Goal: Task Accomplishment & Management: Manage account settings

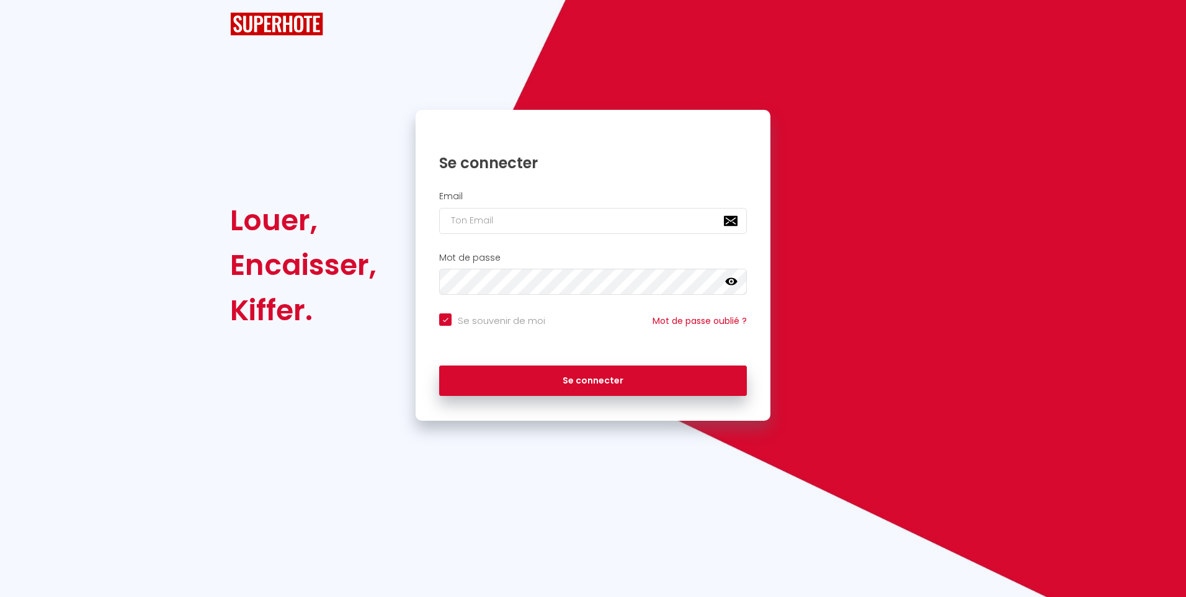
checkbox input "true"
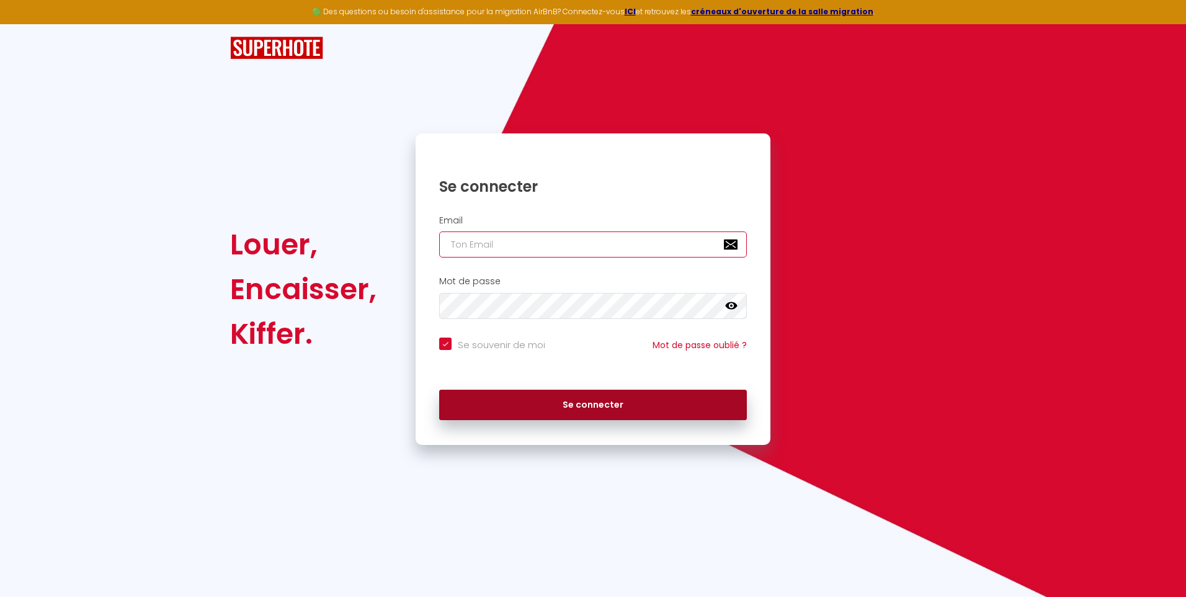
type input "[PERSON_NAME][EMAIL_ADDRESS][DOMAIN_NAME]"
click at [513, 401] on button "Se connecter" at bounding box center [593, 405] width 308 height 31
checkbox input "true"
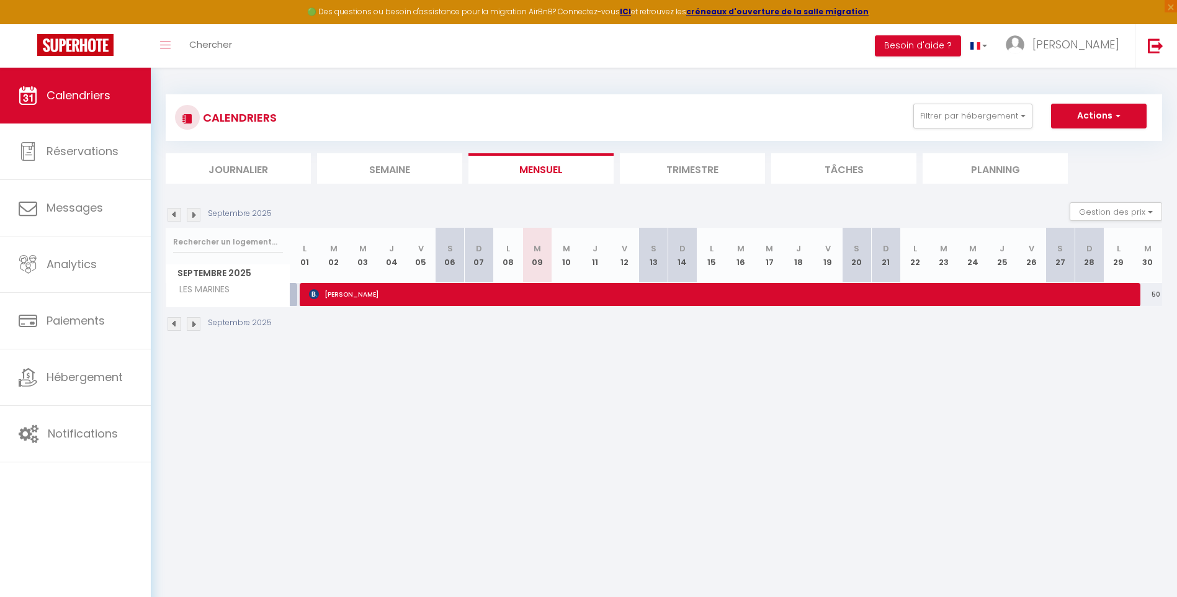
click at [172, 213] on img at bounding box center [175, 215] width 14 height 14
select select
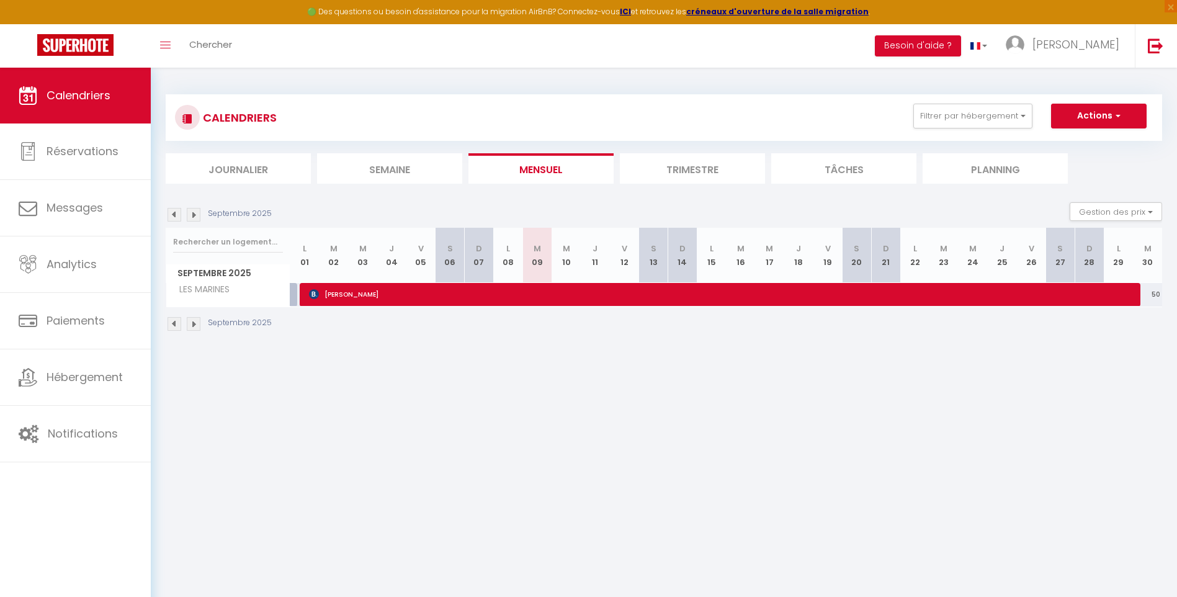
select select
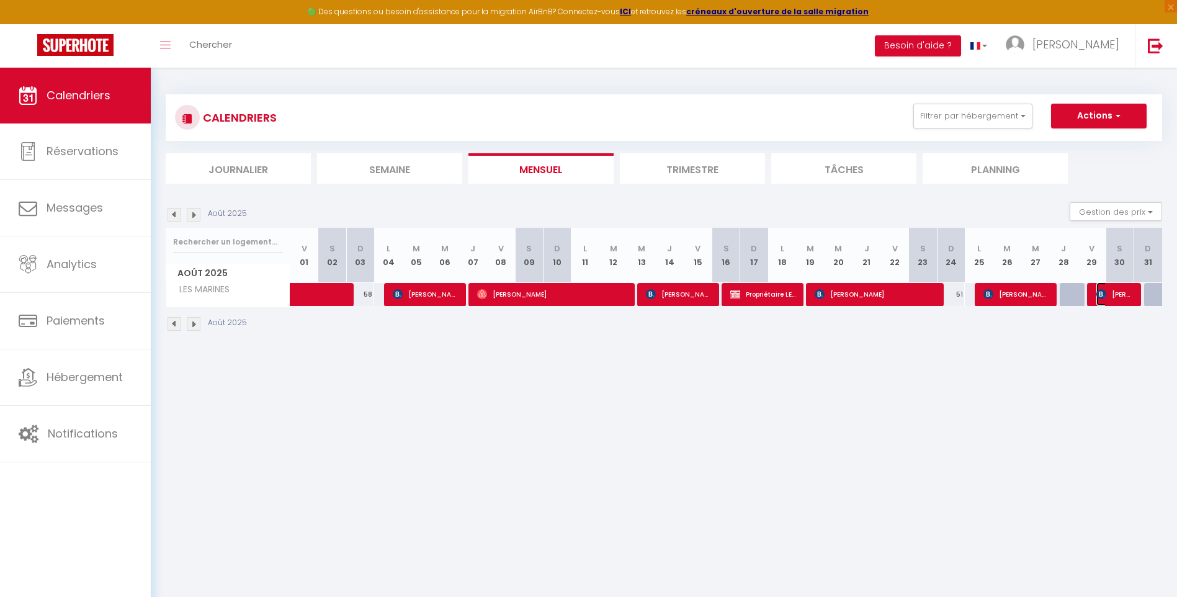
click at [1111, 295] on span "[PERSON_NAME]" at bounding box center [1114, 294] width 37 height 24
select select "OK"
select select "0"
select select "1"
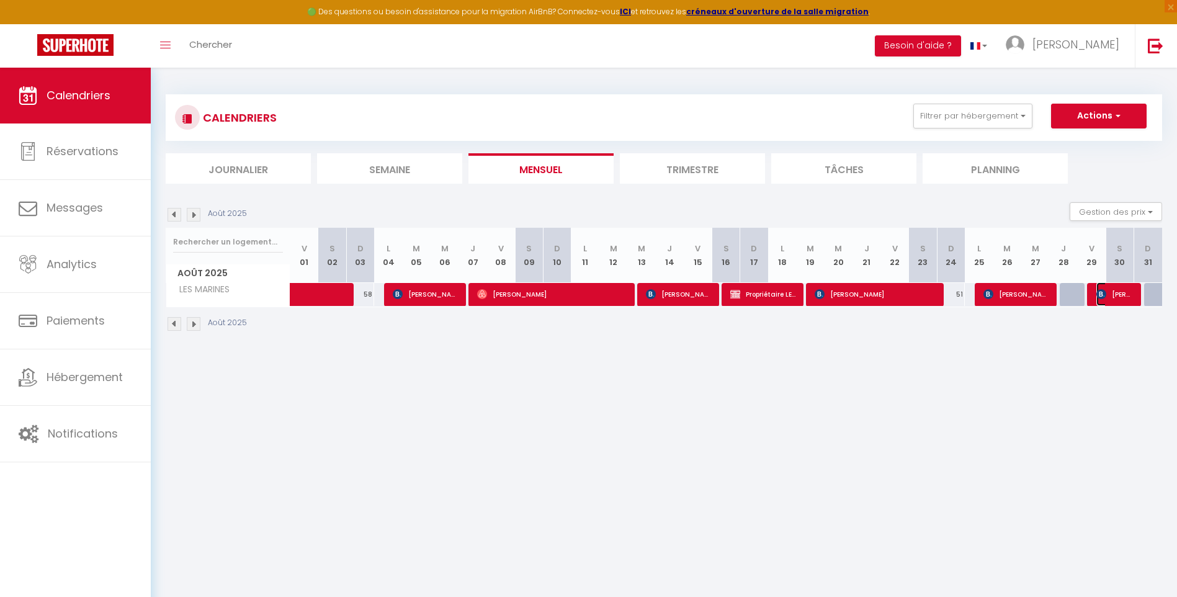
select select "1"
select select
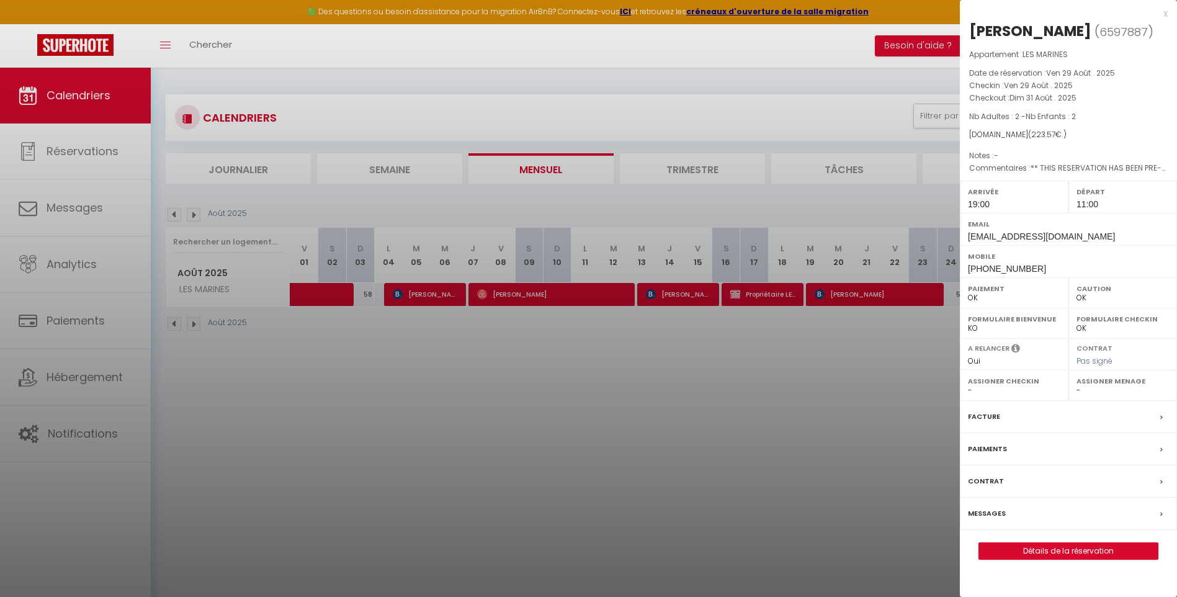
click at [850, 413] on div at bounding box center [588, 298] width 1177 height 597
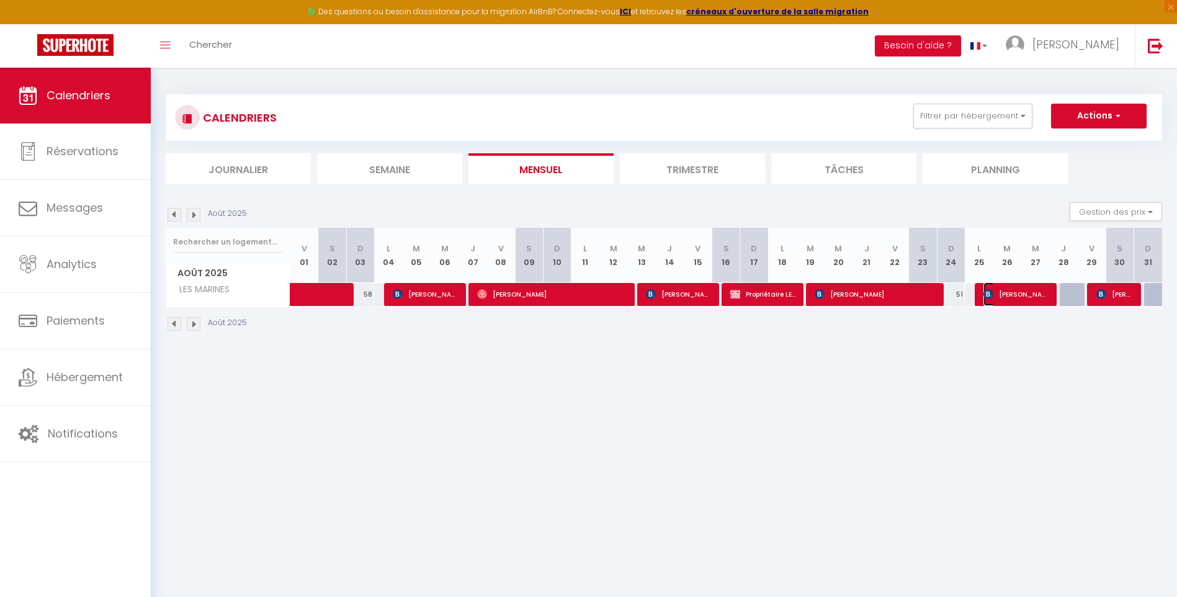
click at [1015, 289] on span "[PERSON_NAME]" at bounding box center [1015, 294] width 65 height 24
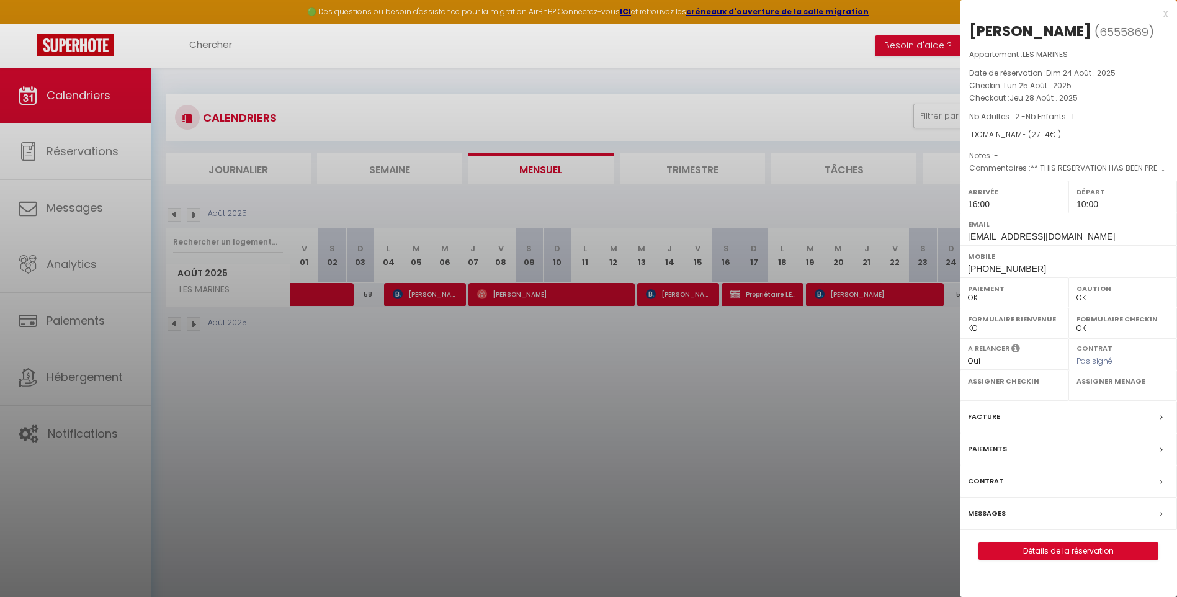
click at [910, 376] on div at bounding box center [588, 298] width 1177 height 597
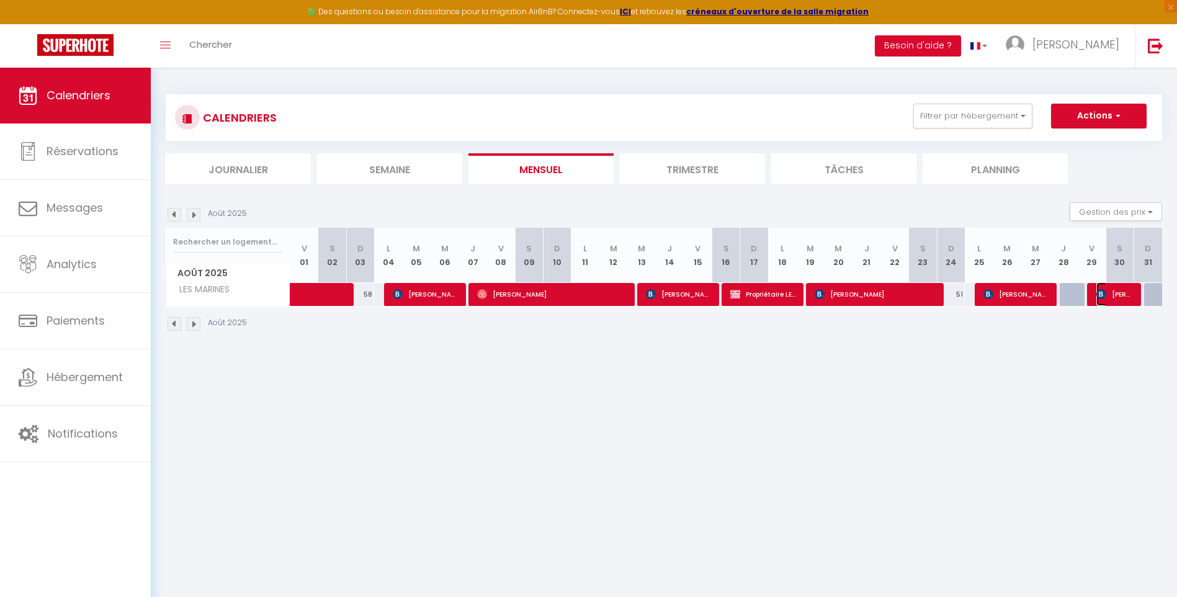
click at [1112, 293] on span "[PERSON_NAME]" at bounding box center [1114, 294] width 37 height 24
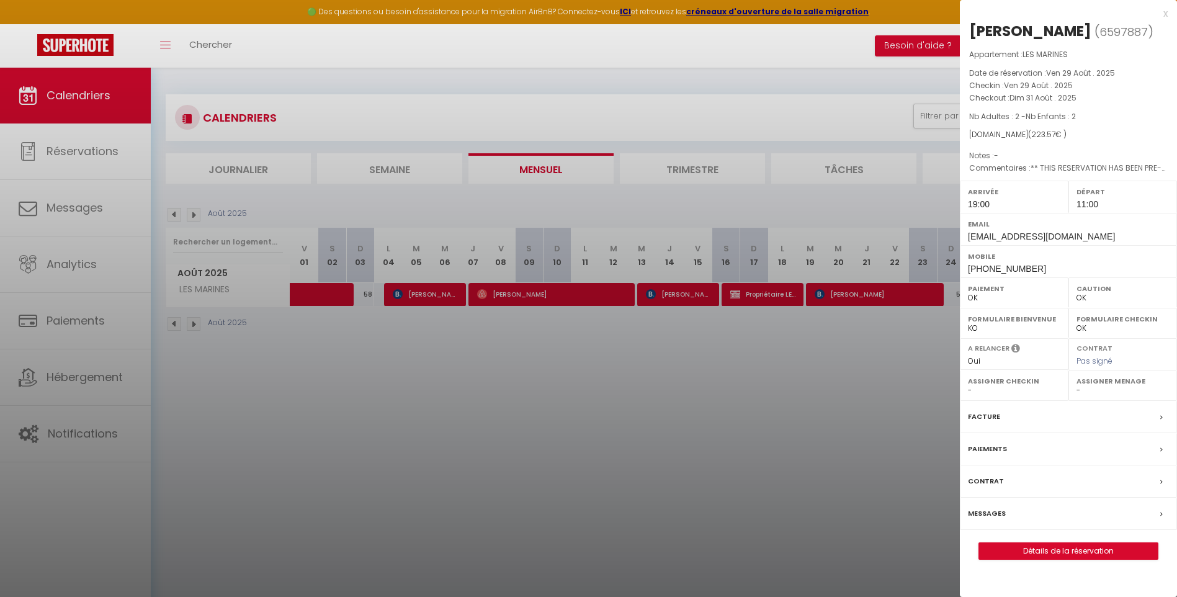
click at [898, 368] on div at bounding box center [588, 298] width 1177 height 597
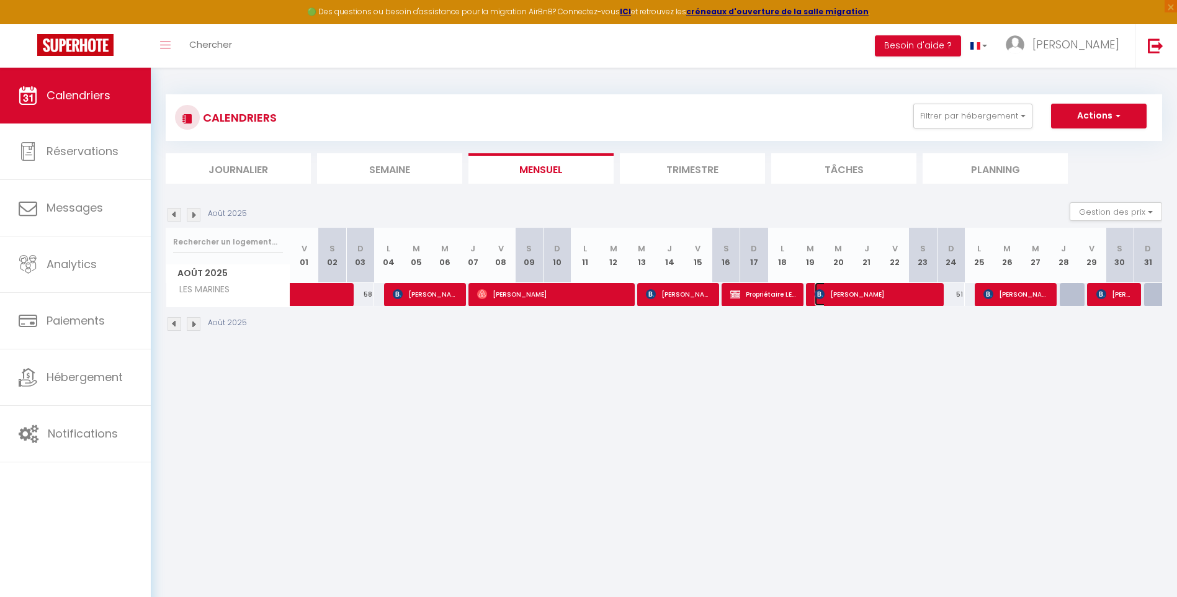
click at [888, 297] on span "[PERSON_NAME]" at bounding box center [875, 294] width 121 height 24
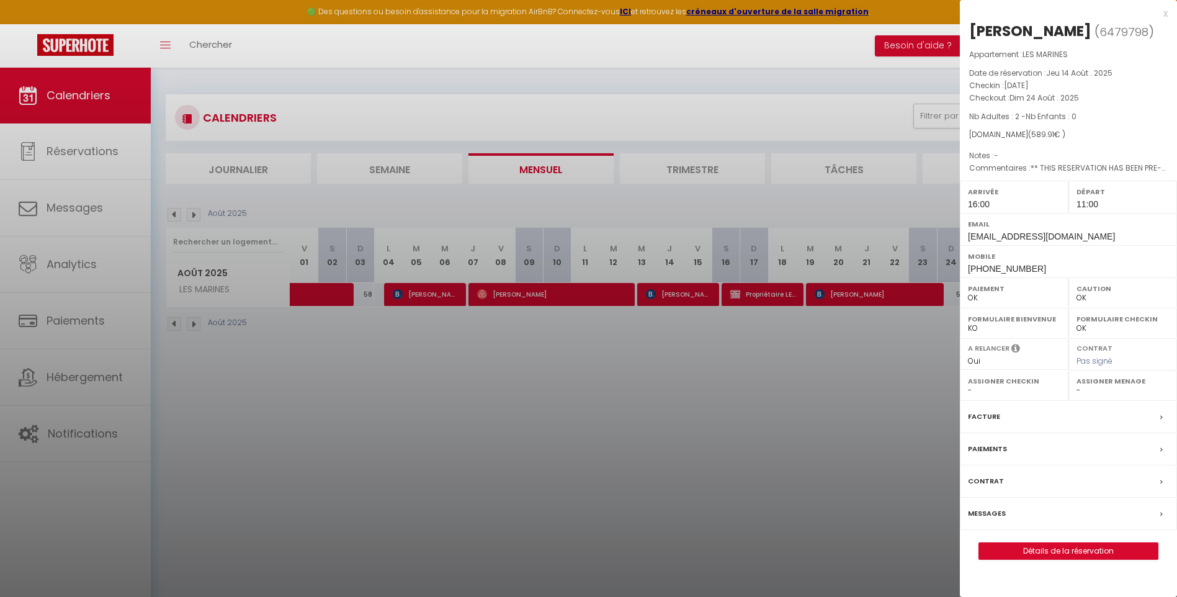
click at [822, 401] on div at bounding box center [588, 298] width 1177 height 597
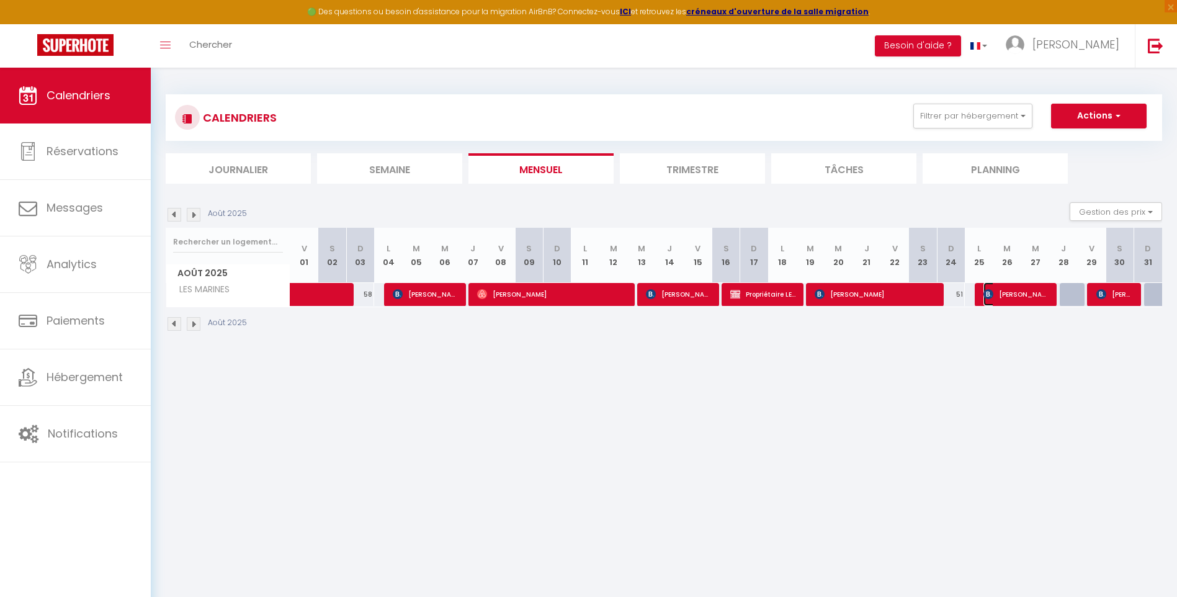
click at [1016, 294] on span "[PERSON_NAME]" at bounding box center [1015, 294] width 65 height 24
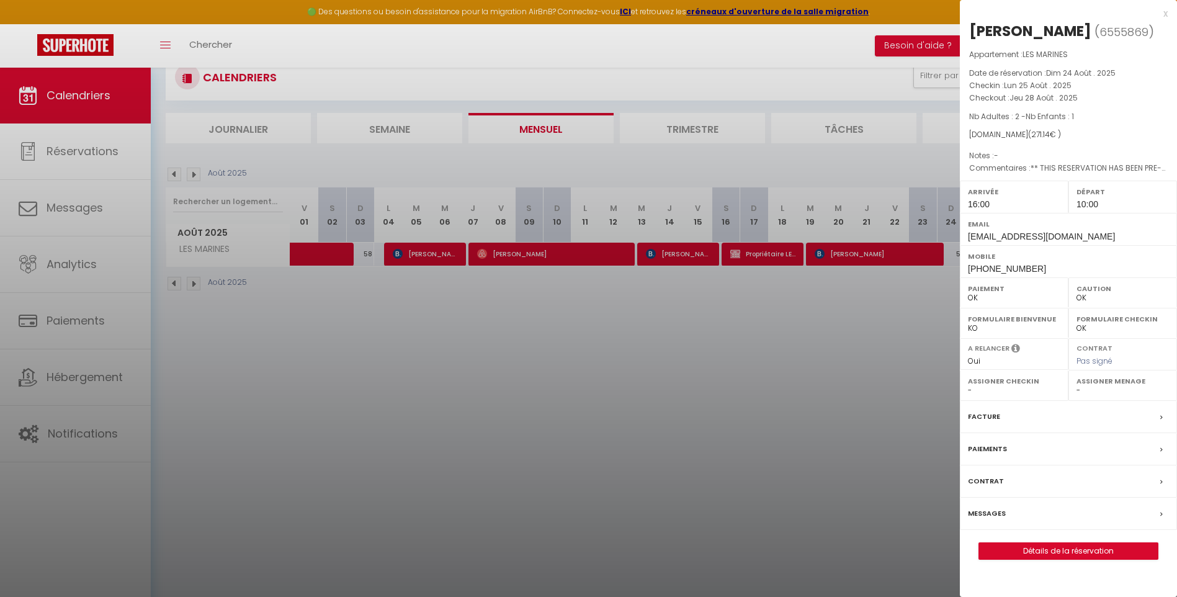
scroll to position [62, 0]
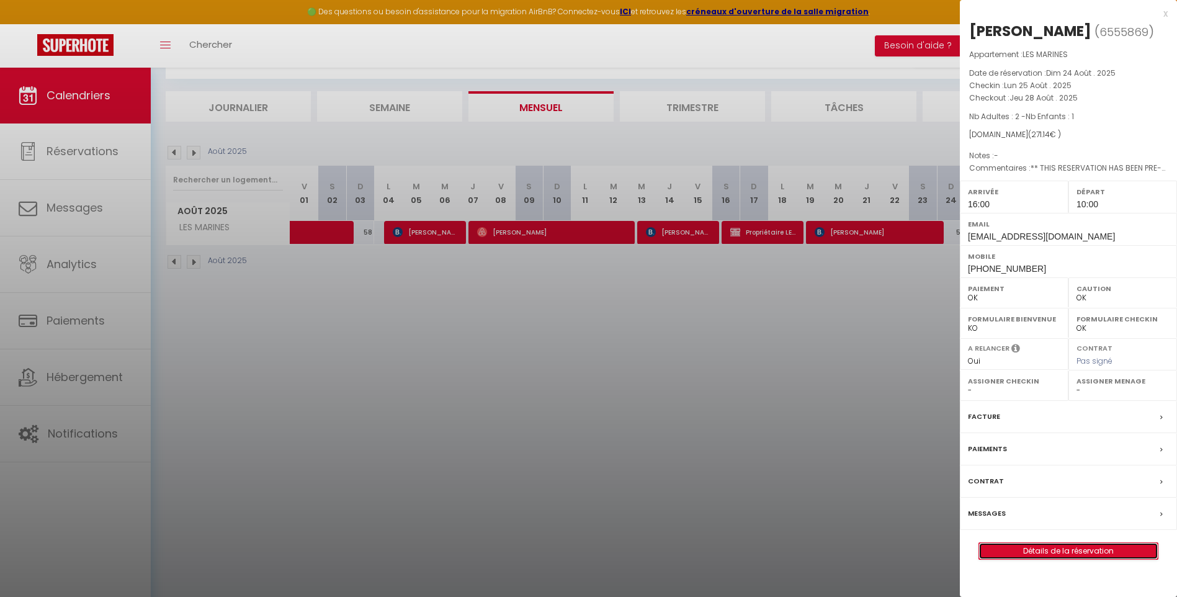
click at [1059, 547] on link "Détails de la réservation" at bounding box center [1068, 551] width 179 height 16
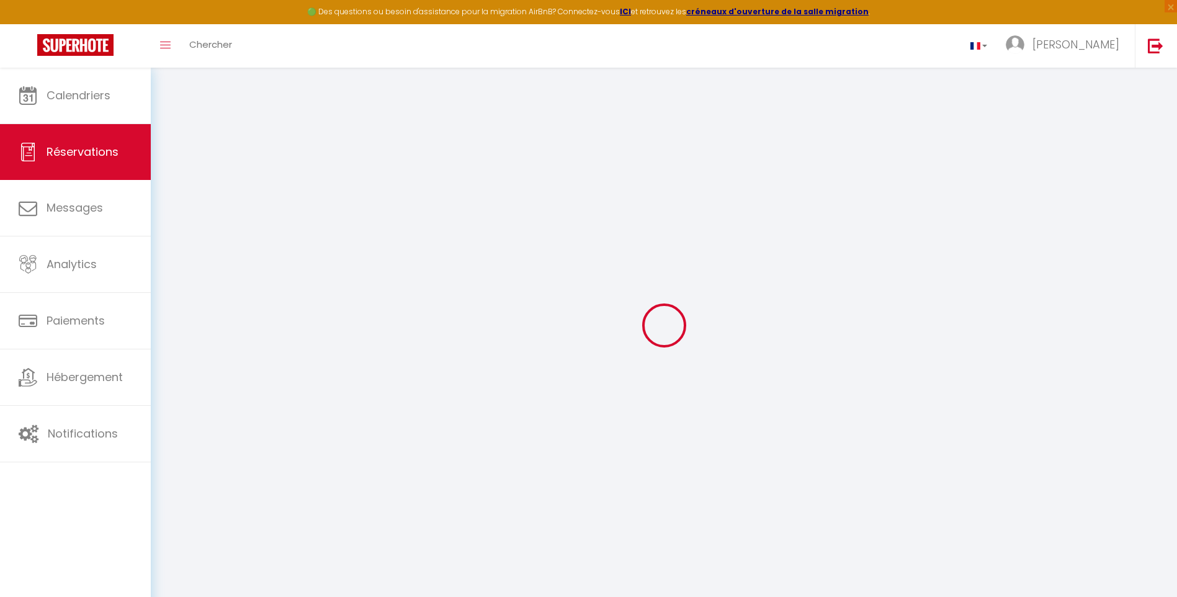
type input "[PERSON_NAME]"
type input "dufour"
type input "[EMAIL_ADDRESS][DOMAIN_NAME]"
type input "[PHONE_NUMBER]"
type input "0679482865"
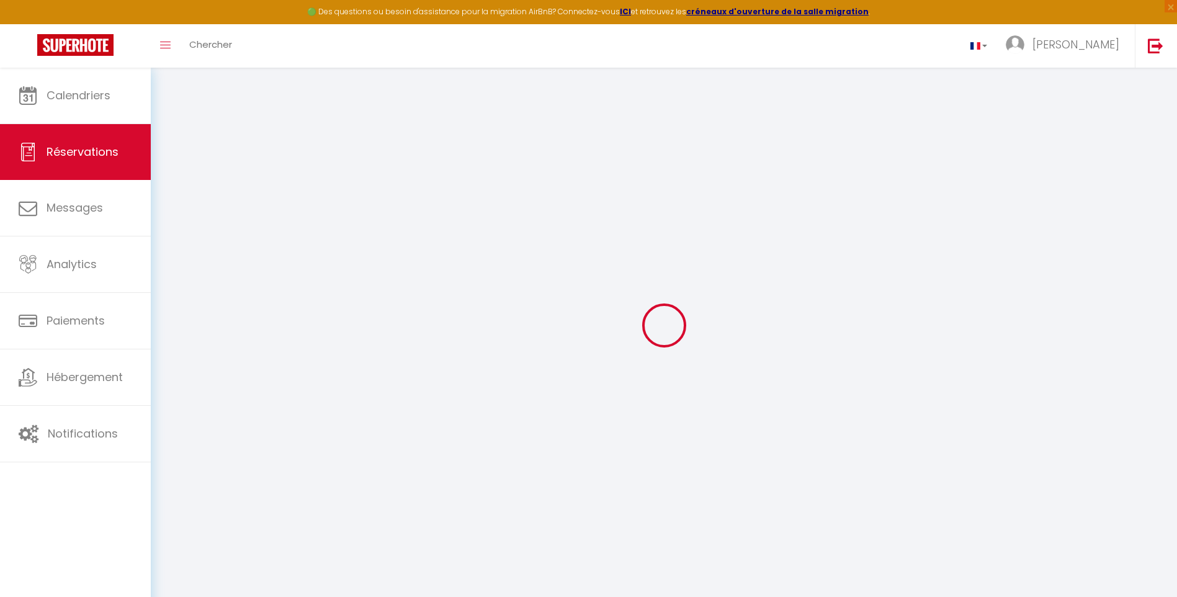
select select "FR"
type input "49"
type input "49.26"
type input "3.8"
select select "27818"
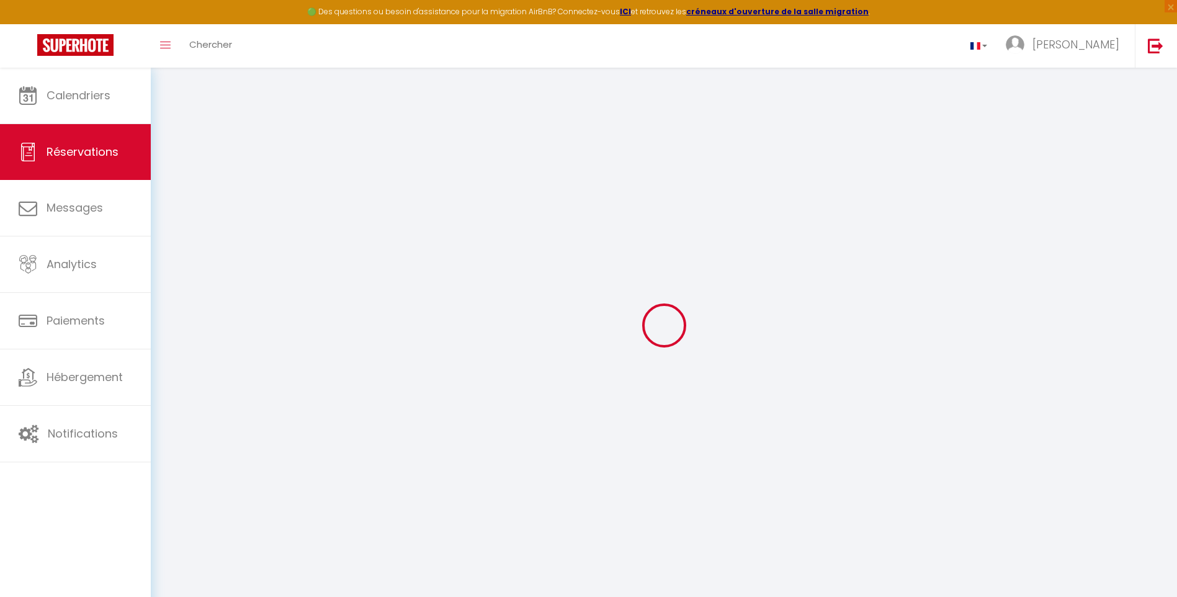
select select "1"
select select
type input "2"
type input "1"
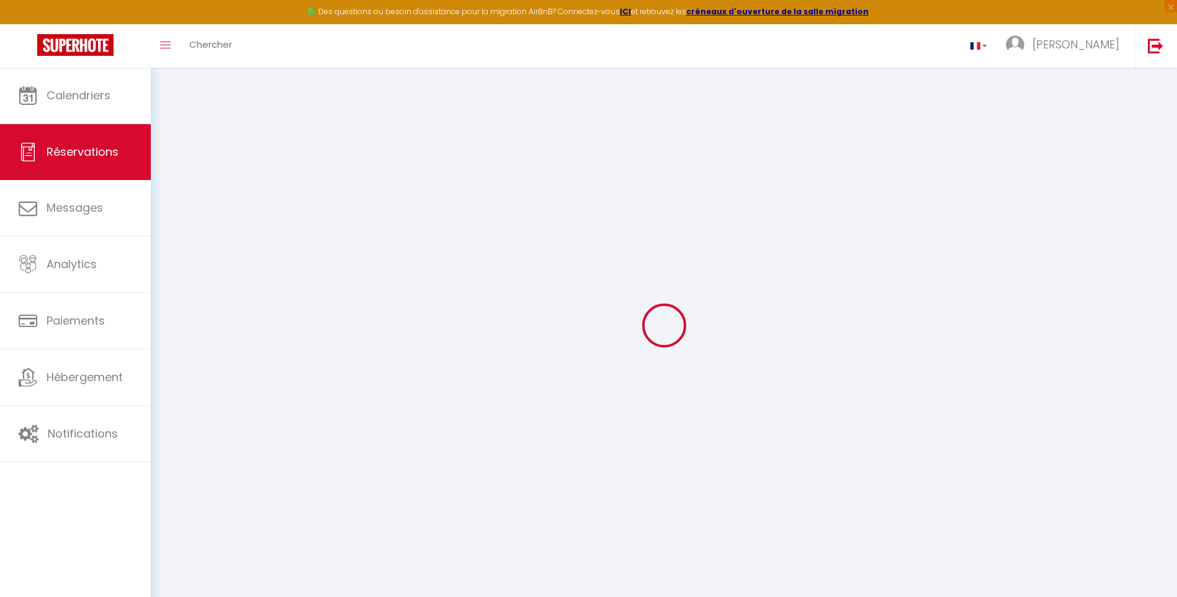
select select "12"
select select "15"
type input "165.24"
checkbox input "false"
select select "2"
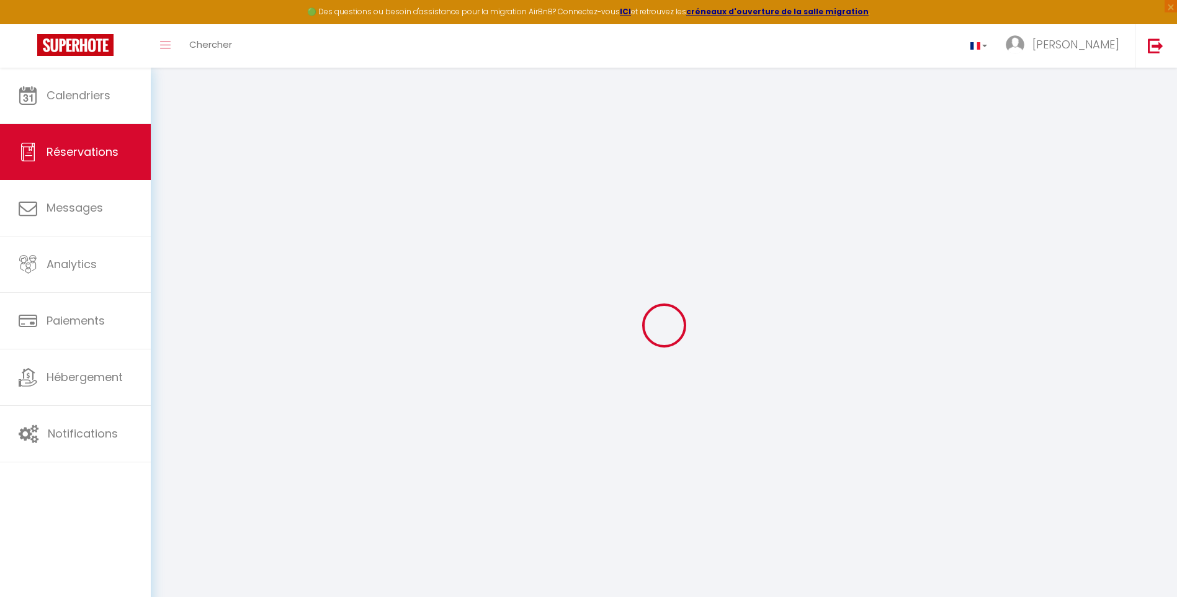
type input "78"
type input "0"
select select
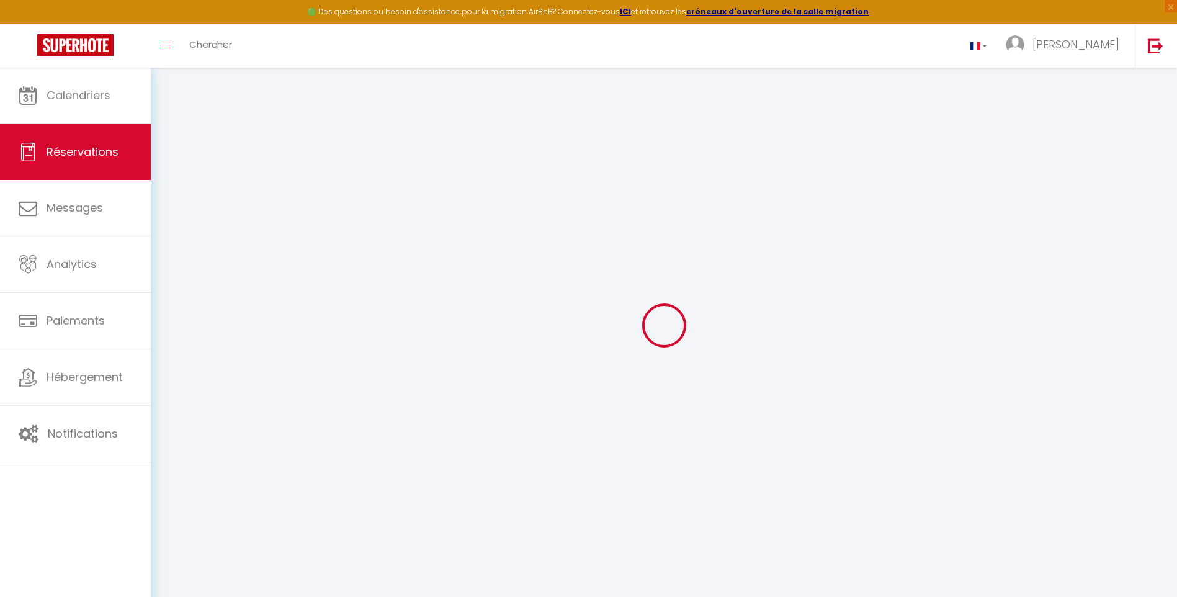
checkbox input "false"
select select
checkbox input "false"
select select
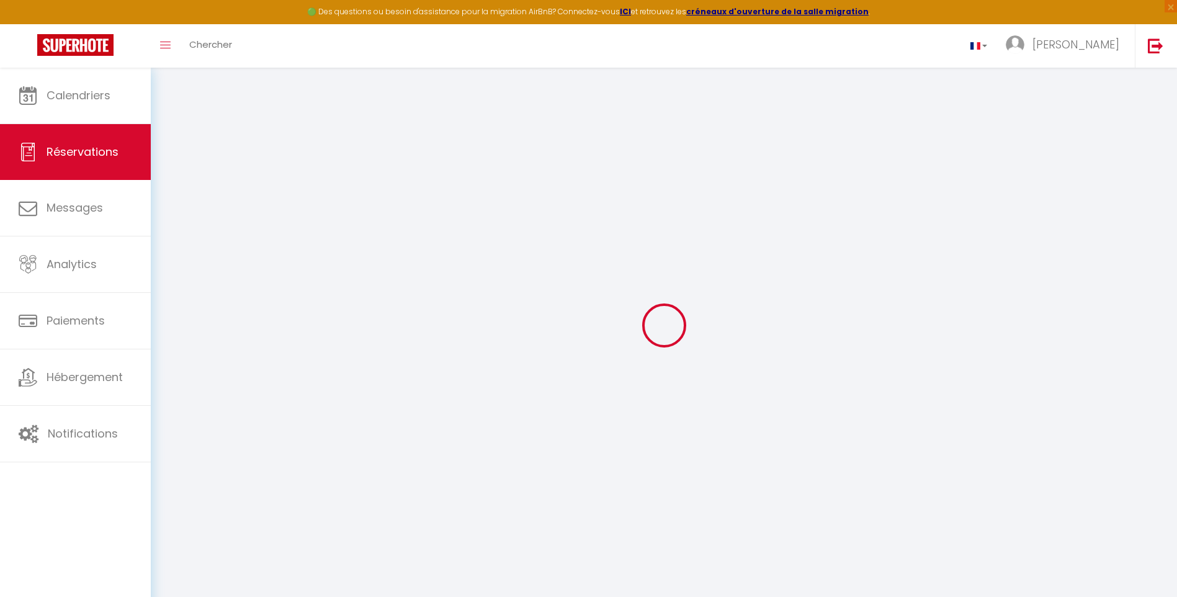
select select
checkbox input "false"
type textarea "** THIS RESERVATION HAS BEEN PRE-PAID ** BOOKING NOTE : Payment charge is EUR 3…"
type input "45"
type input "11.9"
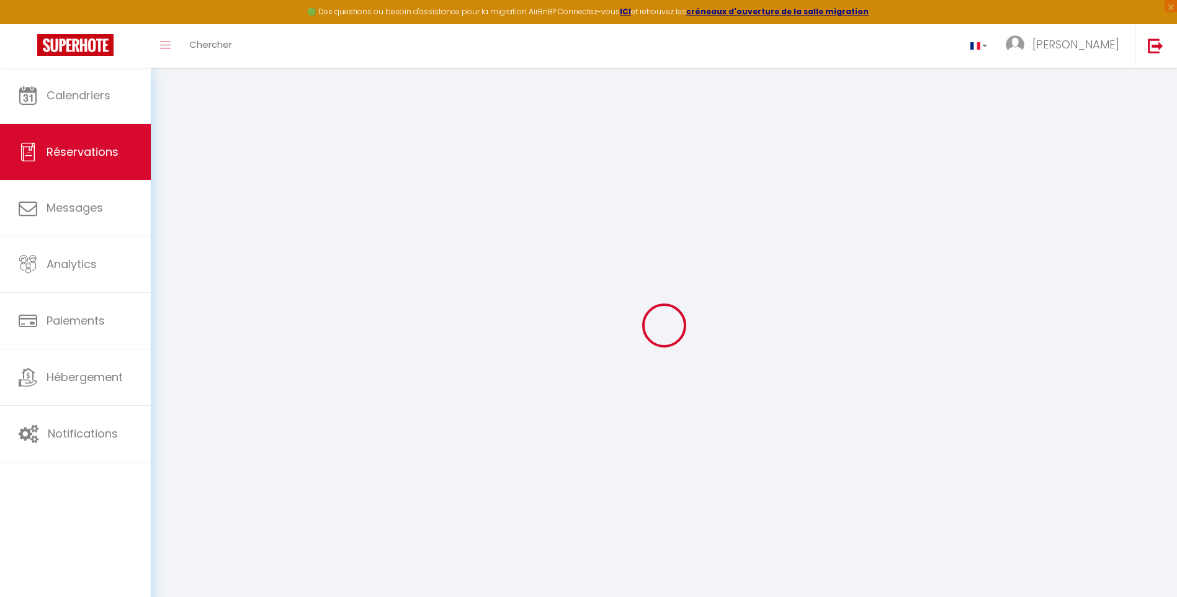
select select
checkbox input "false"
select select "16:00"
select select "10:00"
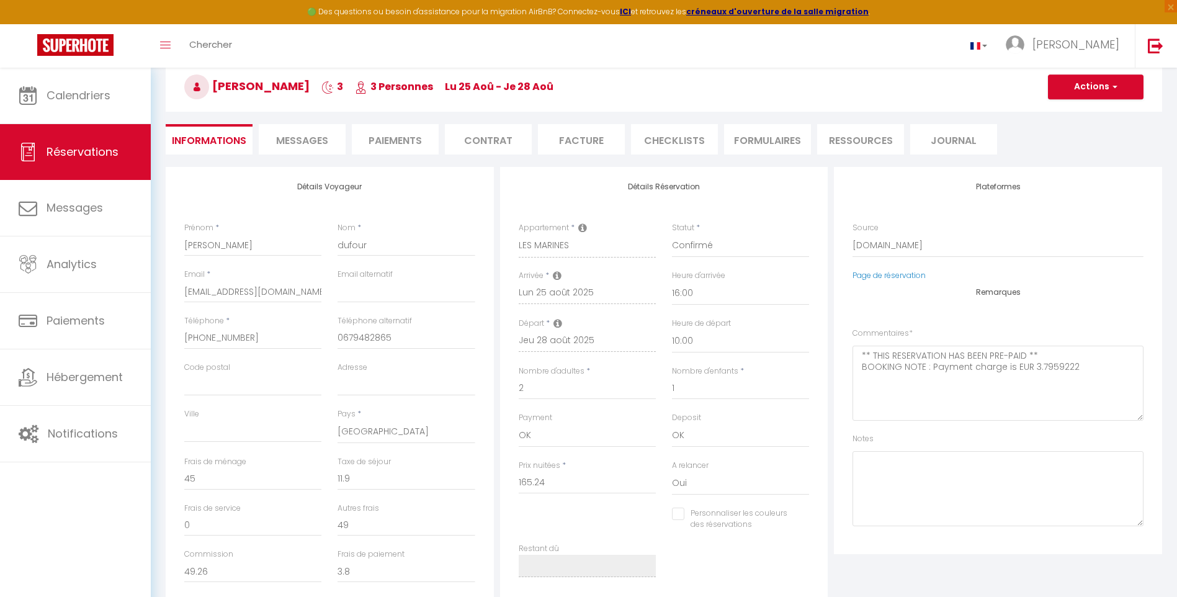
scroll to position [331, 0]
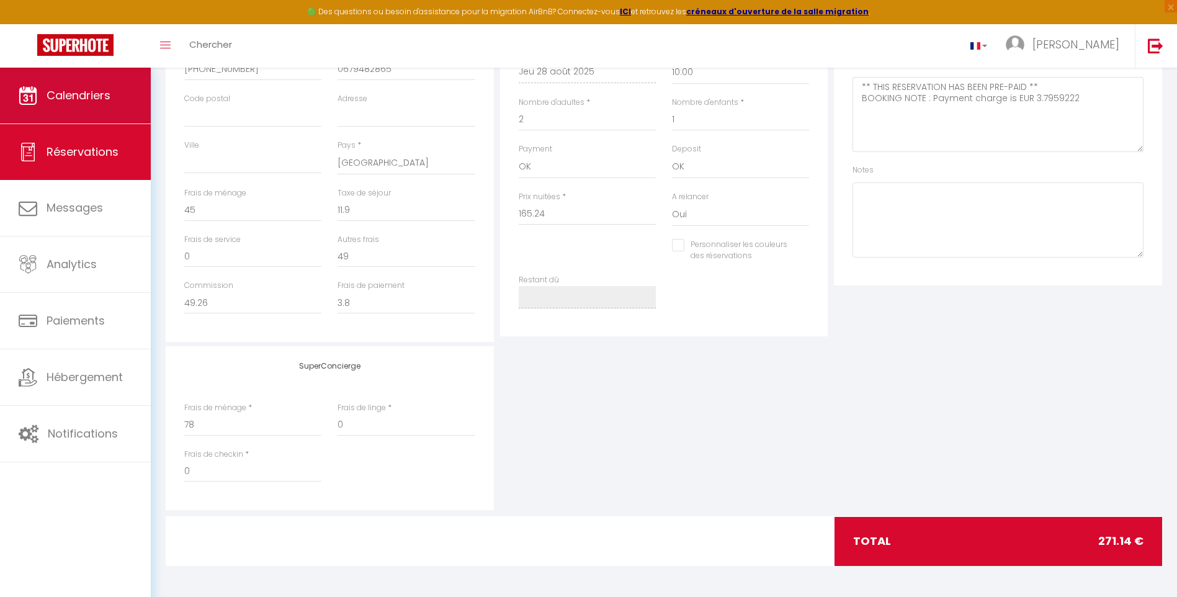
checkbox input "false"
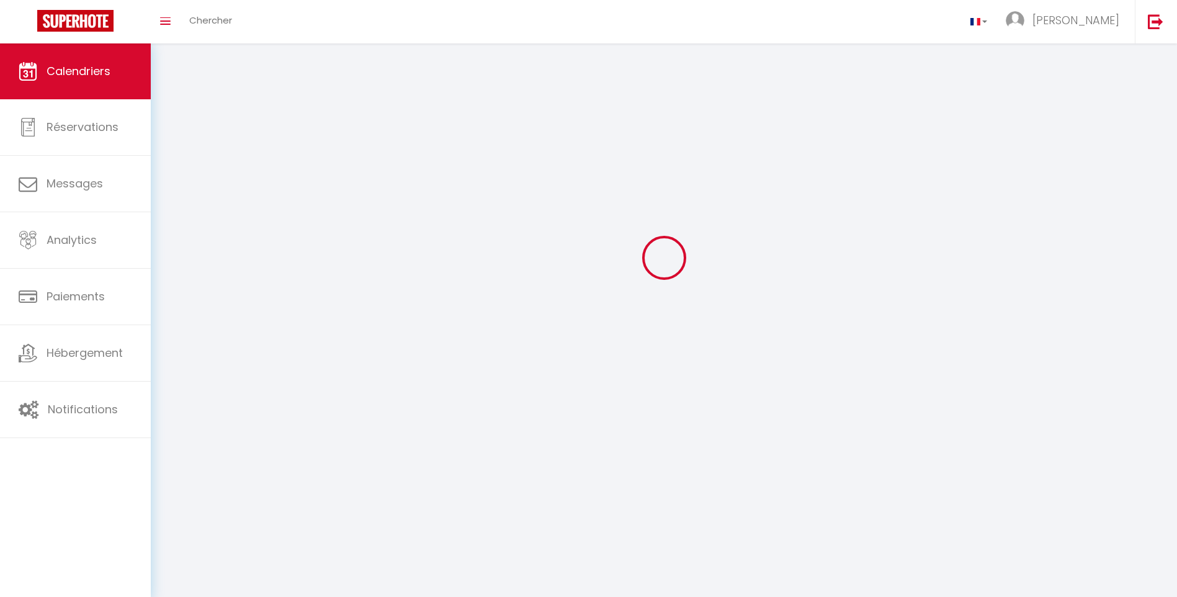
scroll to position [68, 0]
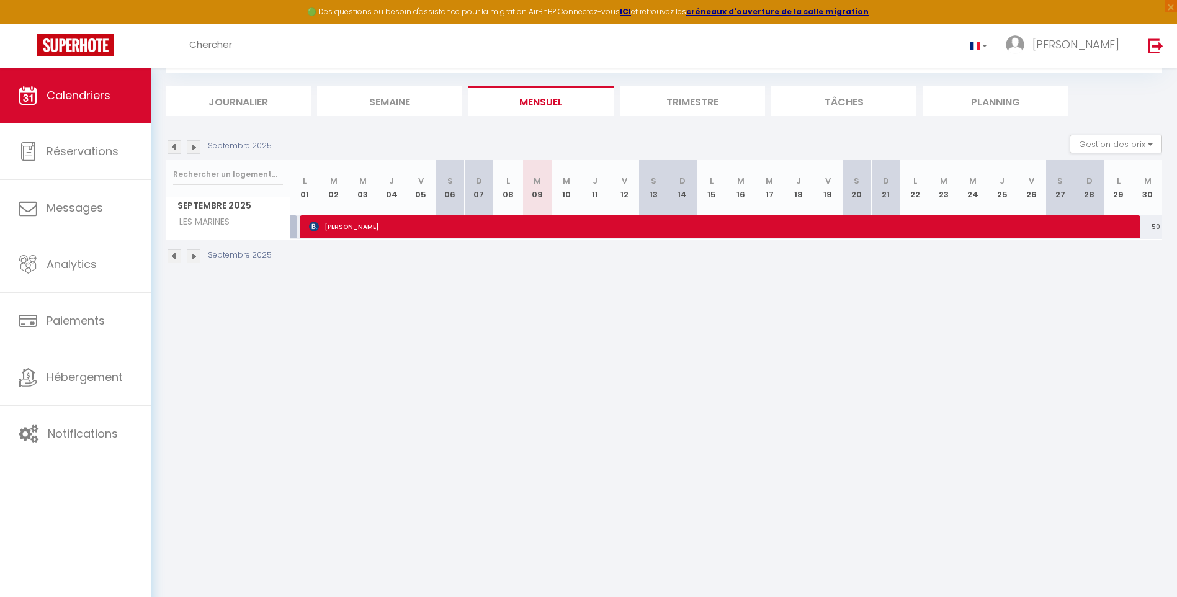
click at [172, 145] on img at bounding box center [175, 147] width 14 height 14
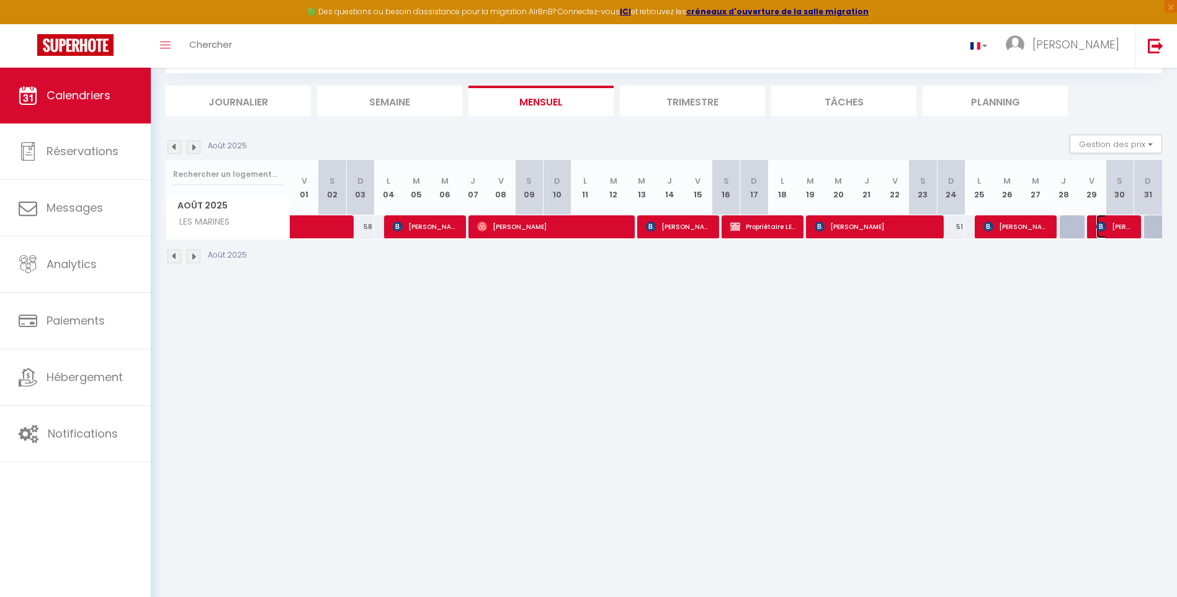
click at [1121, 227] on span "[PERSON_NAME]" at bounding box center [1114, 227] width 37 height 24
select select "OK"
select select "0"
select select "1"
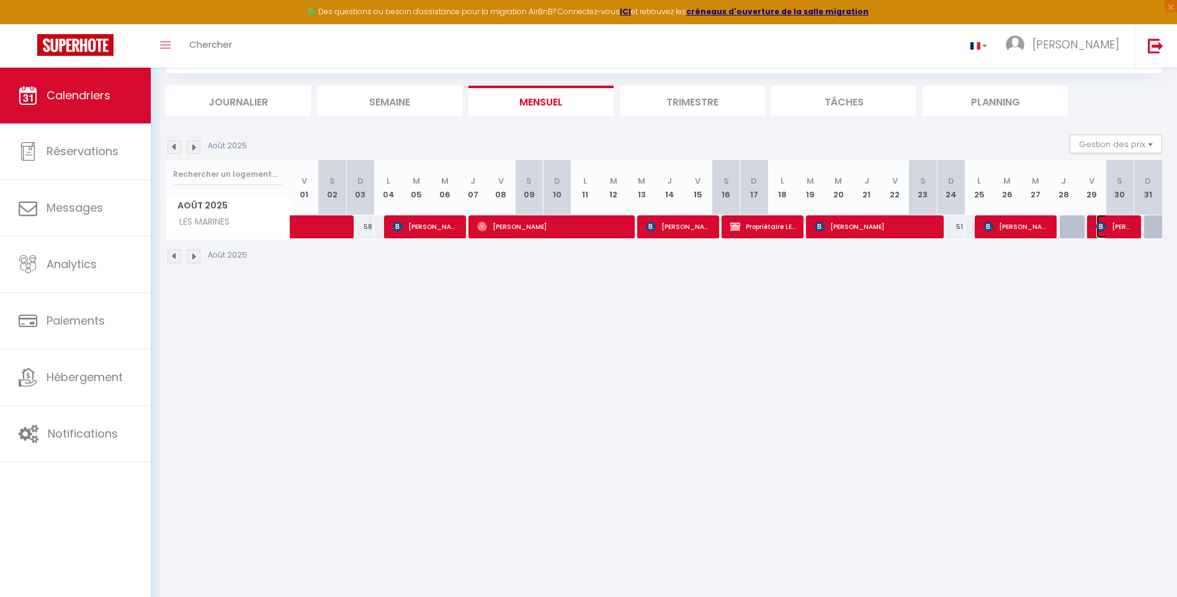
select select "1"
select select
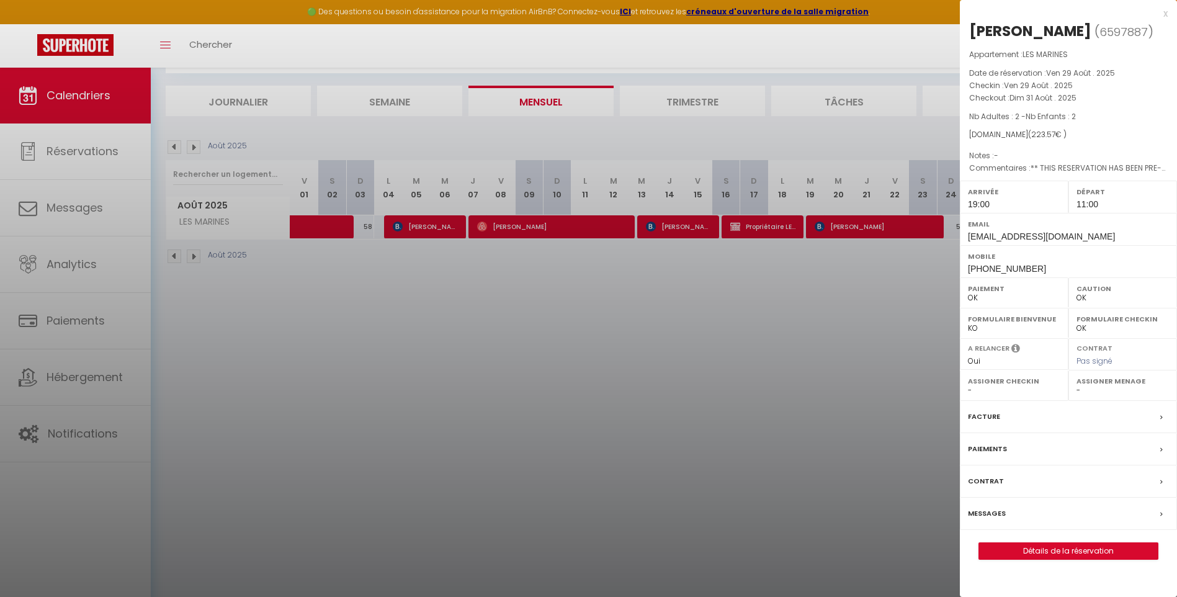
click at [171, 145] on div at bounding box center [588, 298] width 1177 height 597
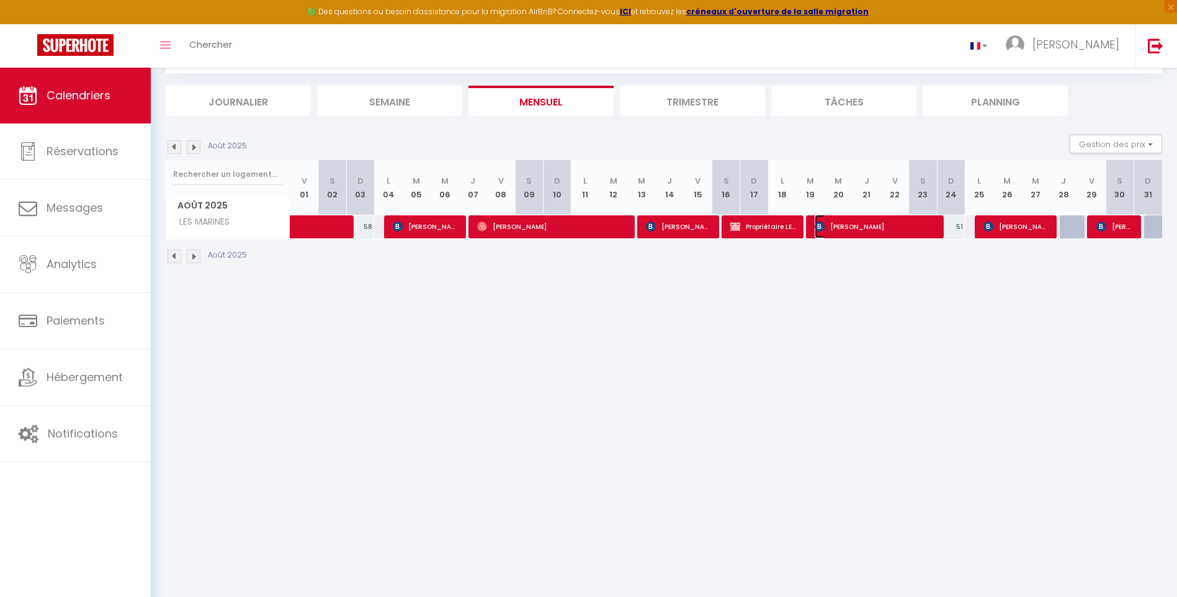
click at [907, 225] on span "[PERSON_NAME]" at bounding box center [875, 227] width 121 height 24
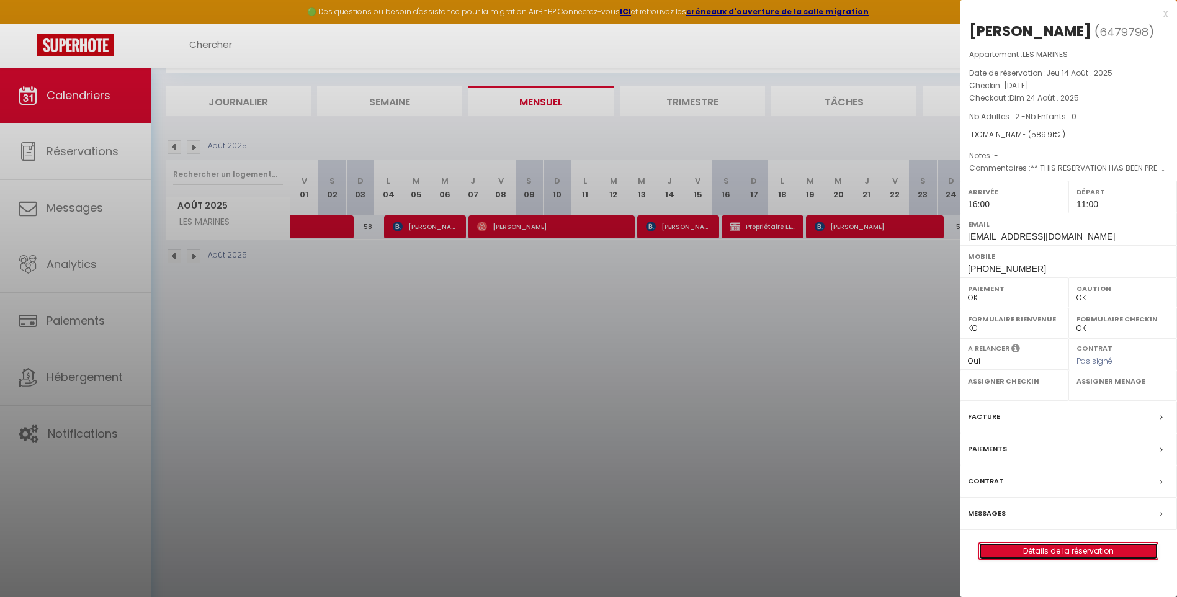
click at [1078, 554] on link "Détails de la réservation" at bounding box center [1068, 551] width 179 height 16
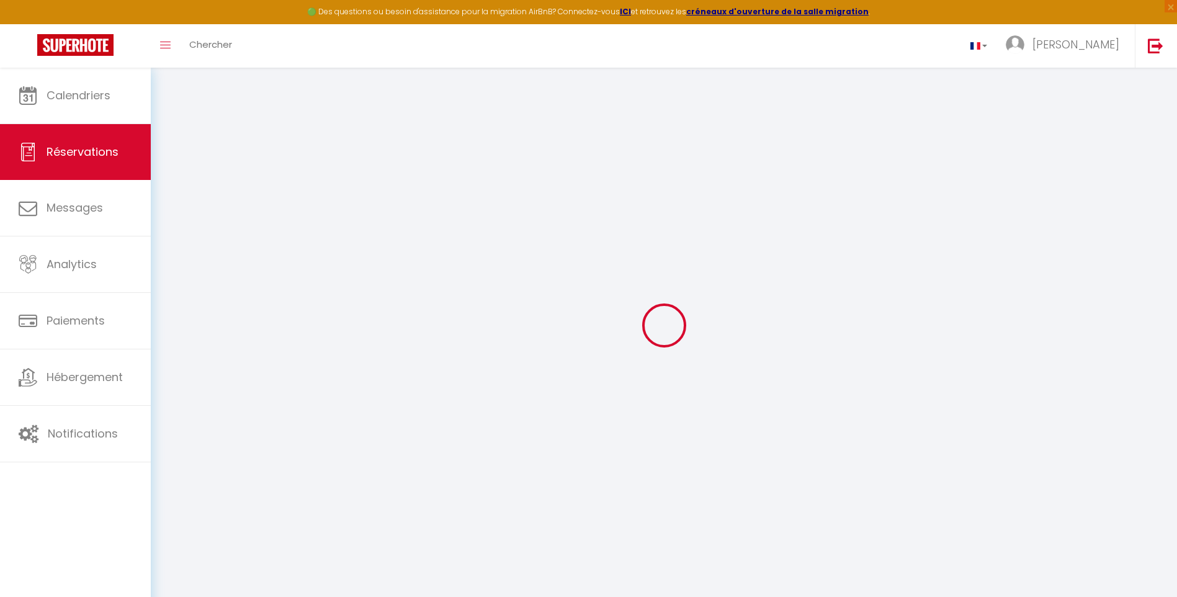
type input "[PERSON_NAME]"
type input "Breugnot"
type input "[EMAIL_ADDRESS][DOMAIN_NAME]"
type input "[PHONE_NUMBER]"
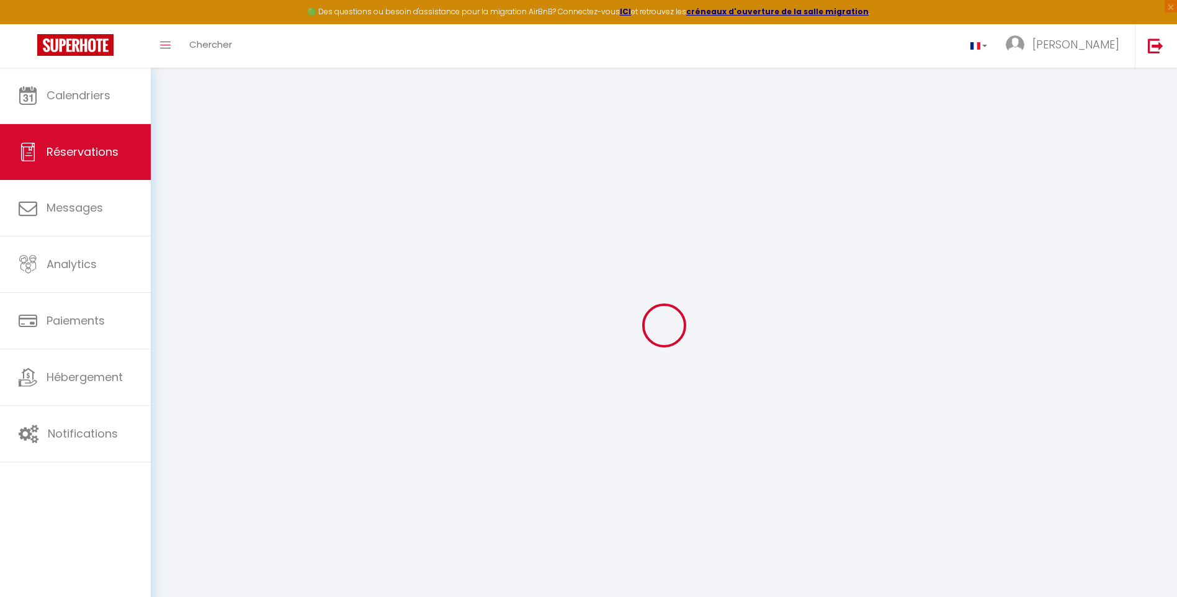
type input "0637462293"
type input "."
select select "FR"
type input "49"
type input "105.75"
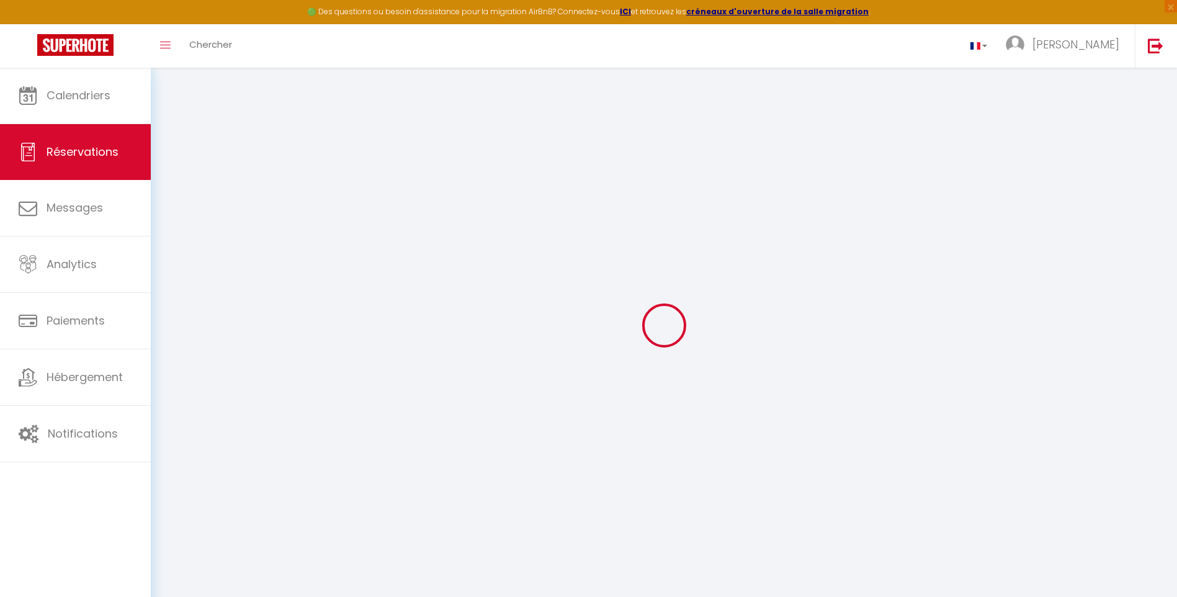
type input "8.26"
select select "27818"
select select "1"
select select
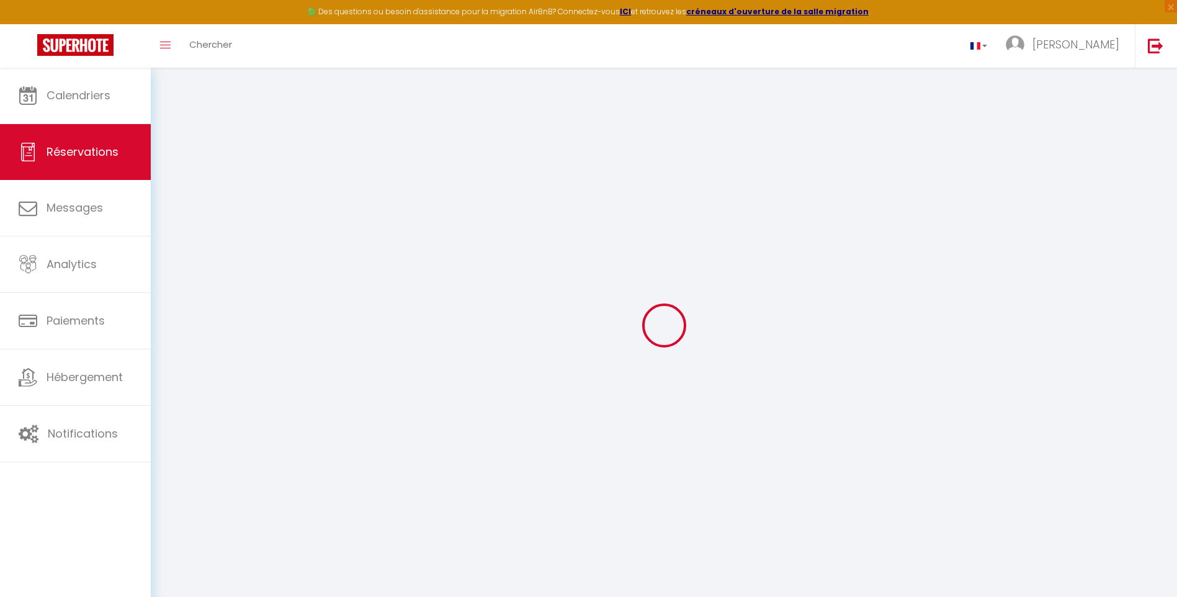
type input "2"
select select "12"
select select "15"
type input "462.6"
checkbox input "false"
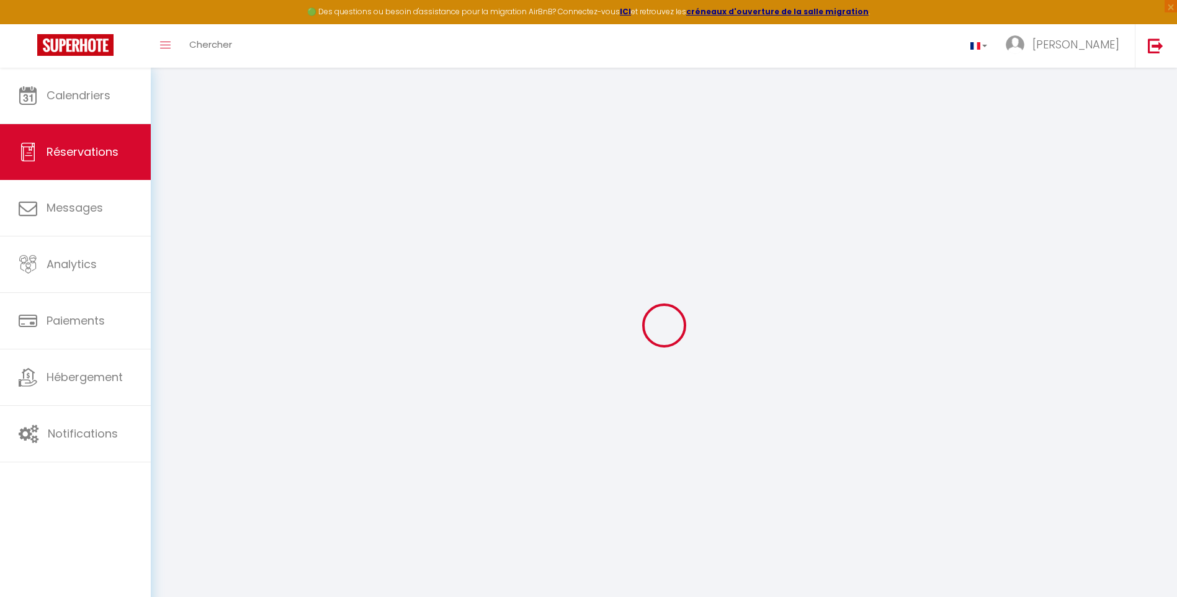
select select "2"
type input "78"
type input "0"
select select
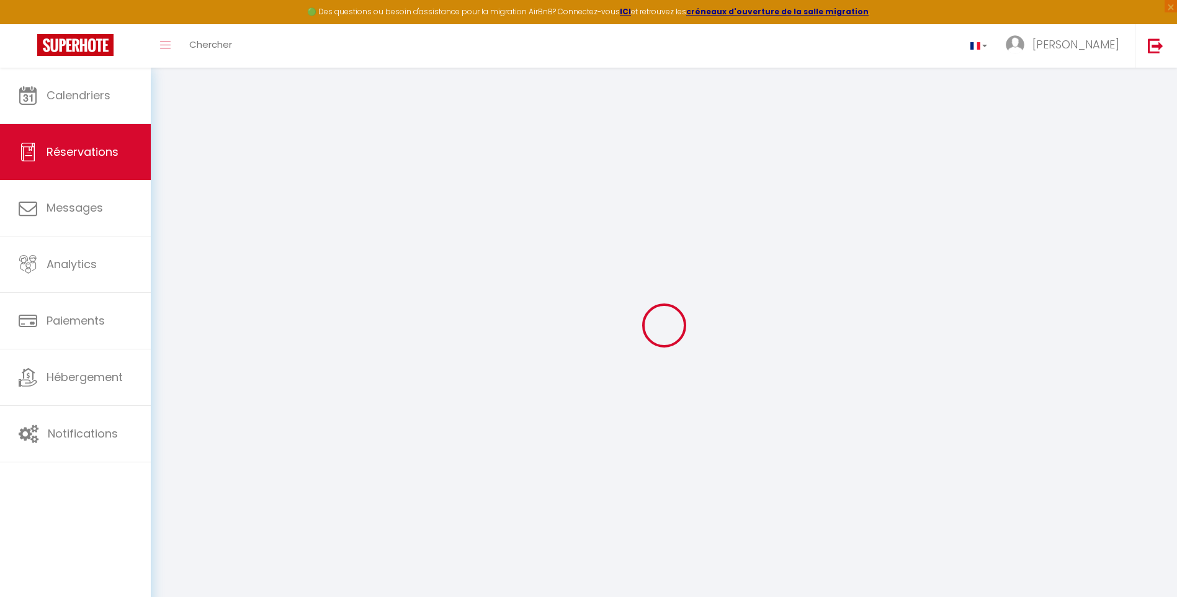
select select
checkbox input "false"
select select
checkbox input "false"
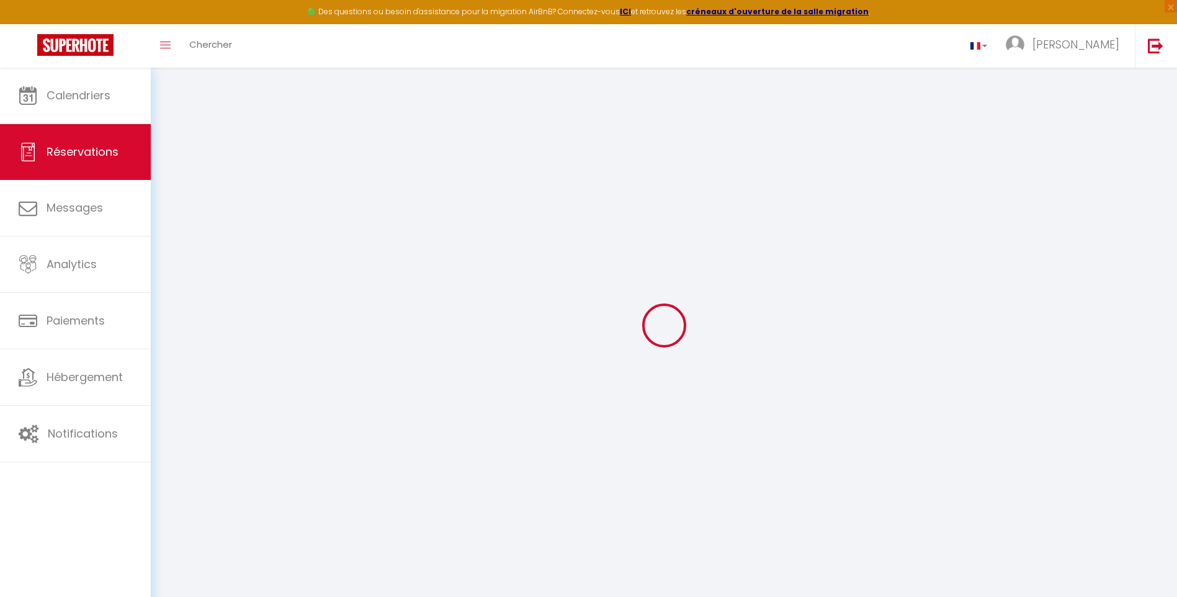
select select
checkbox input "false"
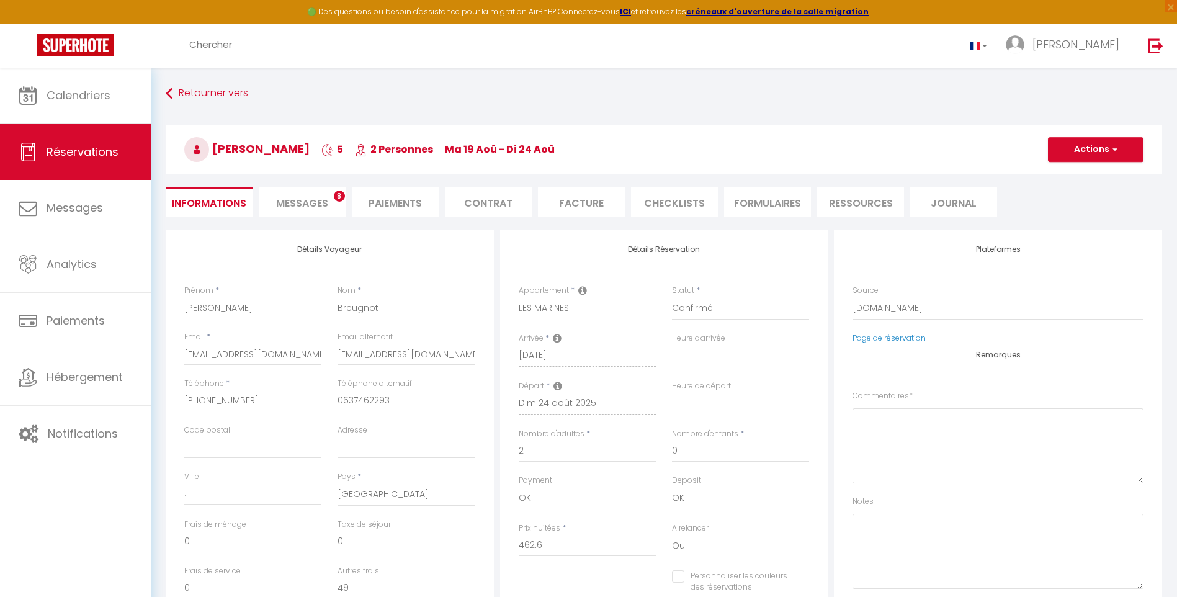
select select
checkbox input "false"
type textarea "** THIS RESERVATION HAS BEEN PRE-PAID ** Reservation has a cancellation grace p…"
type input "45"
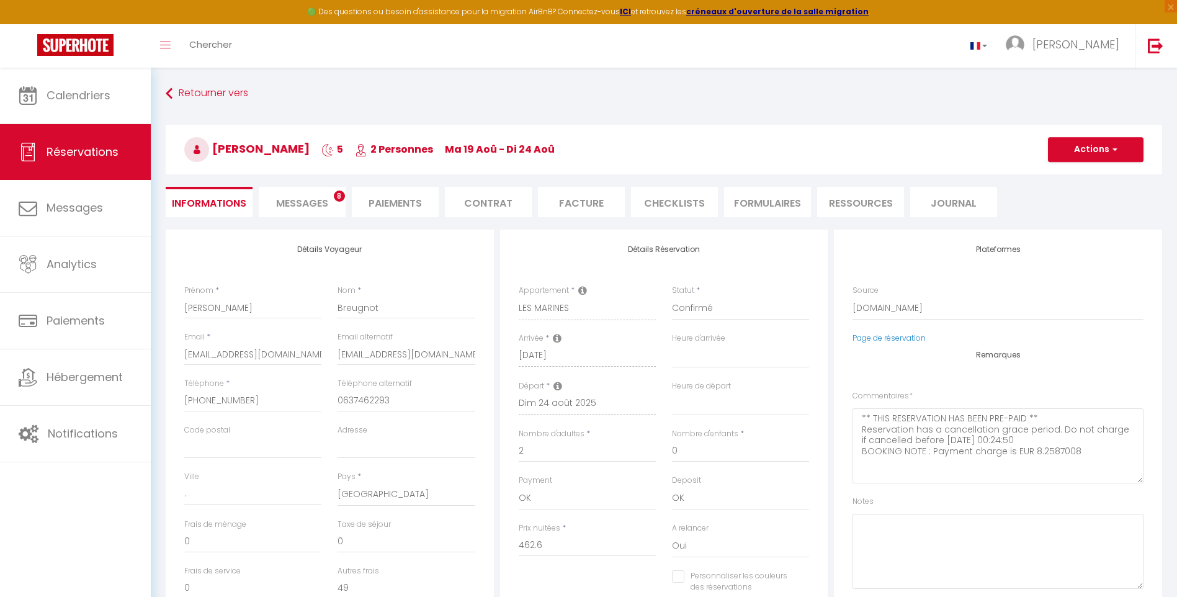
type input "33.31"
select select
checkbox input "false"
select select "16:00"
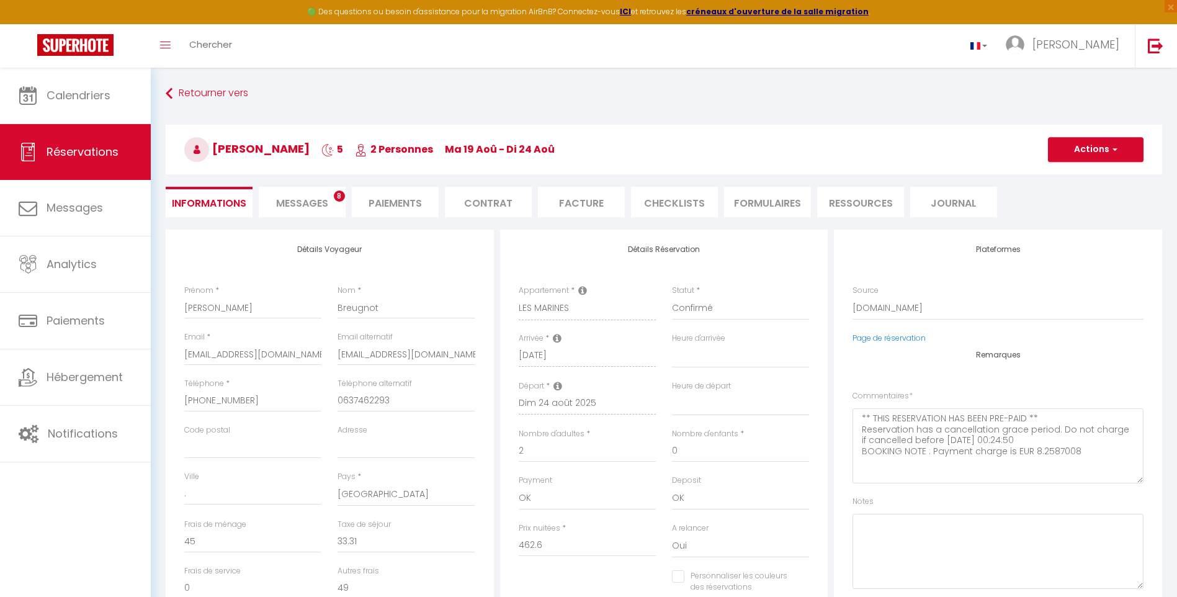
select select "11:00"
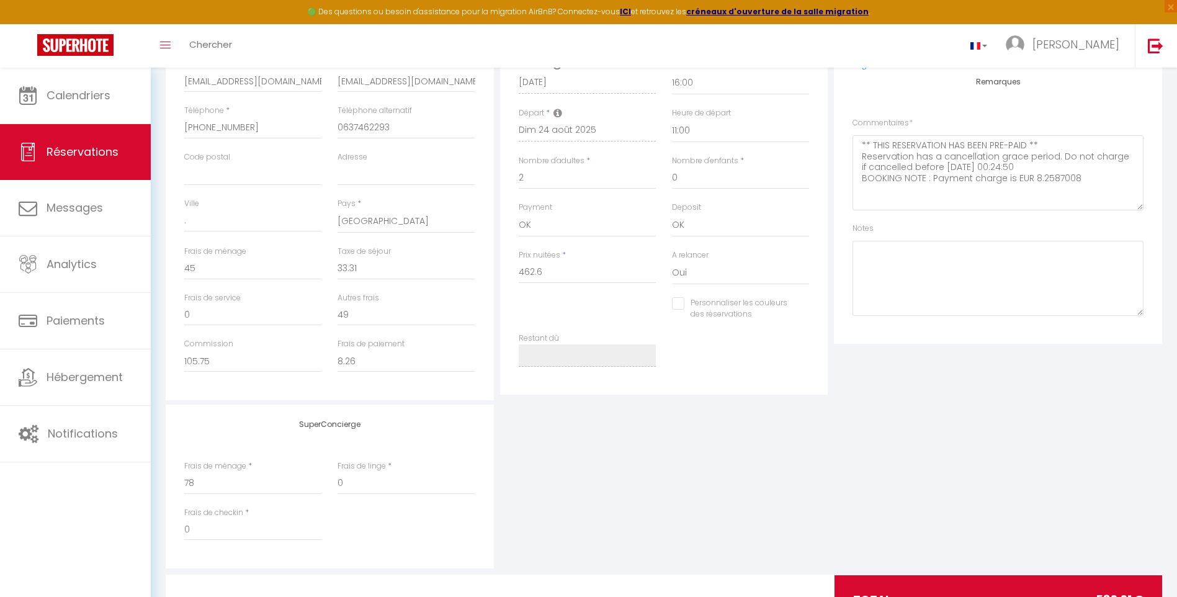
scroll to position [310, 0]
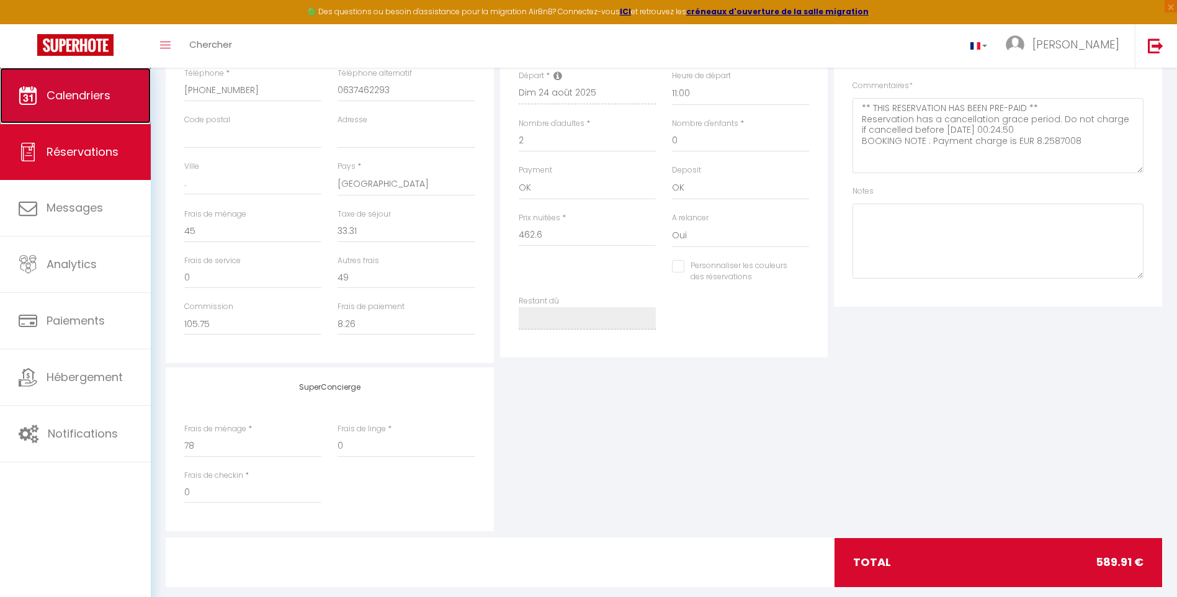
click at [72, 89] on span "Calendriers" at bounding box center [79, 95] width 64 height 16
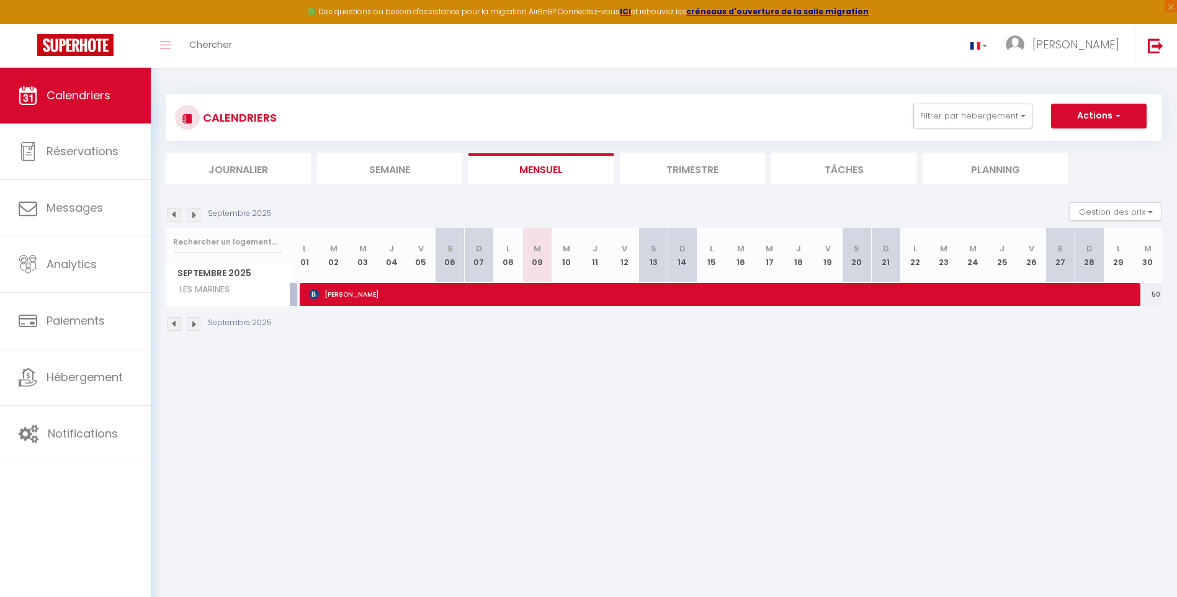
click at [175, 214] on img at bounding box center [175, 215] width 14 height 14
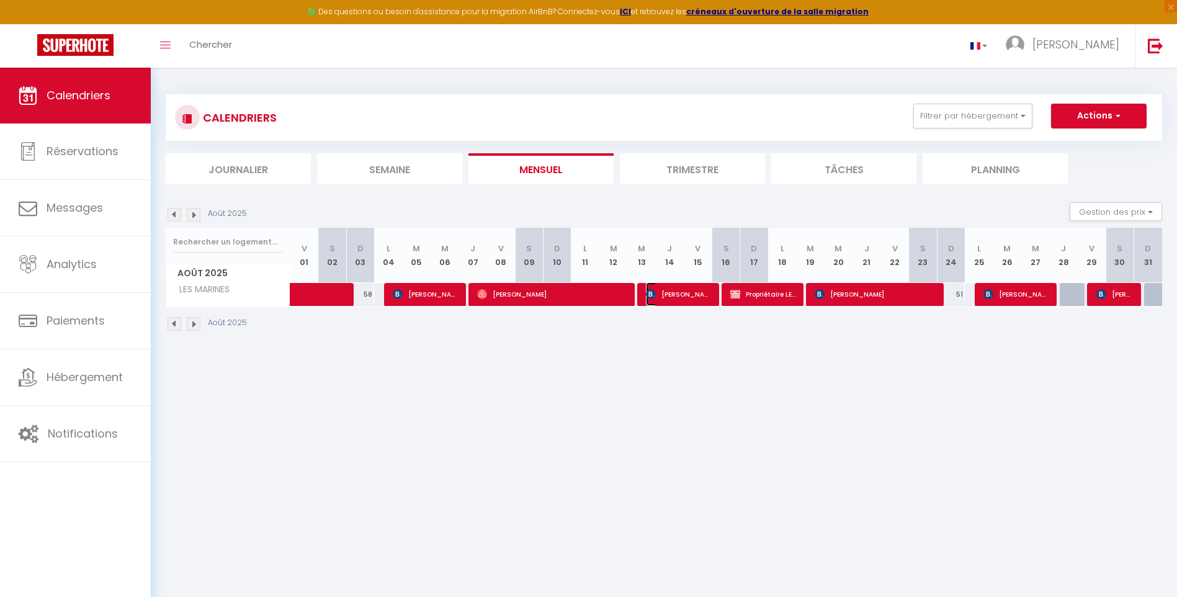
click at [707, 297] on span "[PERSON_NAME]" at bounding box center [678, 294] width 65 height 24
select select "OK"
select select "0"
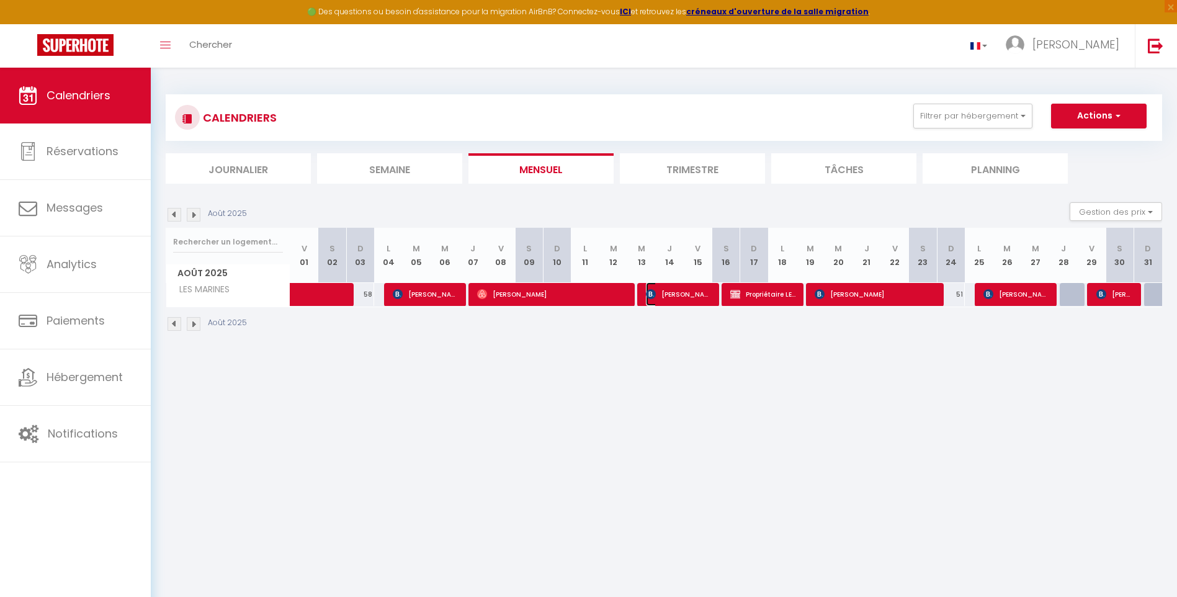
select select "1"
select select
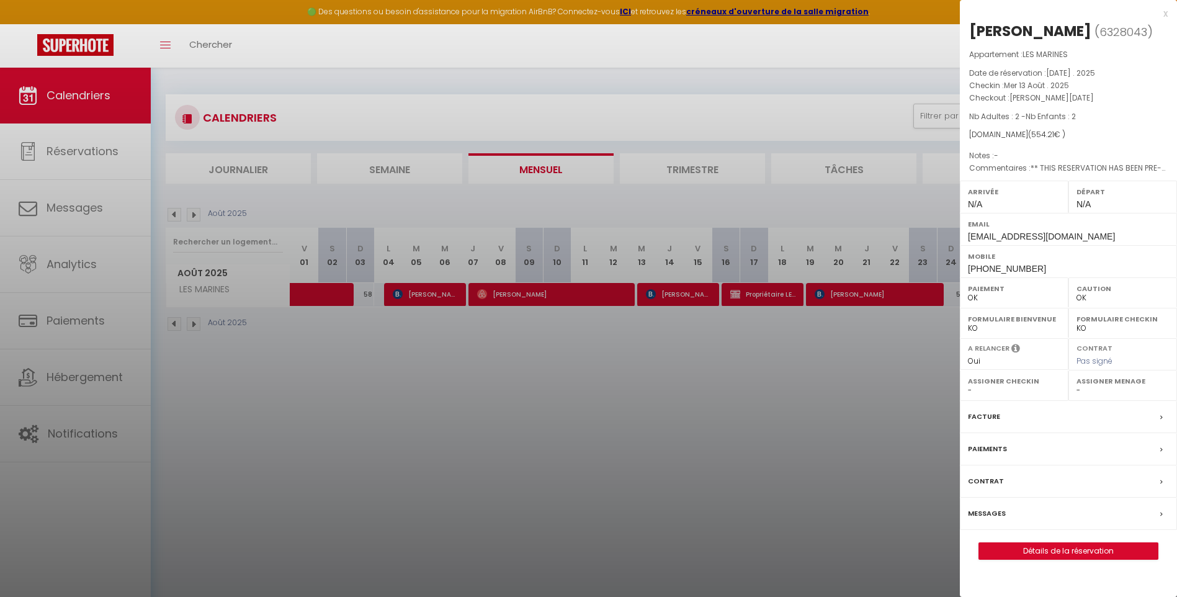
click at [564, 290] on div at bounding box center [588, 298] width 1177 height 597
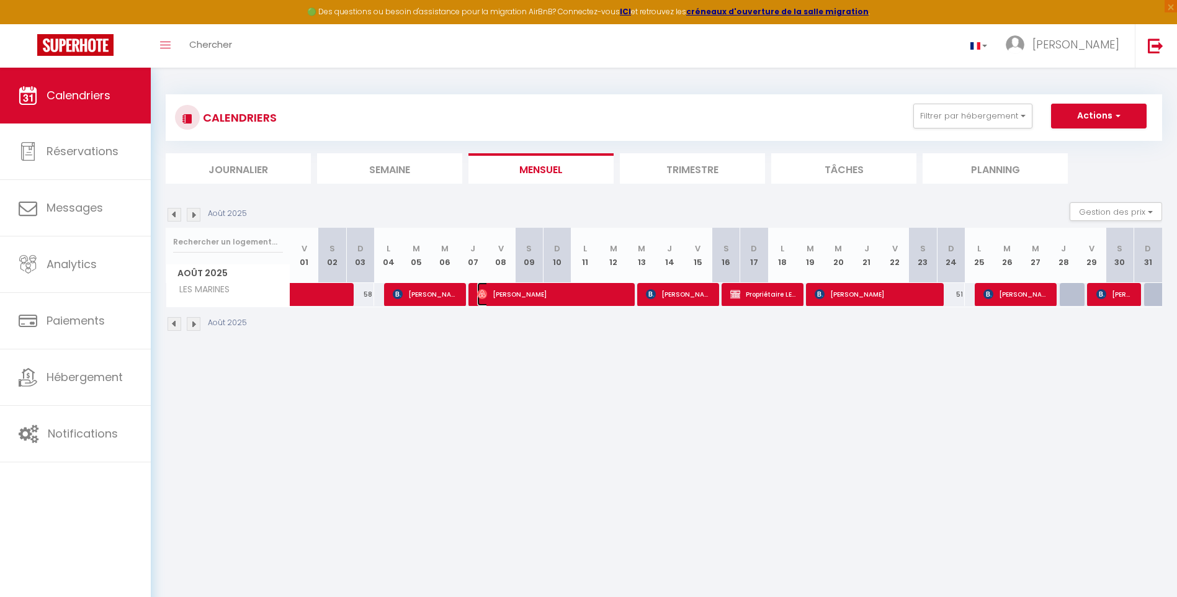
click at [573, 295] on span "[PERSON_NAME]" at bounding box center [551, 294] width 149 height 24
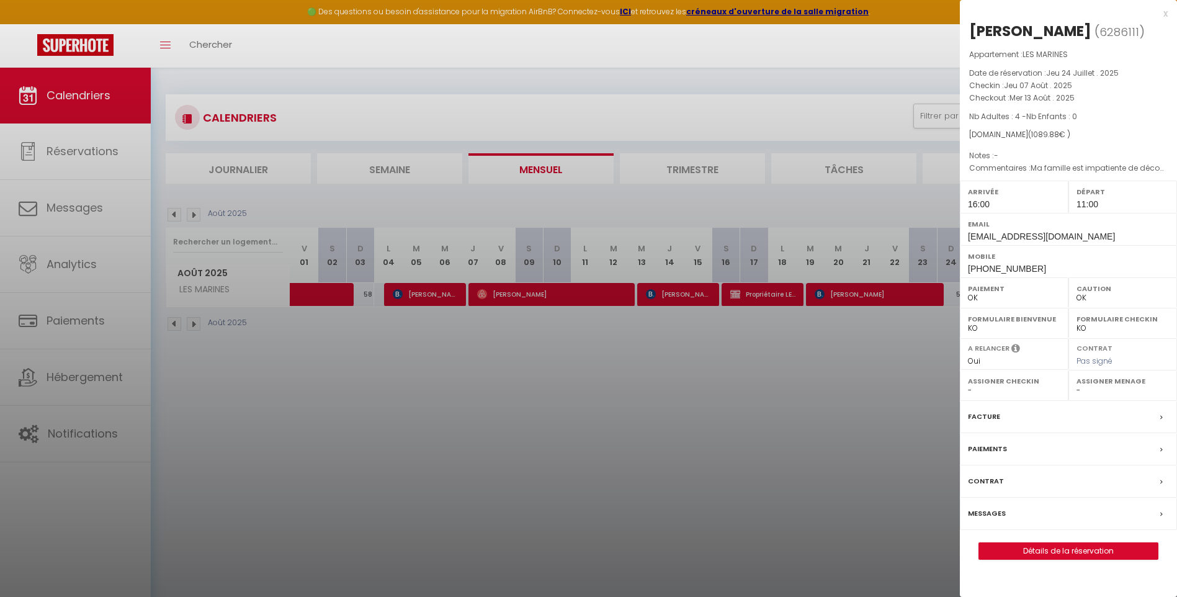
click at [755, 297] on div at bounding box center [588, 298] width 1177 height 597
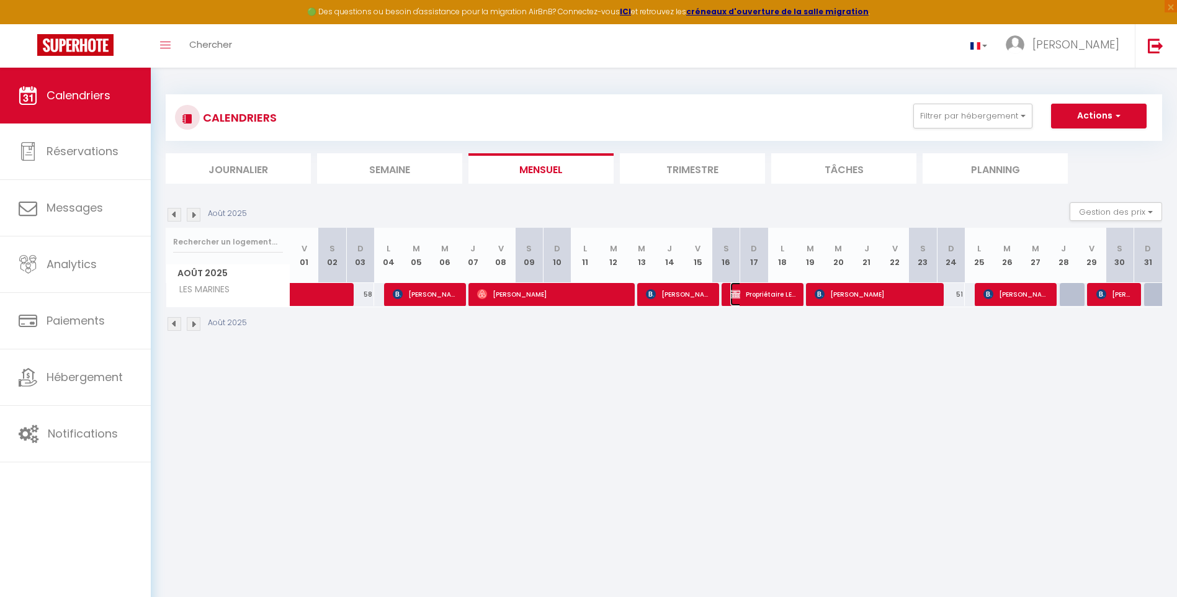
click at [755, 297] on span "Propriétaire LES MARINES" at bounding box center [762, 294] width 65 height 24
select select "KO"
select select "0"
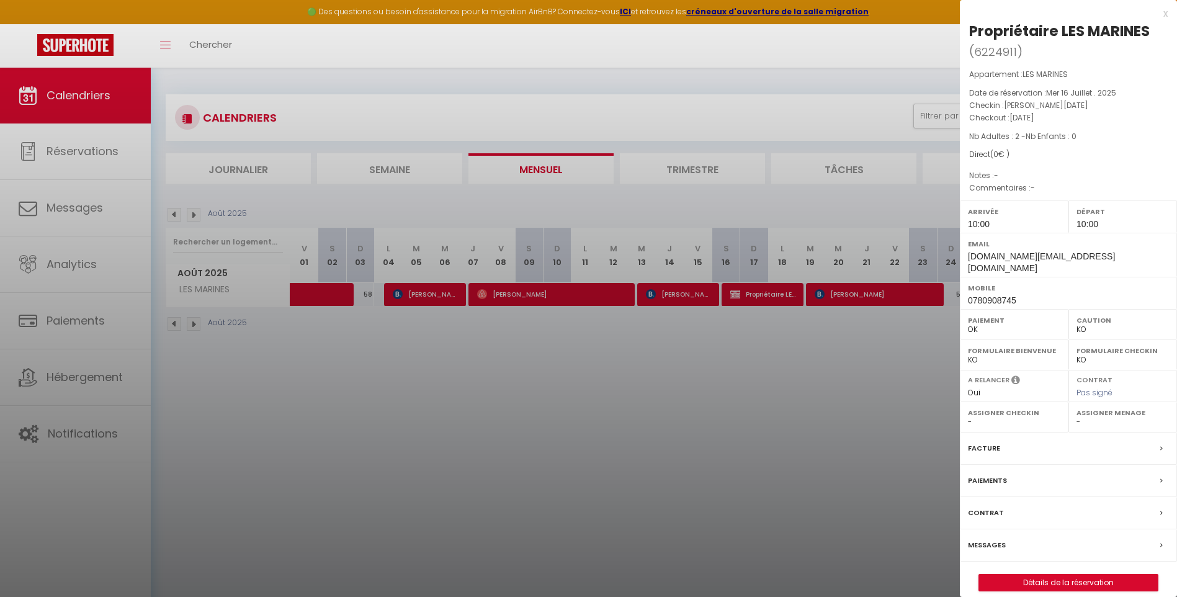
click at [914, 295] on div at bounding box center [588, 298] width 1177 height 597
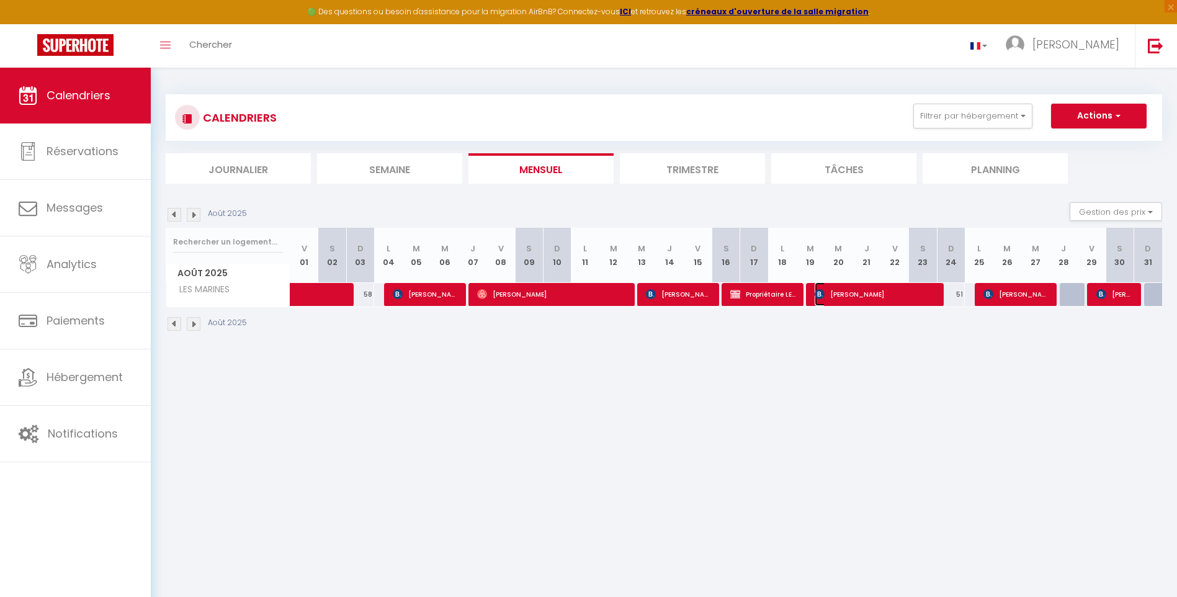
click at [916, 299] on span "[PERSON_NAME]" at bounding box center [875, 294] width 121 height 24
select select "OK"
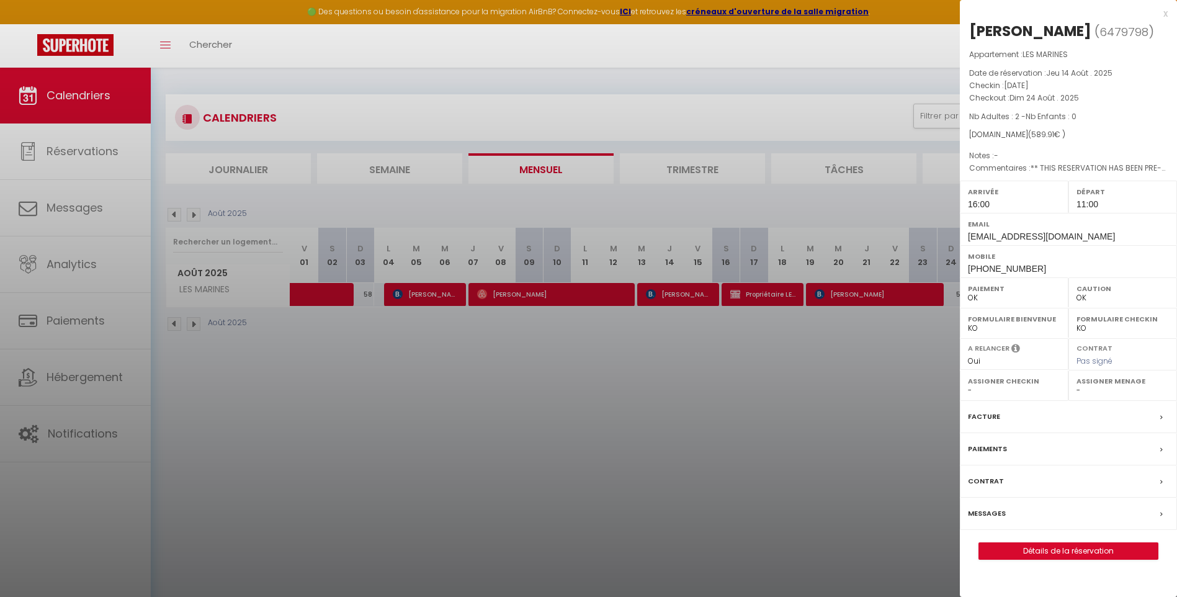
click at [903, 384] on div at bounding box center [588, 298] width 1177 height 597
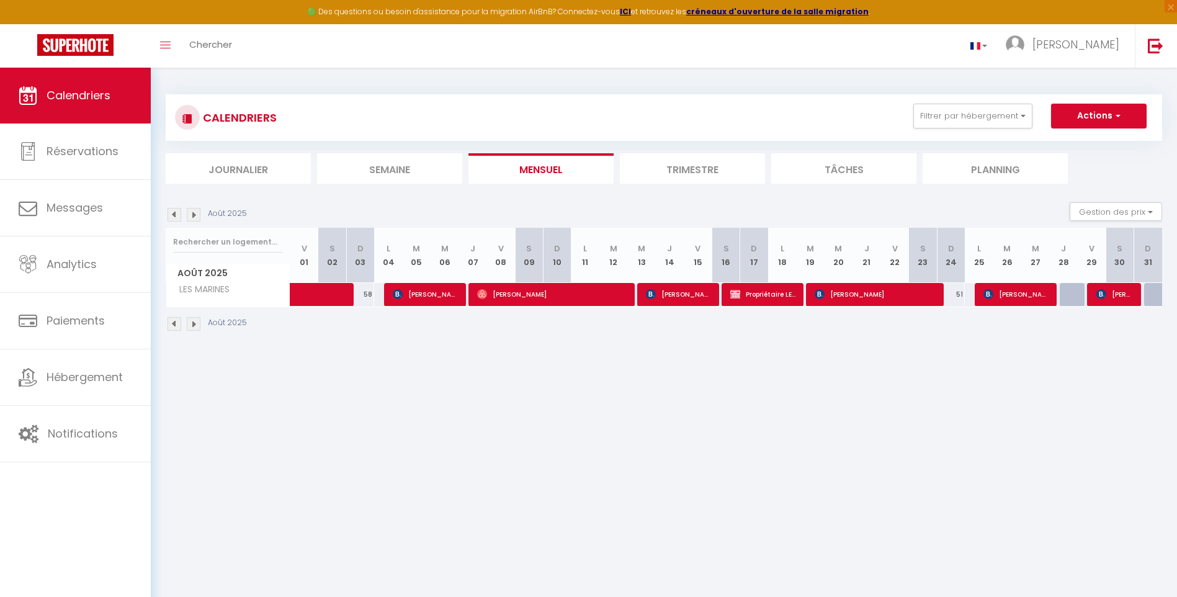
click at [193, 216] on img at bounding box center [194, 215] width 14 height 14
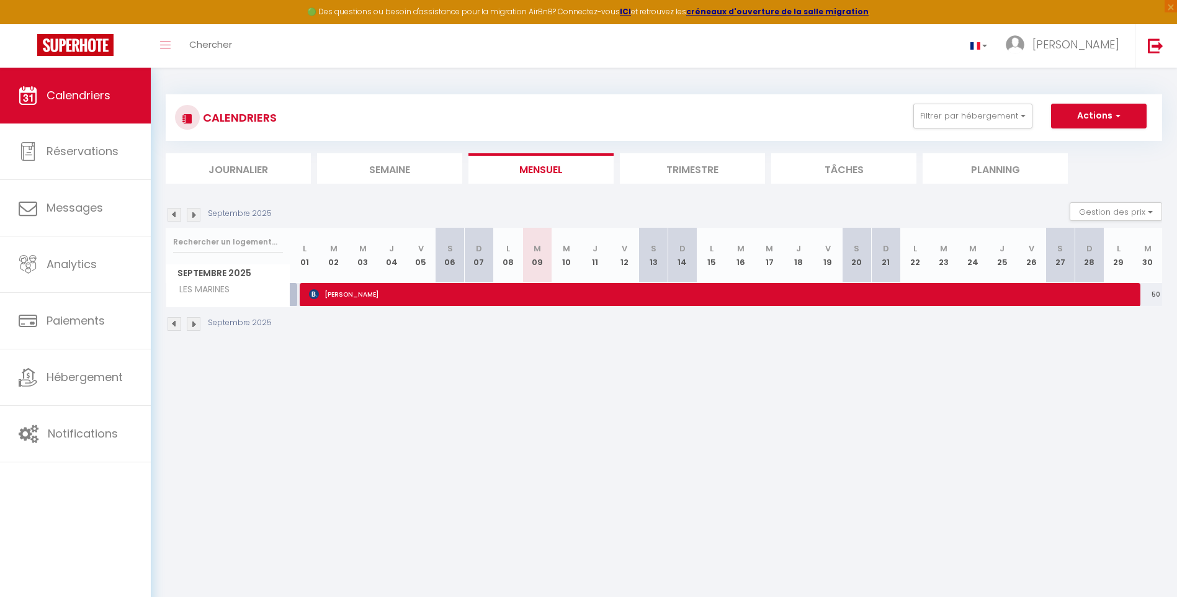
click at [192, 215] on img at bounding box center [194, 215] width 14 height 14
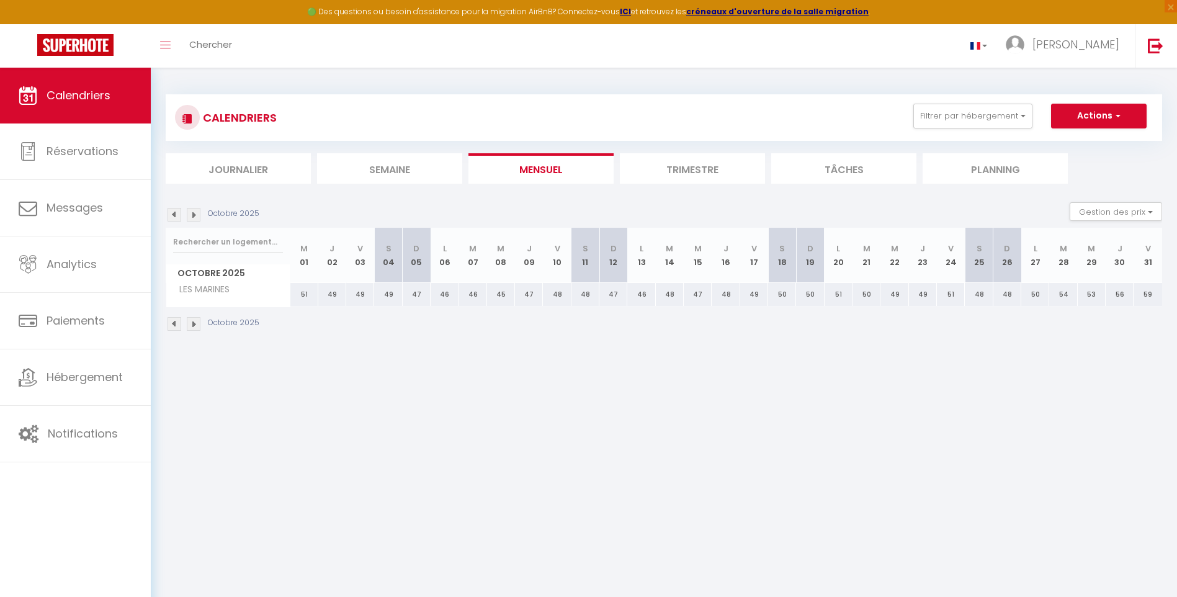
click at [170, 213] on img at bounding box center [175, 215] width 14 height 14
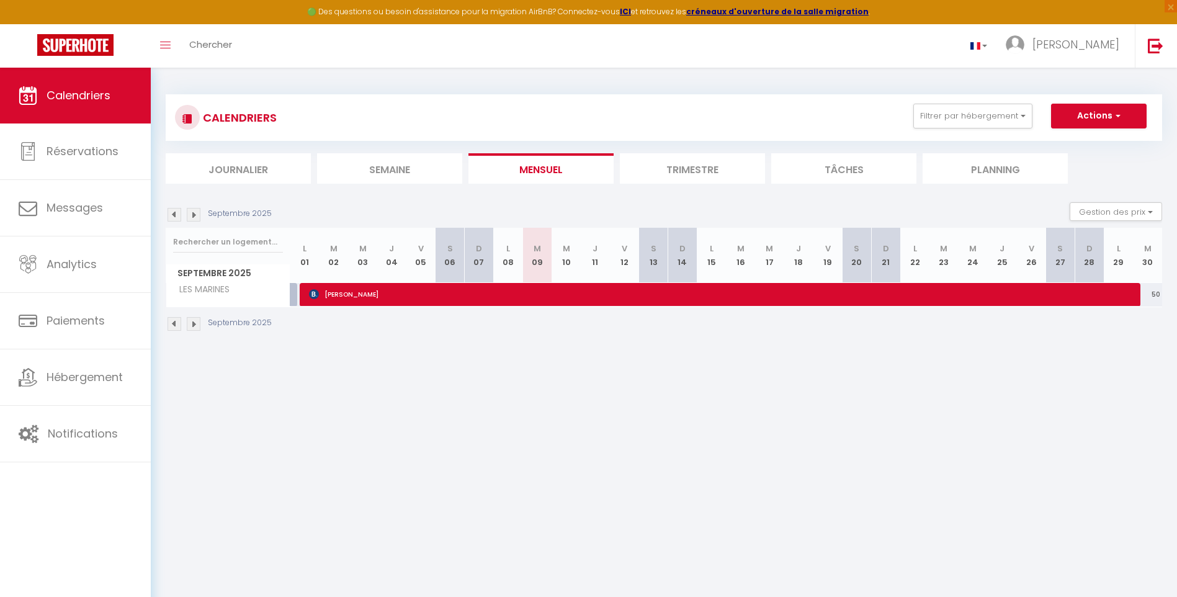
click at [192, 215] on img at bounding box center [194, 215] width 14 height 14
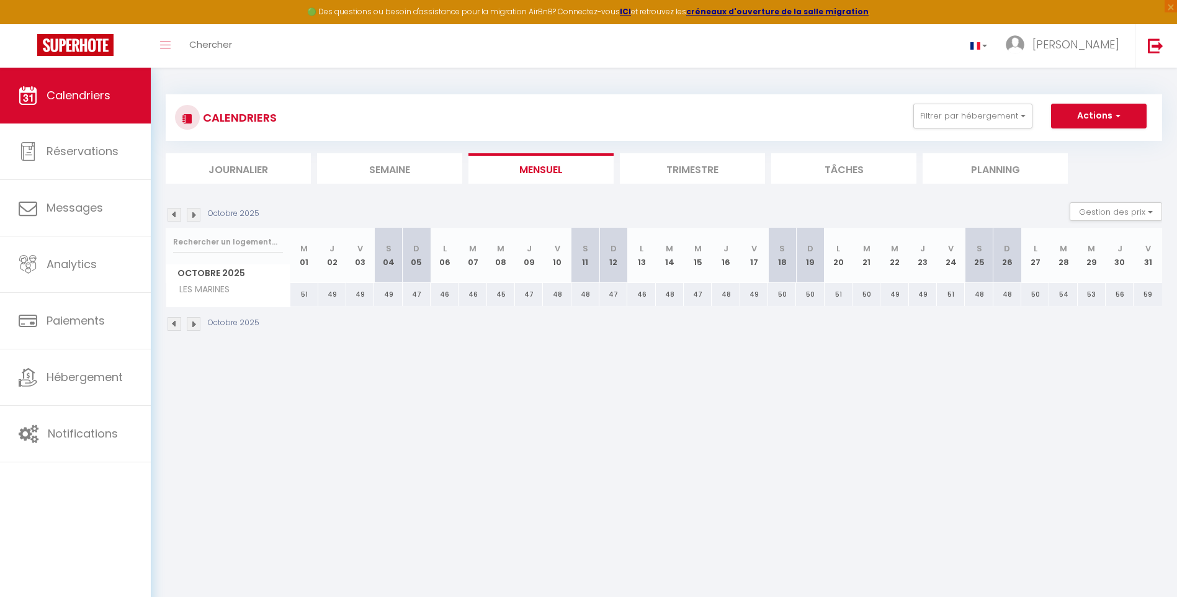
click at [192, 215] on img at bounding box center [194, 215] width 14 height 14
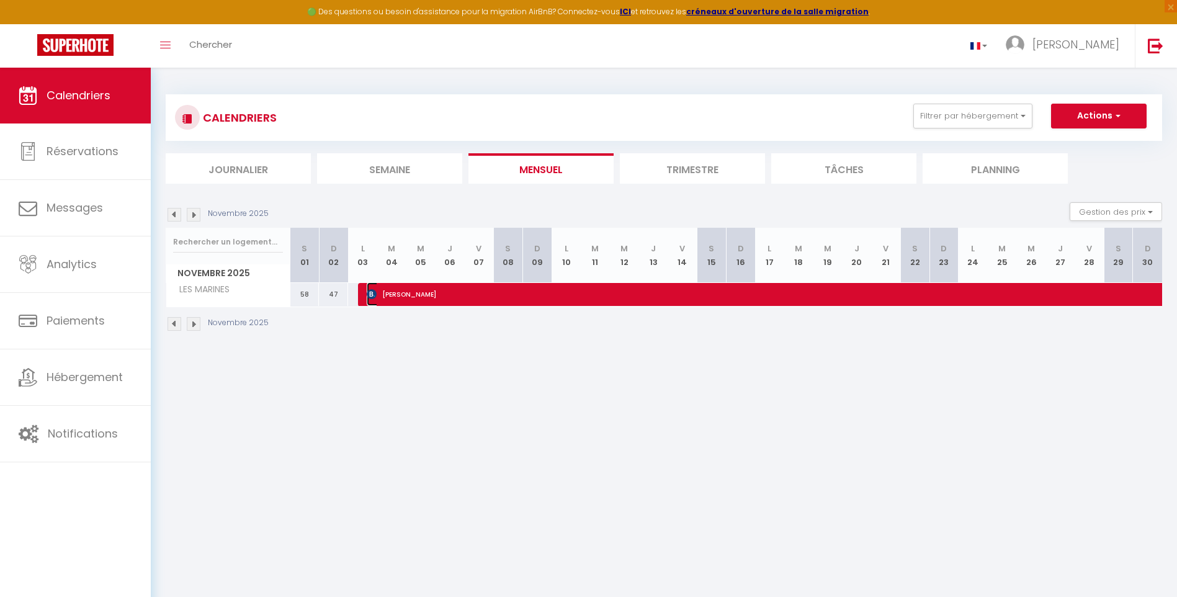
click at [879, 295] on span "[PERSON_NAME]" at bounding box center [781, 294] width 828 height 24
select select "KO"
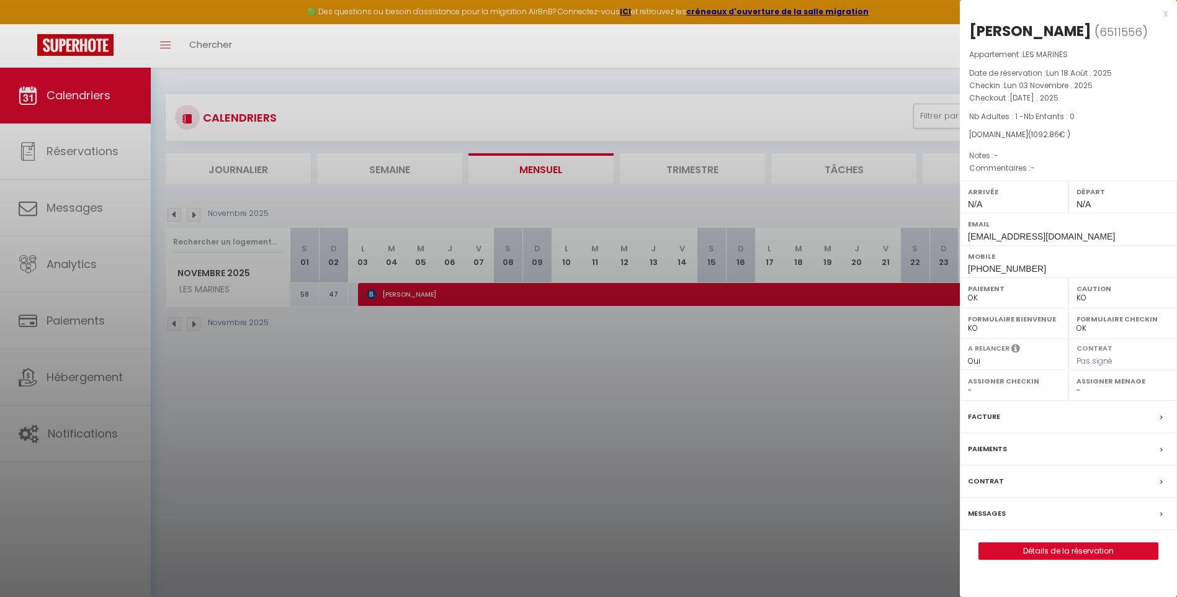
click at [375, 381] on div at bounding box center [588, 298] width 1177 height 597
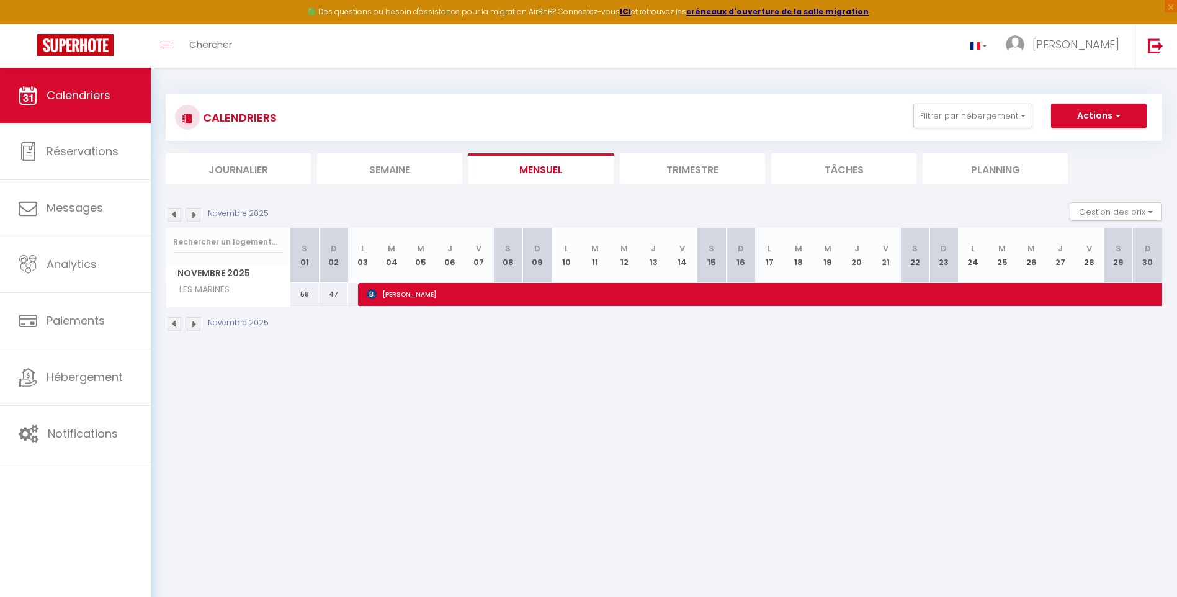
click at [173, 215] on img at bounding box center [175, 215] width 14 height 14
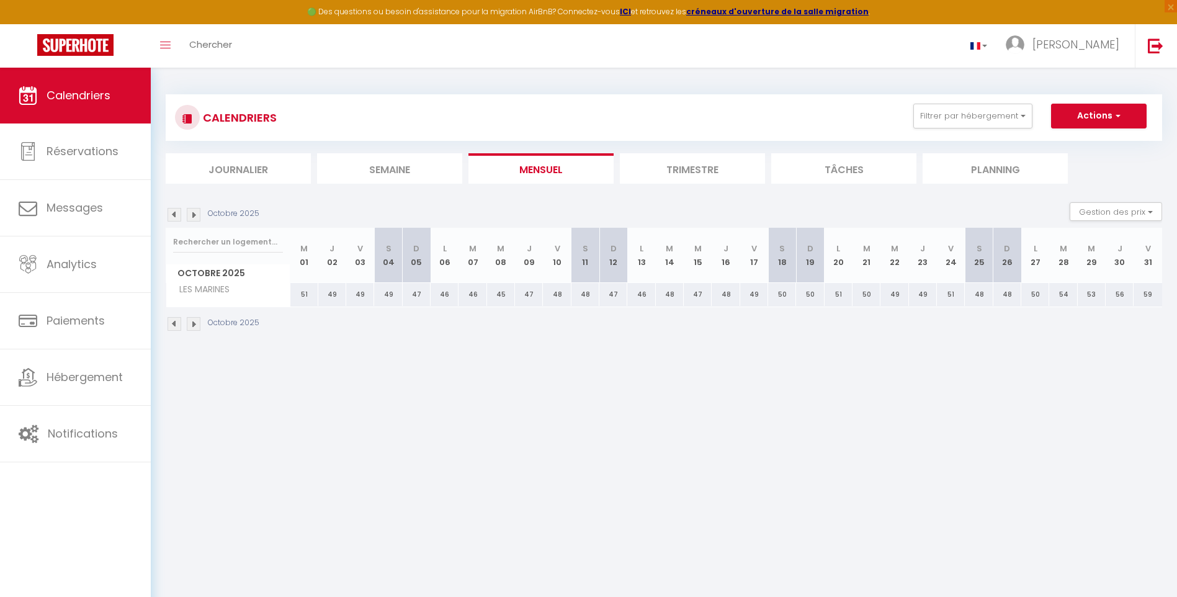
click at [173, 215] on img at bounding box center [175, 215] width 14 height 14
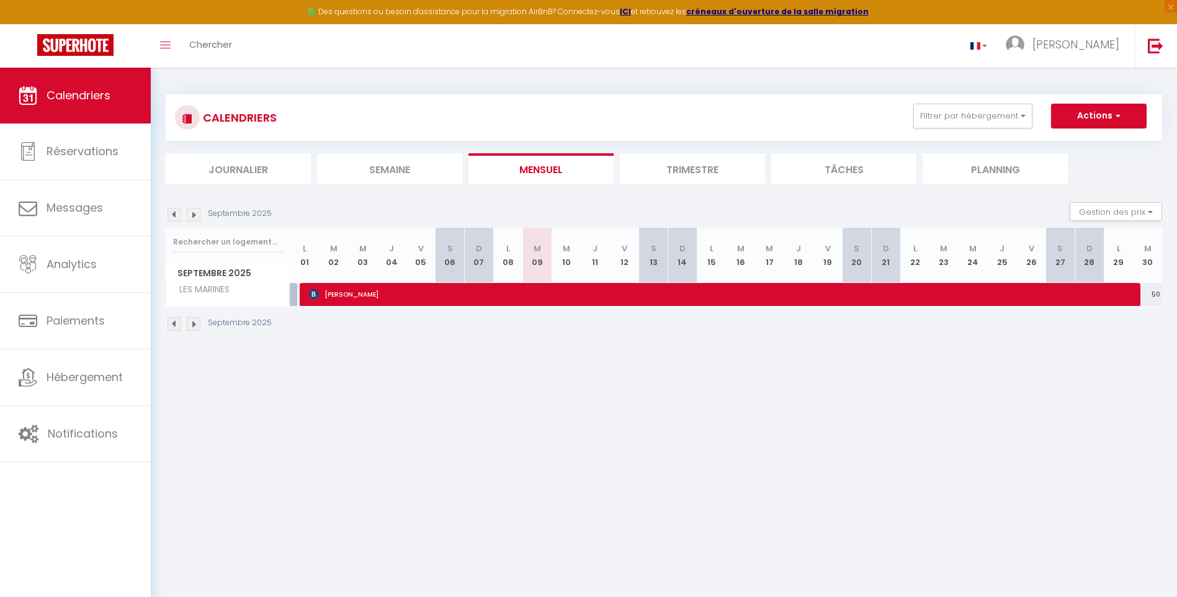
click at [176, 213] on img at bounding box center [175, 215] width 14 height 14
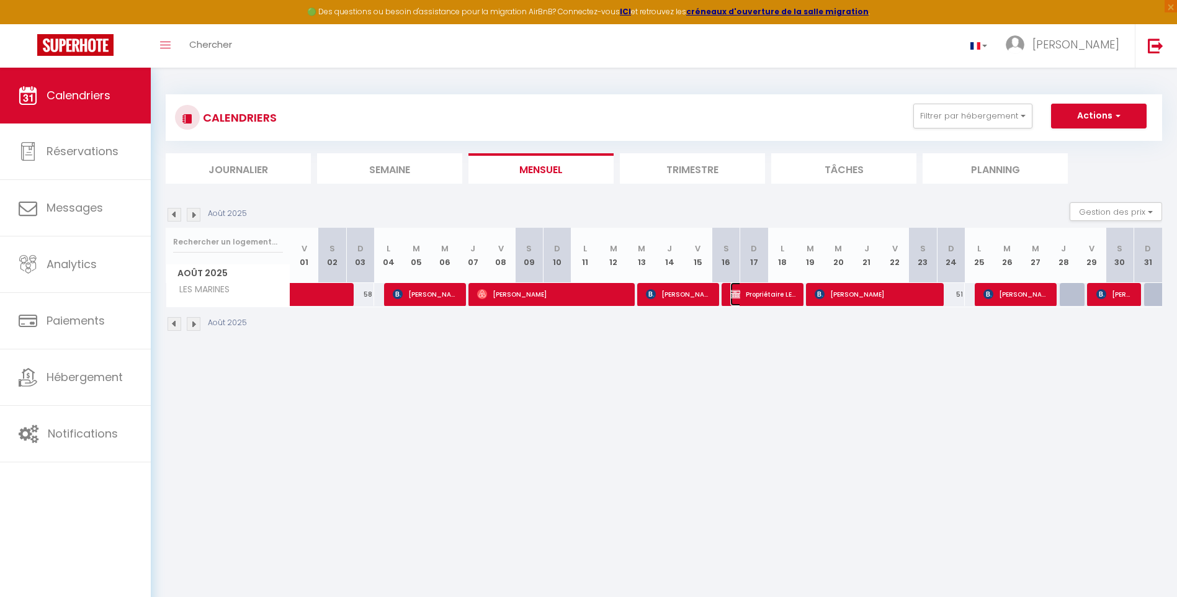
click at [759, 295] on span "Propriétaire LES MARINES" at bounding box center [762, 294] width 65 height 24
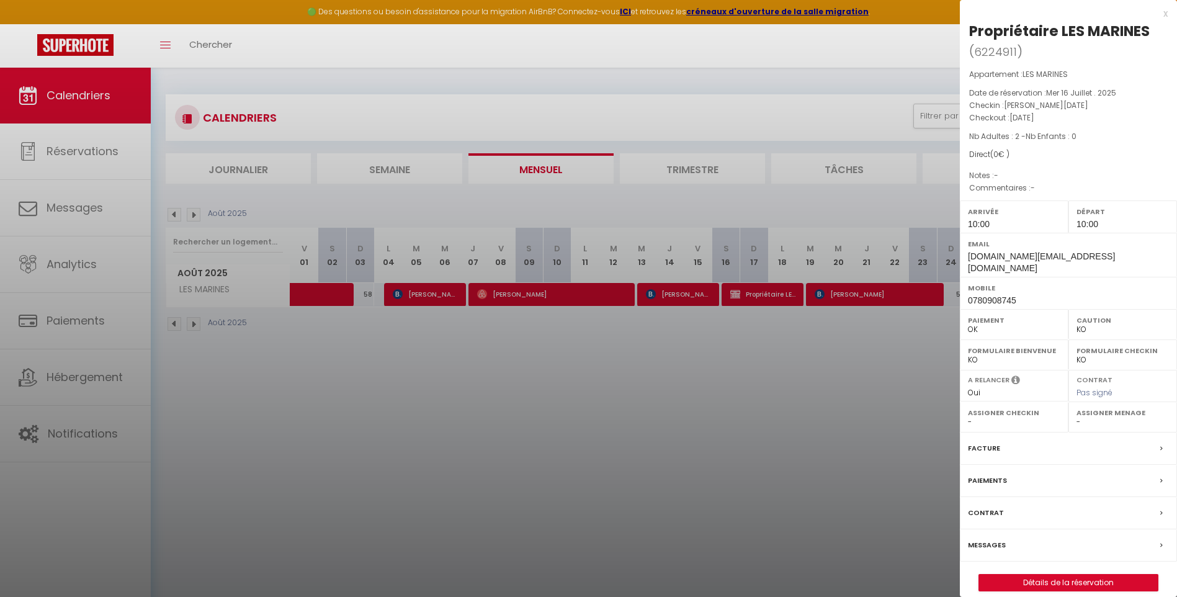
click at [864, 293] on div at bounding box center [588, 298] width 1177 height 597
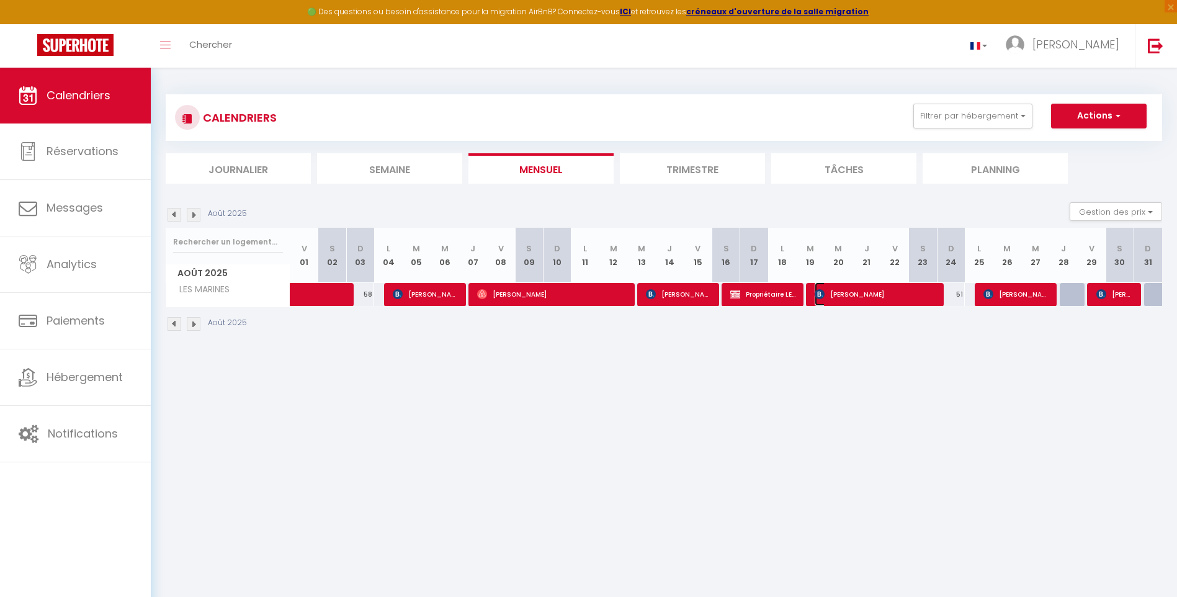
click at [864, 293] on span "[PERSON_NAME]" at bounding box center [875, 294] width 121 height 24
select select "OK"
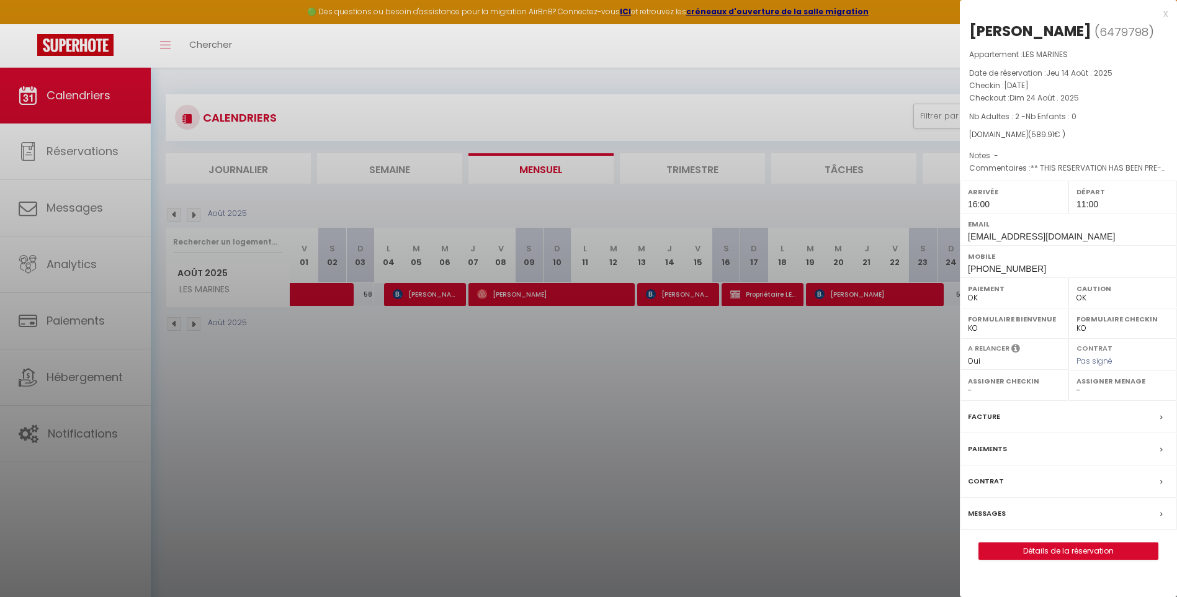
click at [906, 367] on div at bounding box center [588, 298] width 1177 height 597
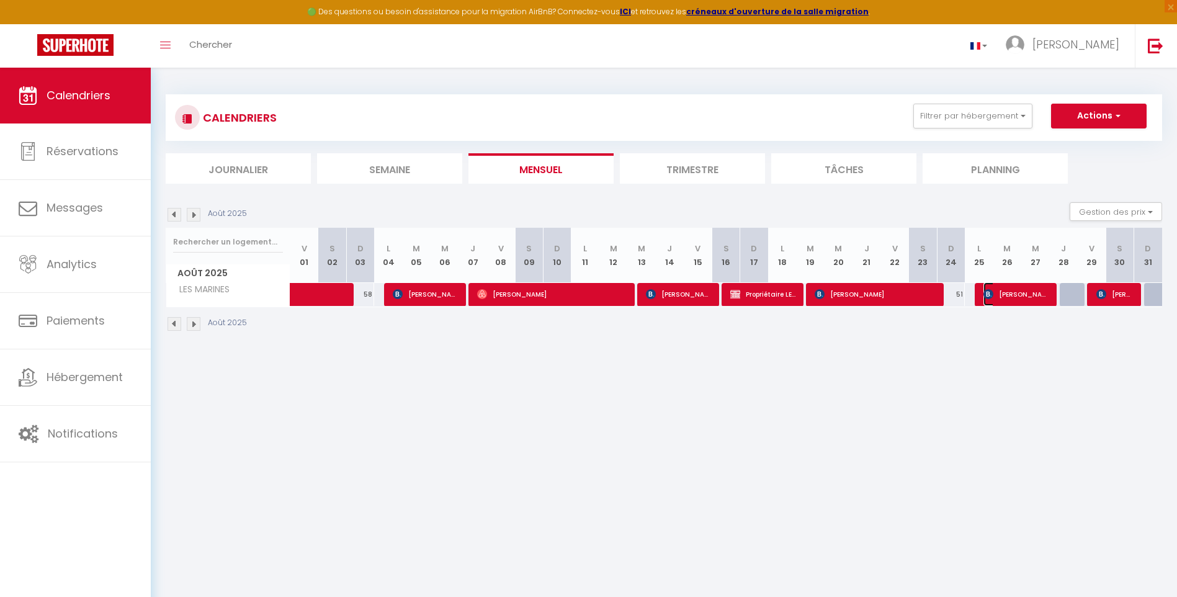
click at [1019, 293] on span "[PERSON_NAME]" at bounding box center [1015, 294] width 65 height 24
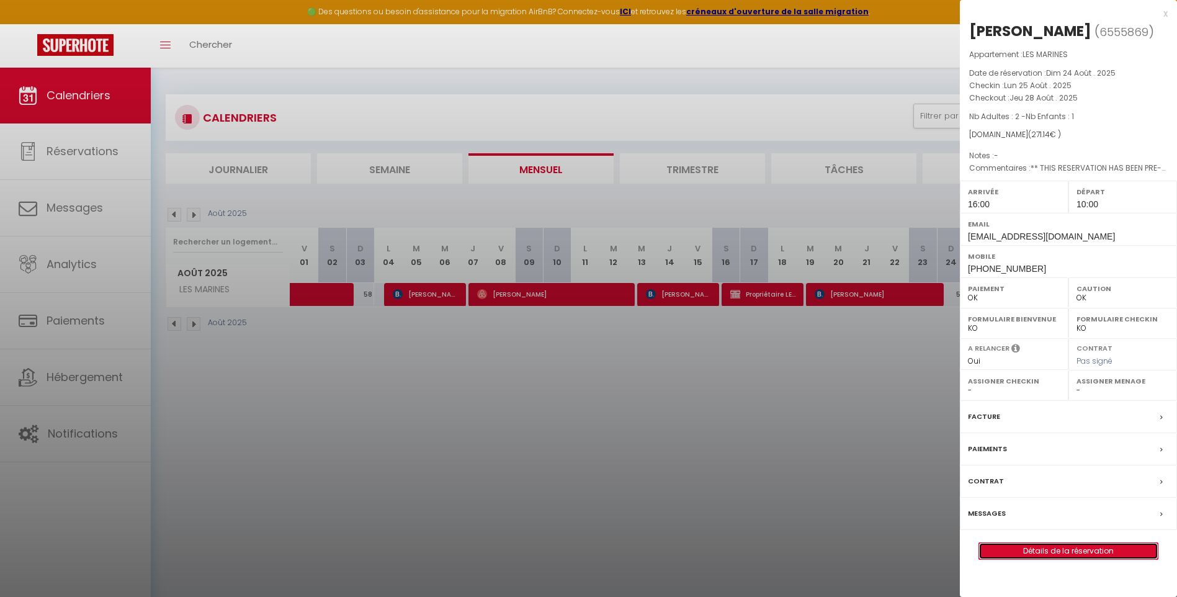
click at [1065, 550] on link "Détails de la réservation" at bounding box center [1068, 551] width 179 height 16
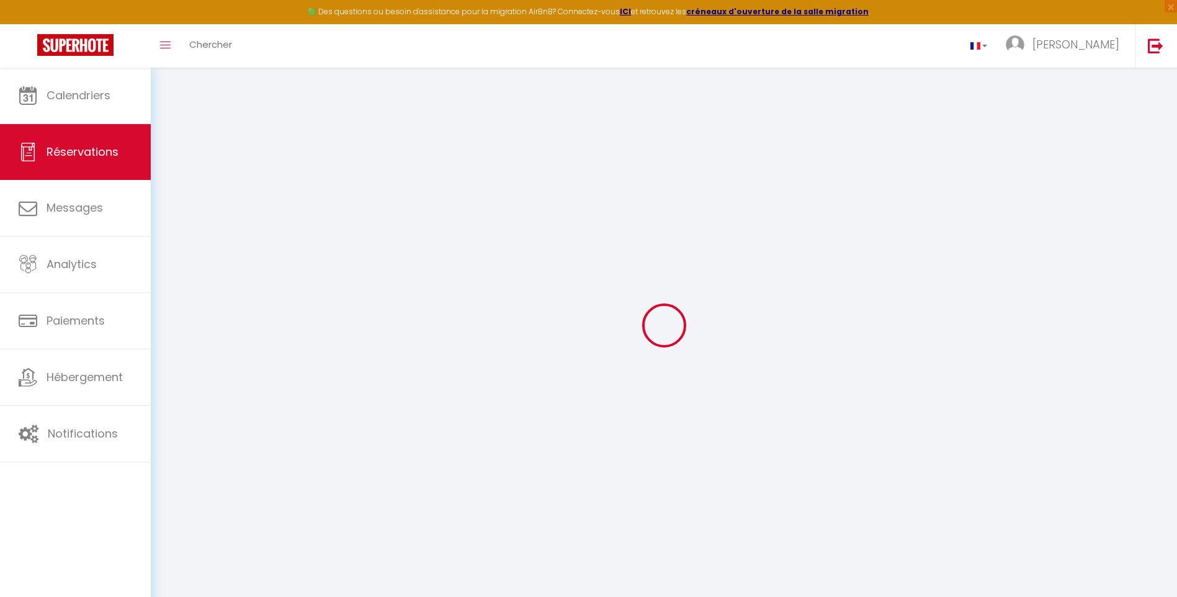
select select
checkbox input "false"
select select
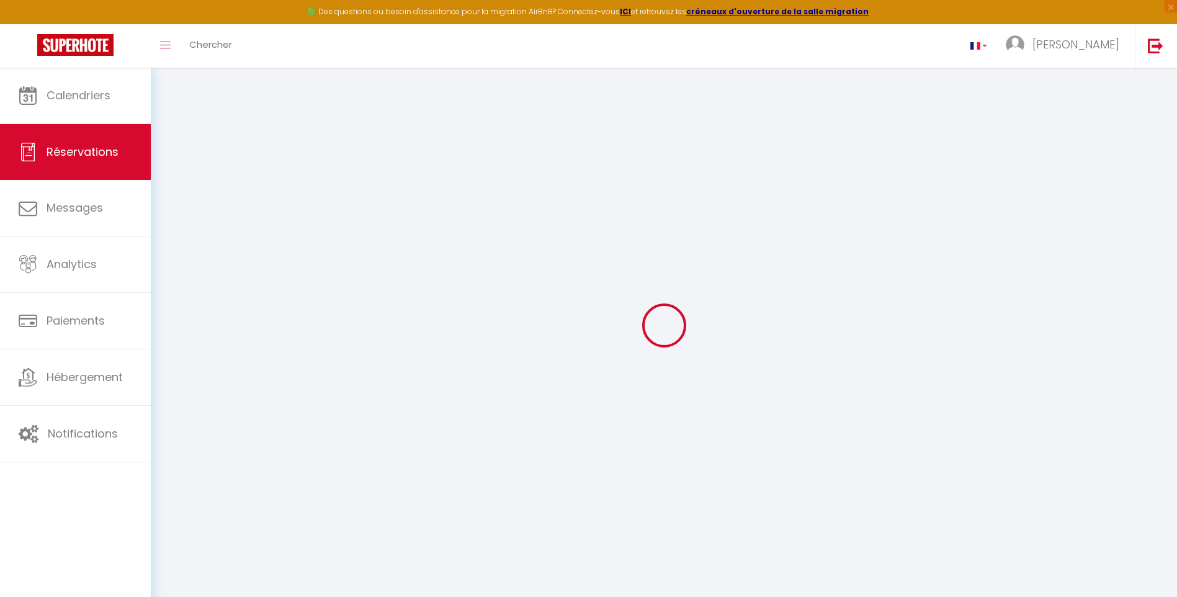
checkbox input "false"
type textarea "** THIS RESERVATION HAS BEEN PRE-PAID ** BOOKING NOTE : Payment charge is EUR 3…"
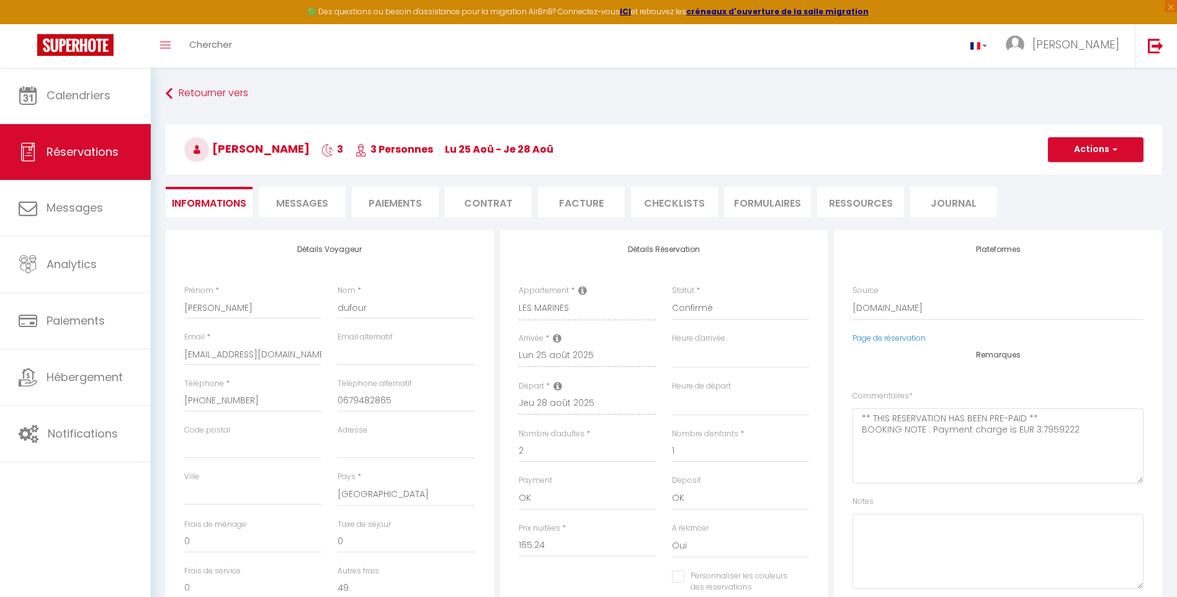
type input "45"
type input "11.9"
select select
checkbox input "false"
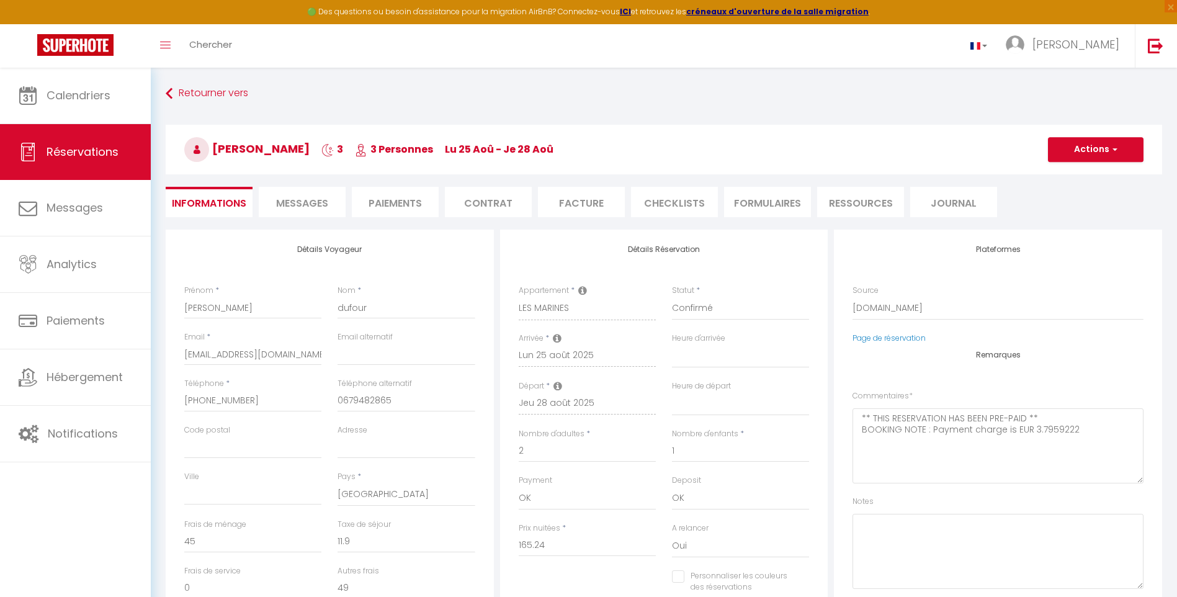
select select "16:00"
select select "10:00"
checkbox input "false"
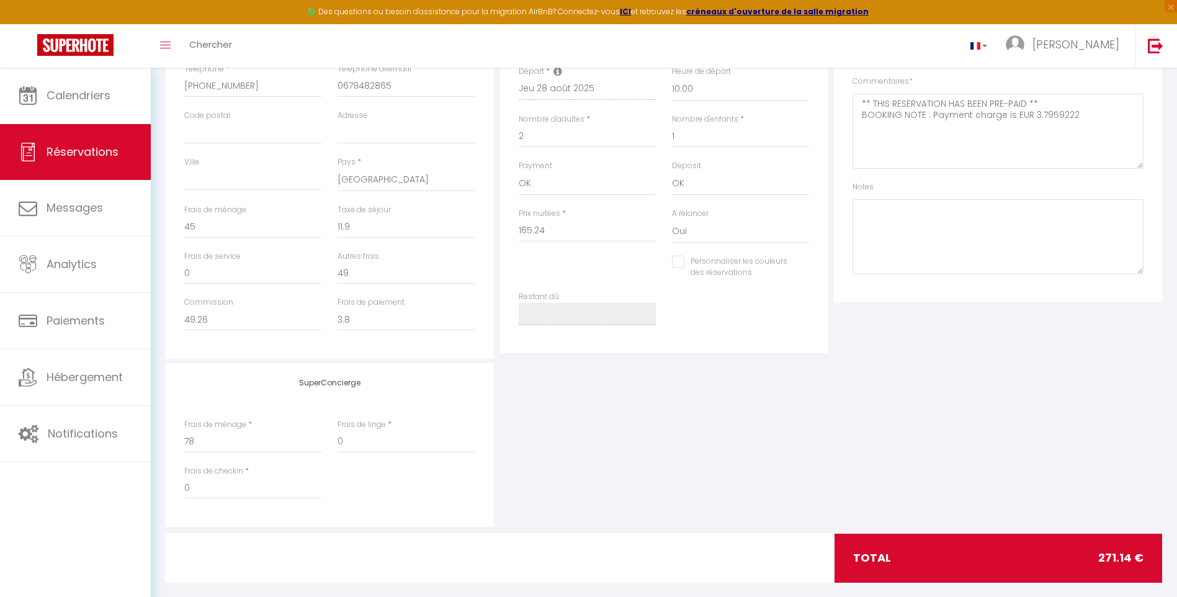
scroll to position [331, 0]
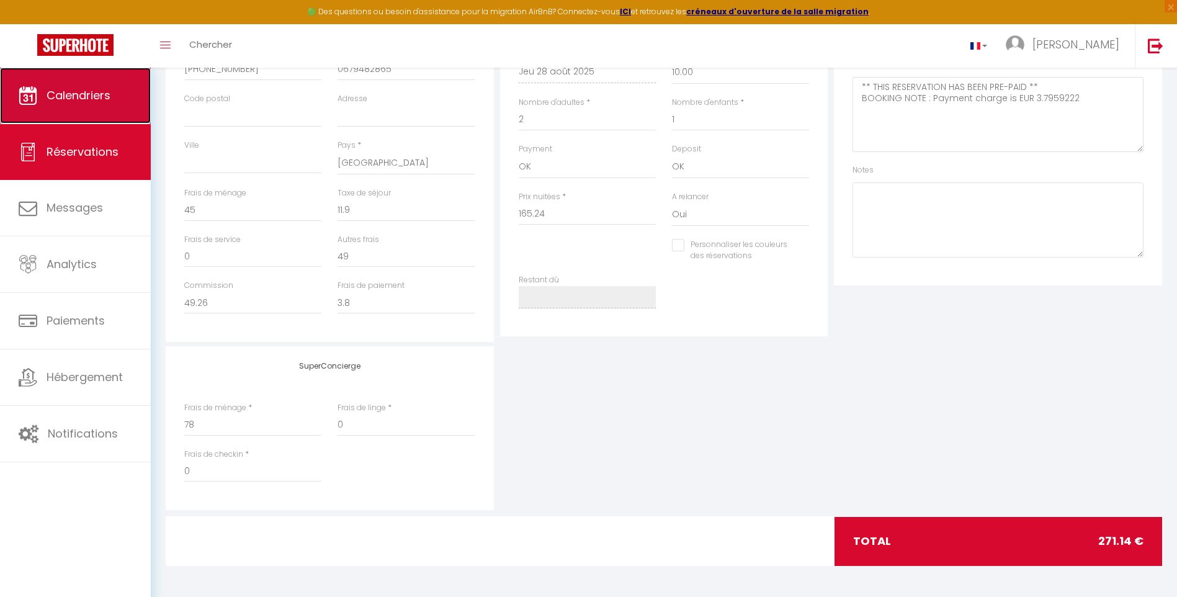
click at [80, 91] on span "Calendriers" at bounding box center [79, 95] width 64 height 16
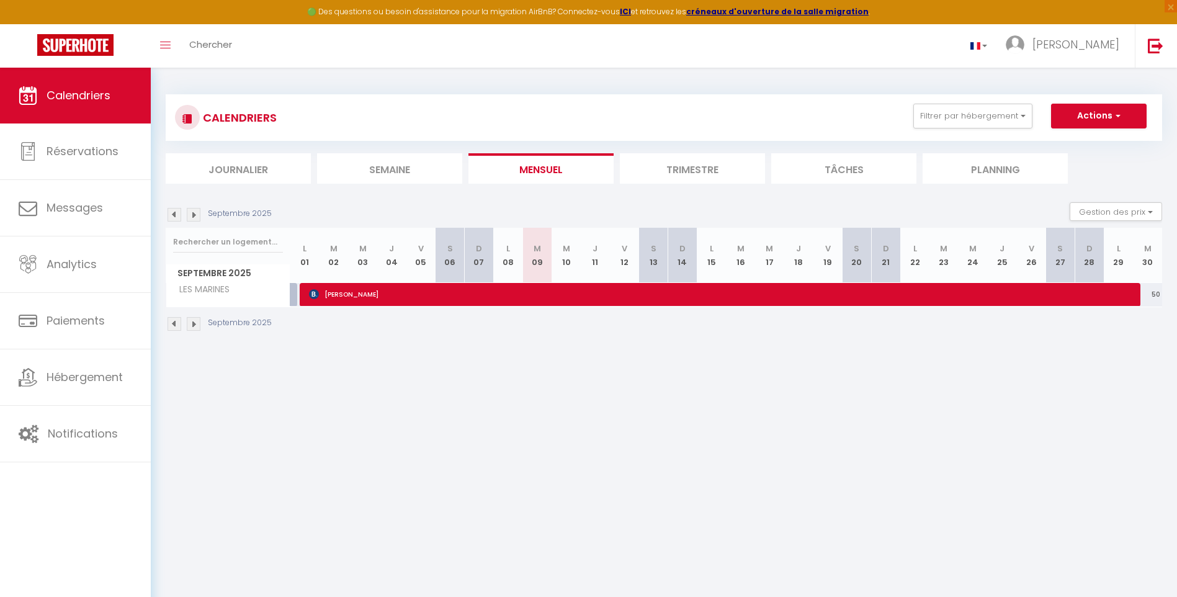
click at [171, 215] on img at bounding box center [175, 215] width 14 height 14
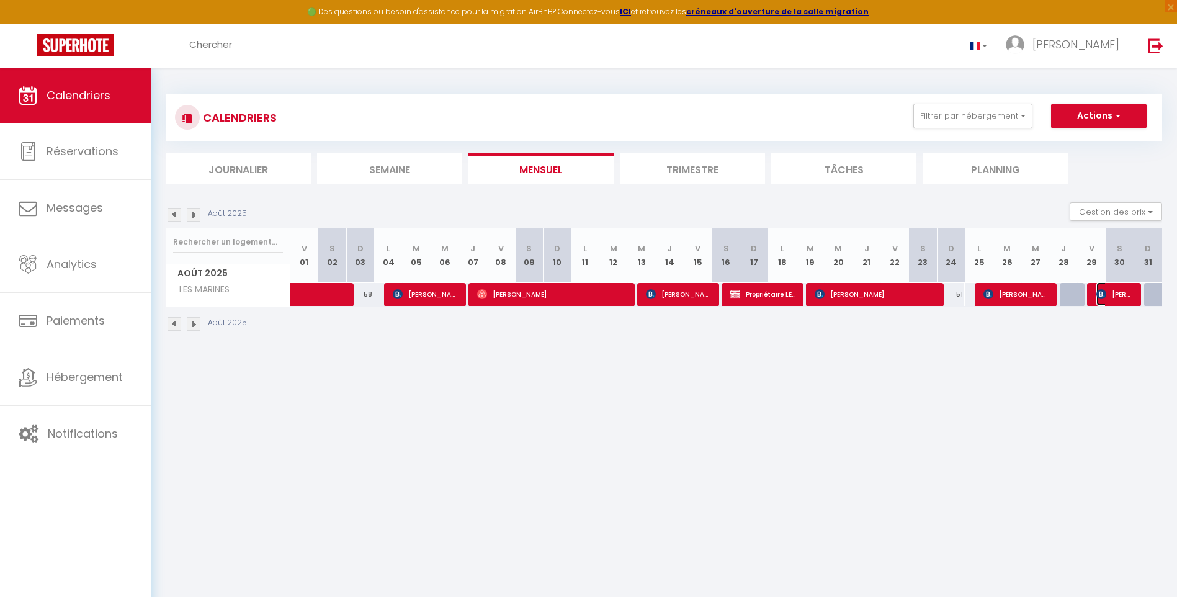
click at [1129, 295] on span "[PERSON_NAME]" at bounding box center [1114, 294] width 37 height 24
select select "OK"
select select "0"
select select "1"
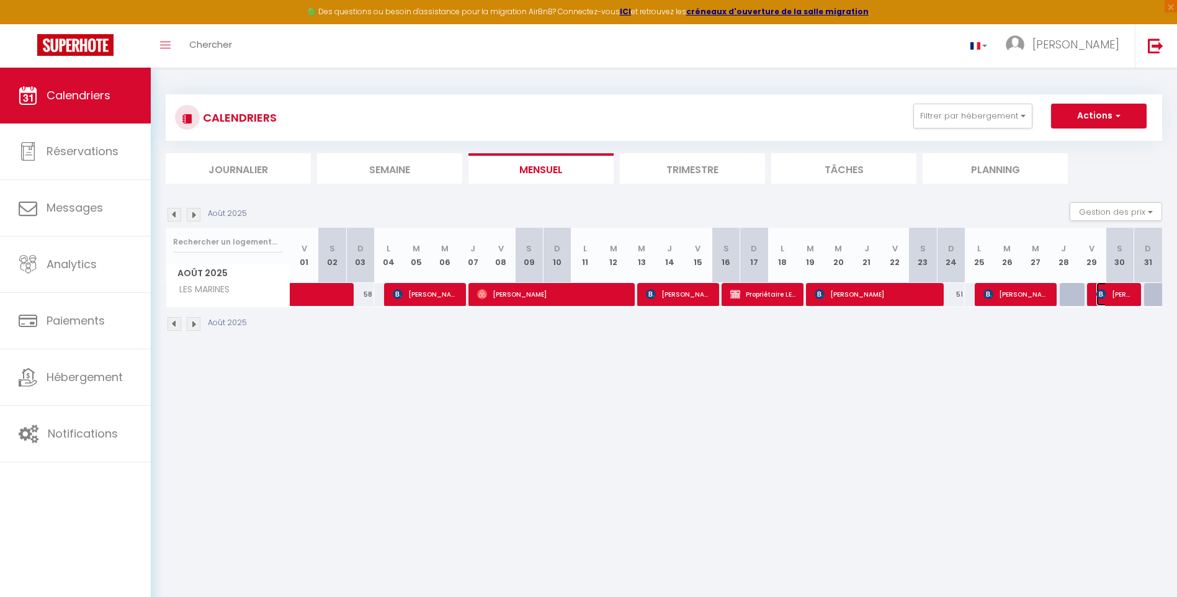
select select "1"
select select
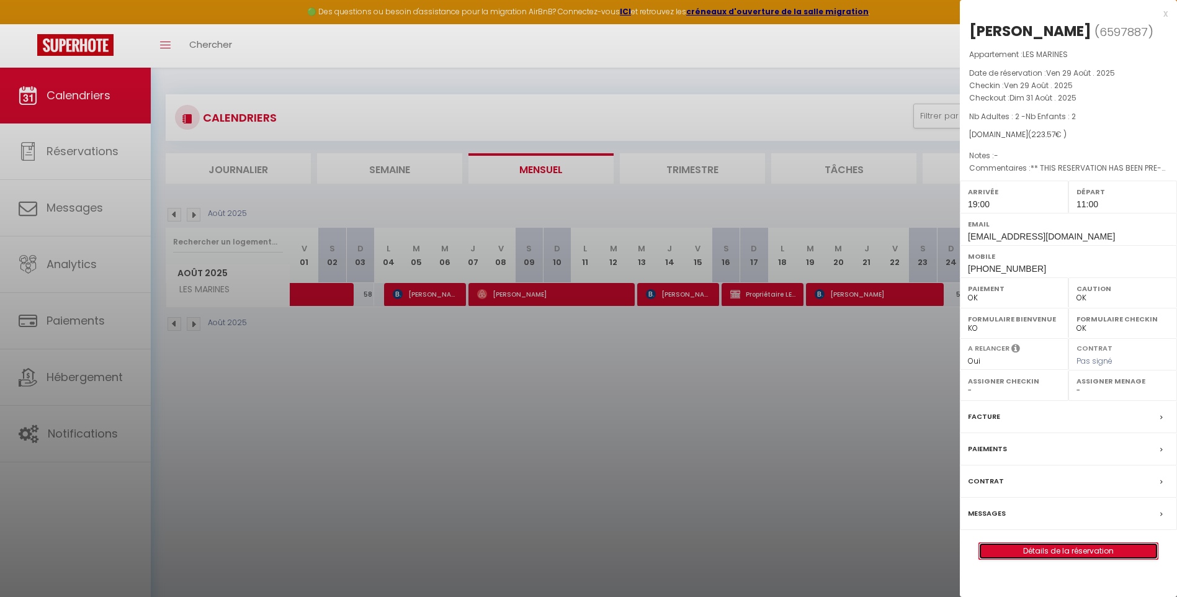
click at [1096, 553] on link "Détails de la réservation" at bounding box center [1068, 551] width 179 height 16
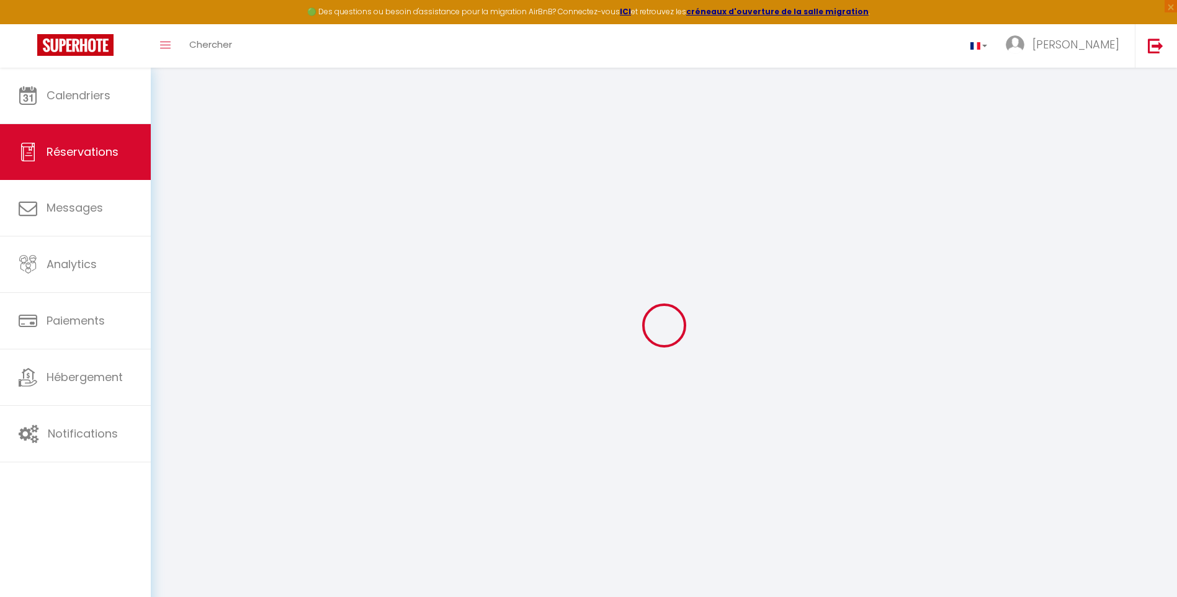
type input "[PERSON_NAME]"
type input "monate"
type input "[EMAIL_ADDRESS][DOMAIN_NAME]"
type input "[PHONE_NUMBER]"
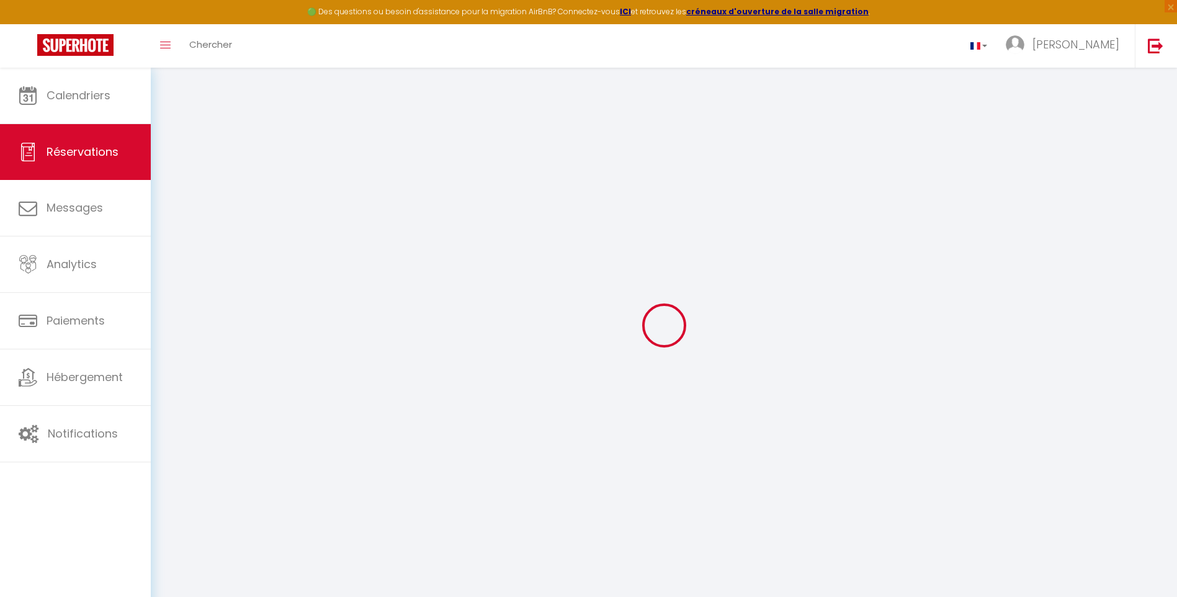
type input "0669248054"
select select "FR"
type input "49"
type input "40.83"
type input "3.13"
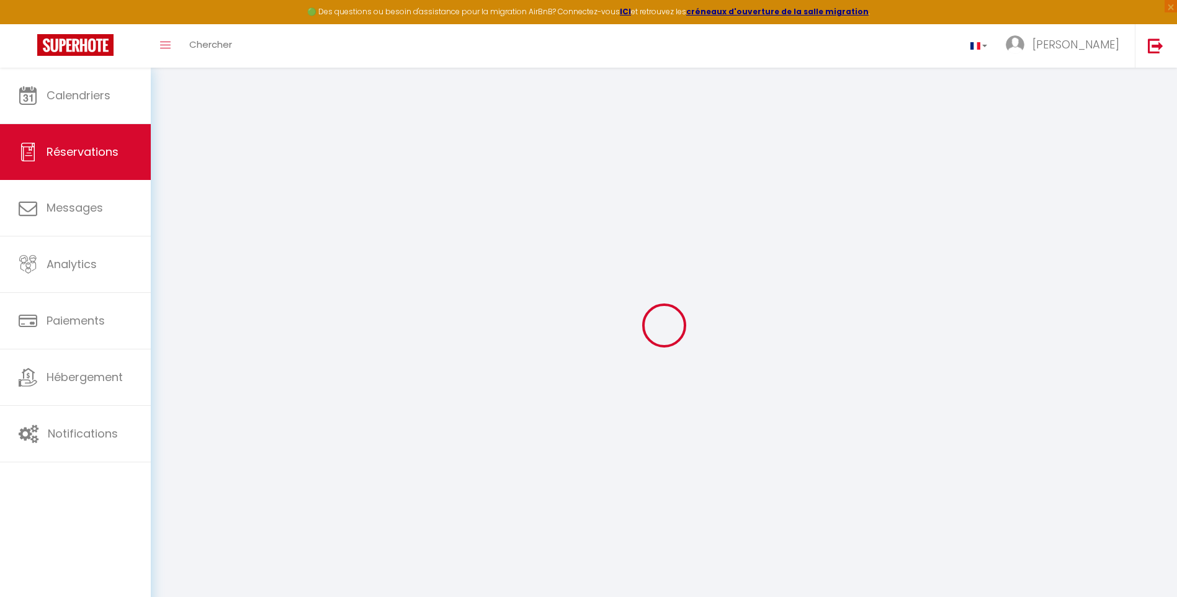
select select "27818"
select select "1"
select select
type input "2"
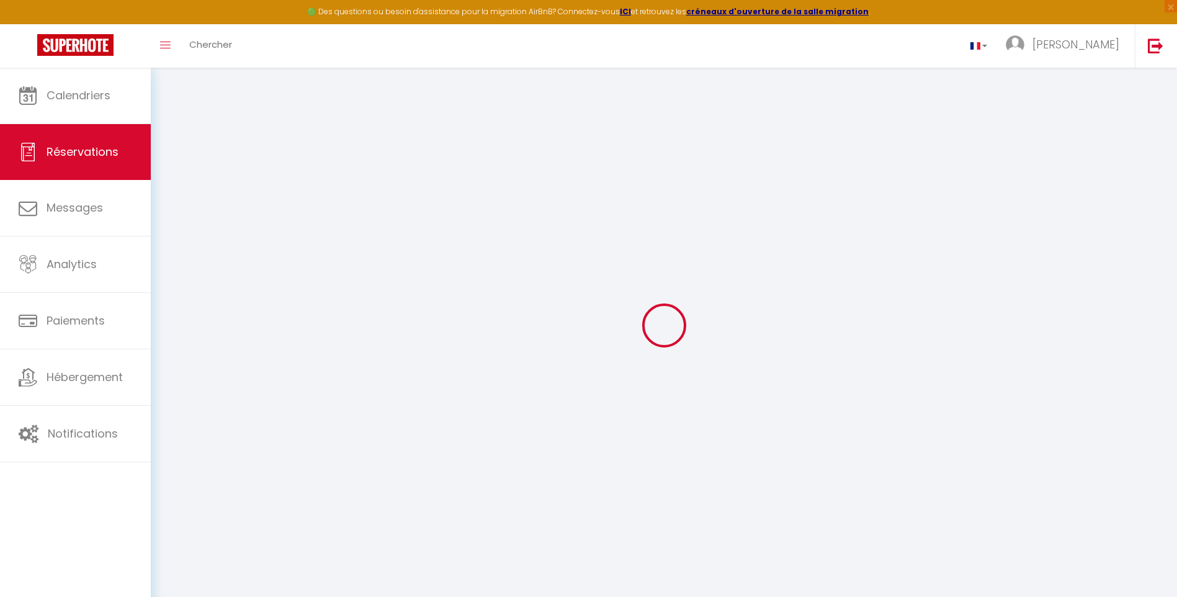
type input "2"
select select "12"
select select "15"
type input "120.87"
checkbox input "false"
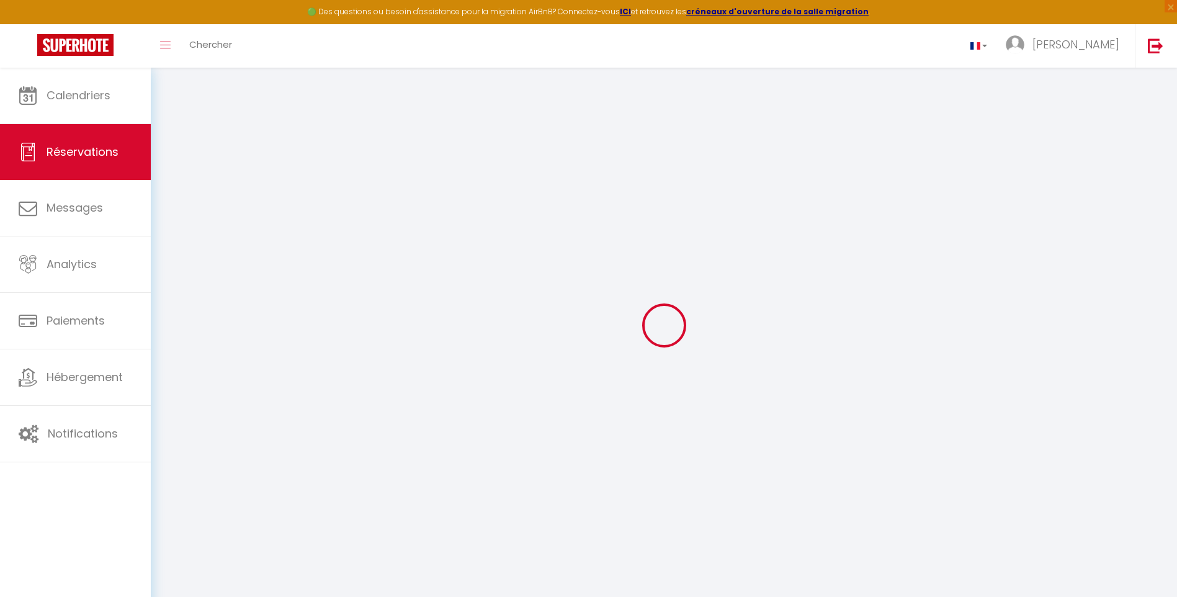
select select "2"
type input "78"
type input "0"
select select
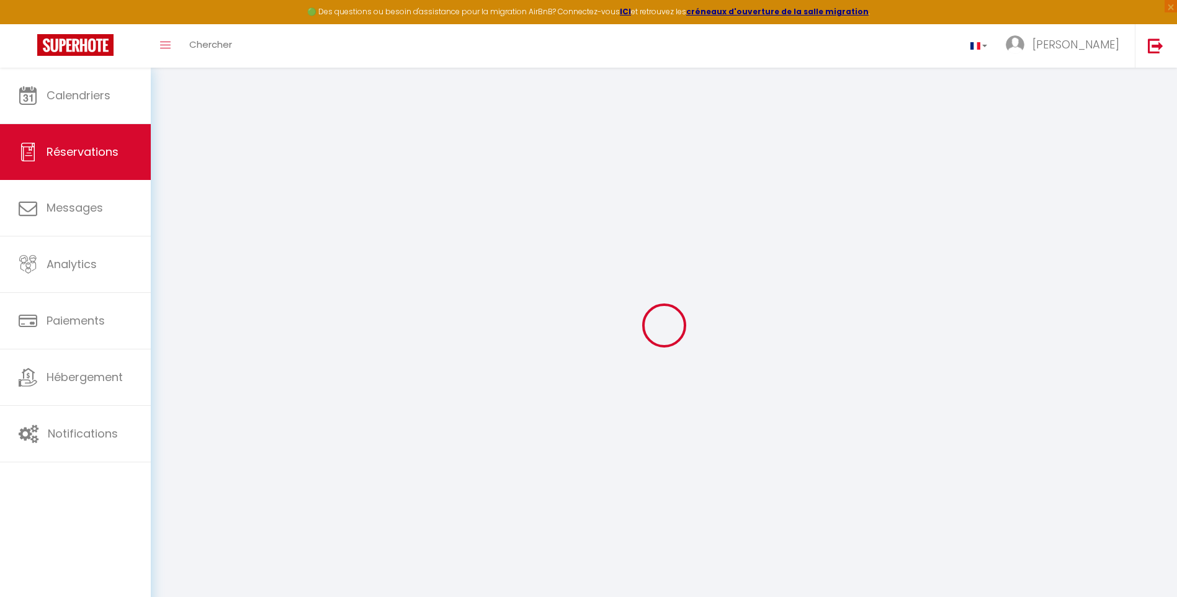
select select
checkbox input "false"
select select
checkbox input "false"
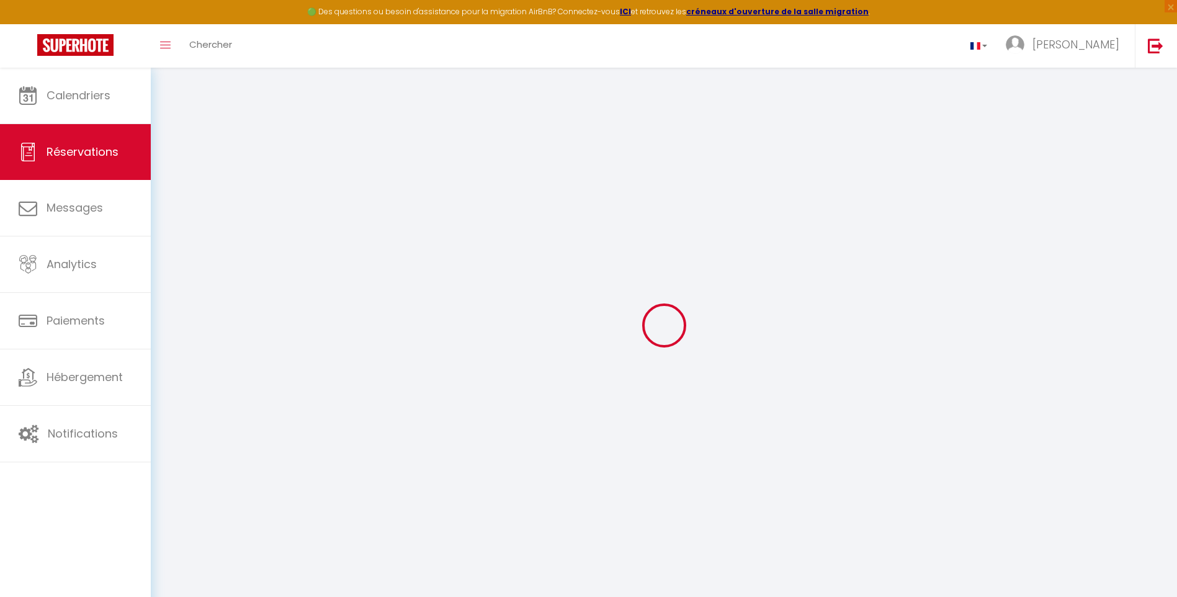
select select
checkbox input "false"
type textarea "** THIS RESERVATION HAS BEEN PRE-PAID ** Approximate time of arrival: between 1…"
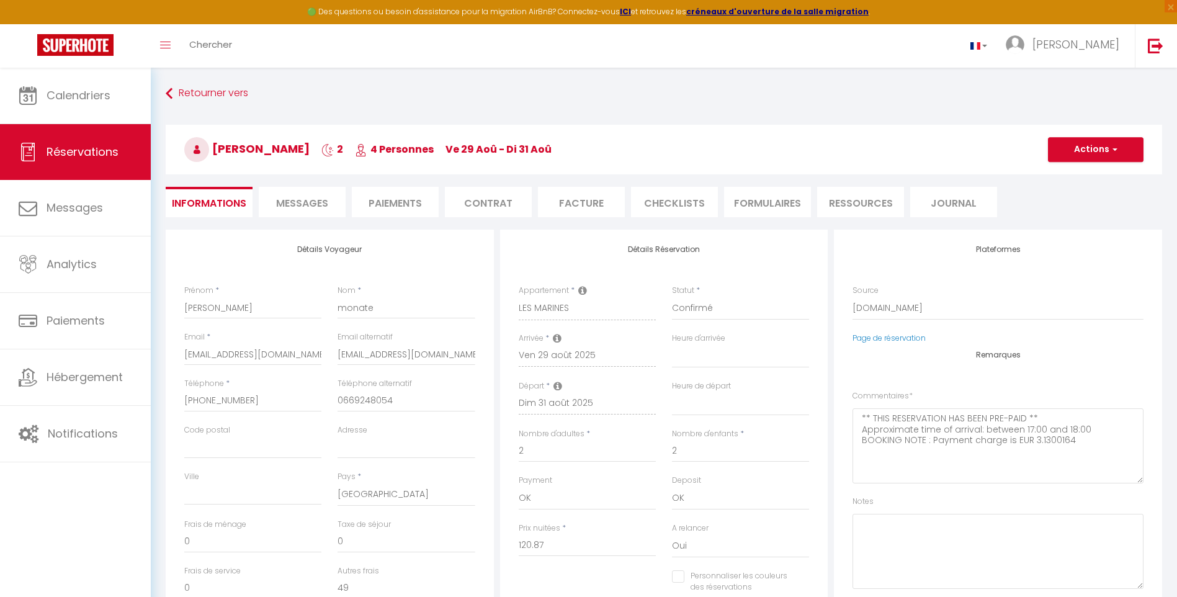
type input "45"
type input "8.7"
select select
checkbox input "false"
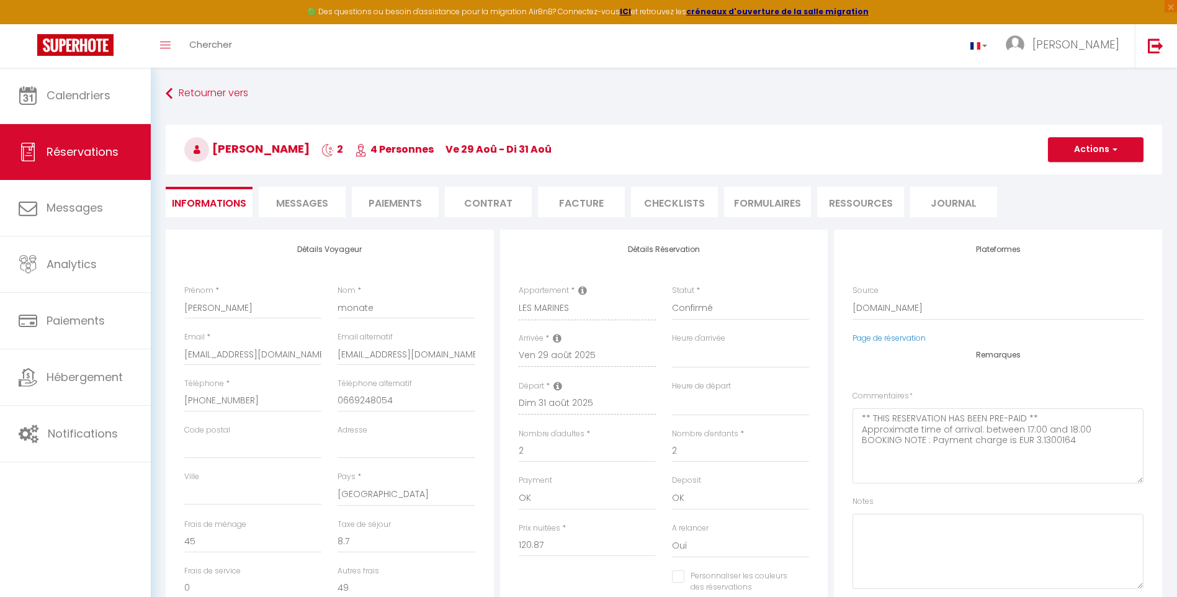
select select "19:00"
select select "11:00"
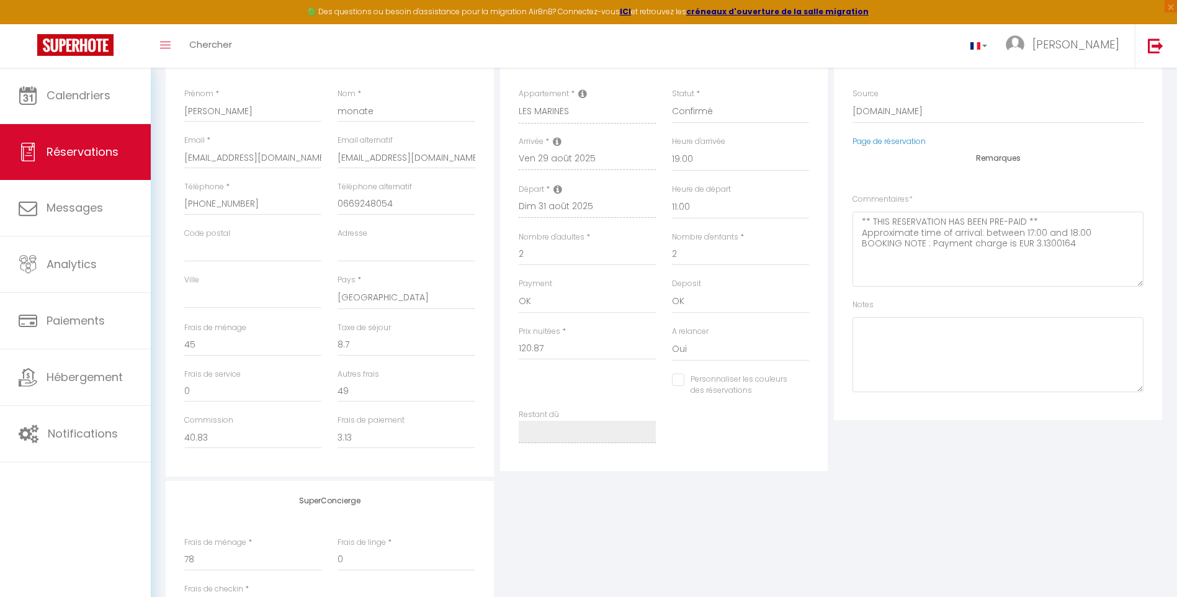
scroll to position [331, 0]
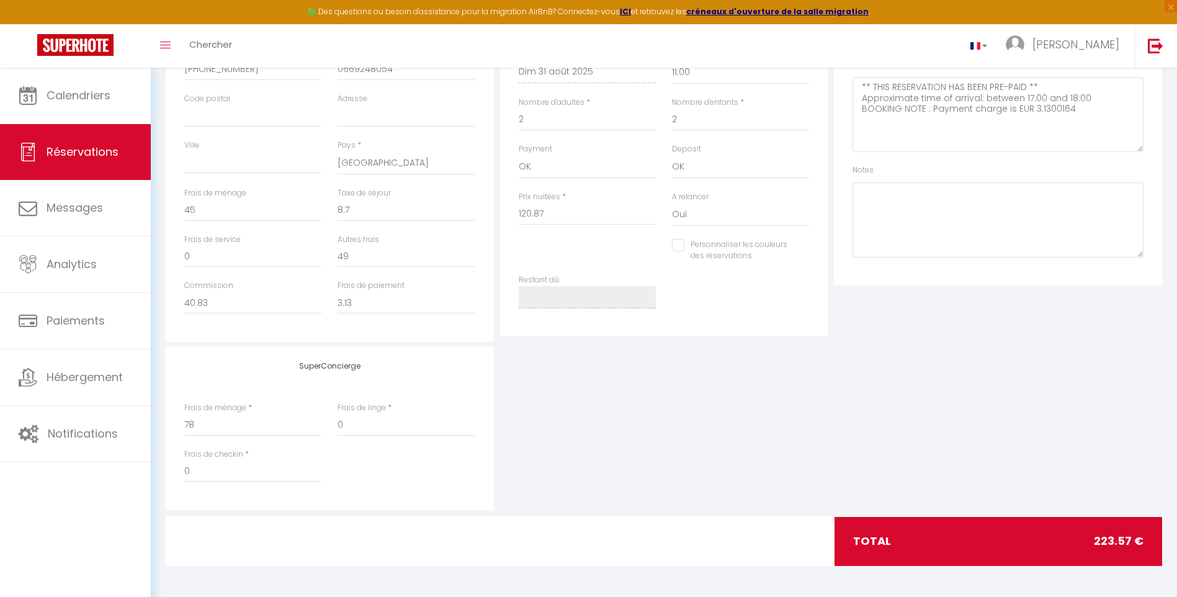
checkbox input "false"
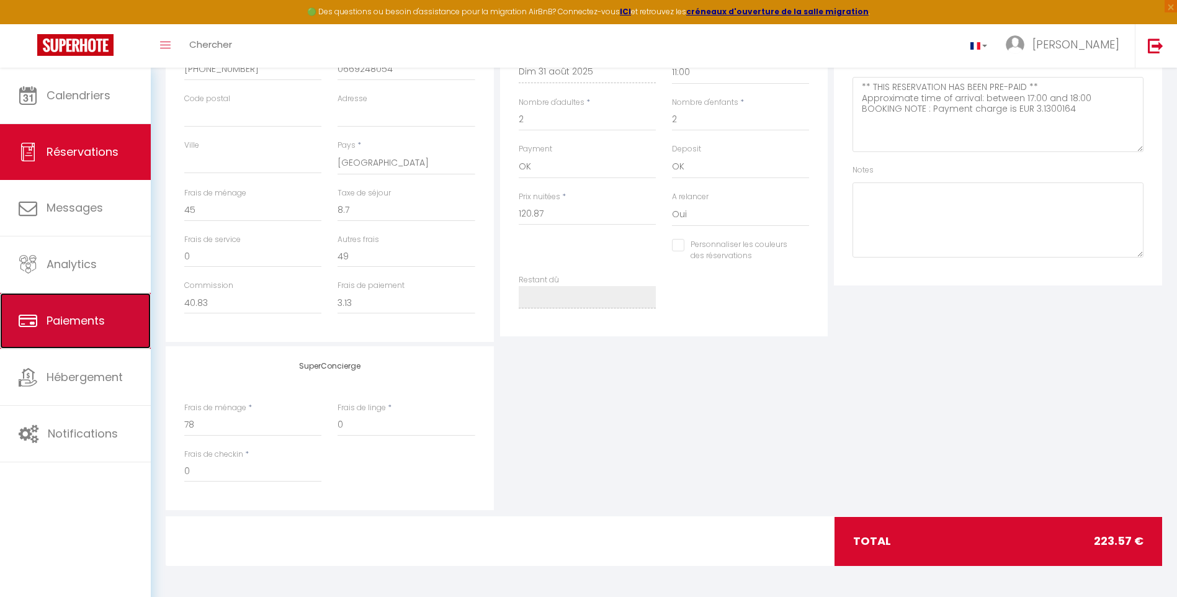
click at [79, 319] on span "Paiements" at bounding box center [76, 321] width 58 height 16
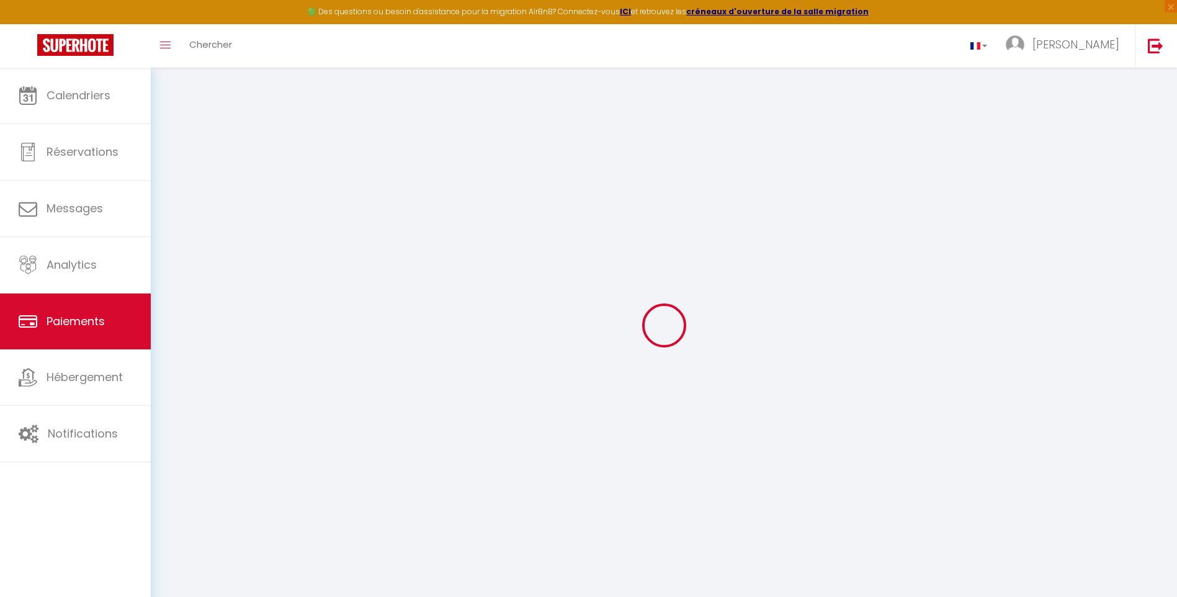
select select "2"
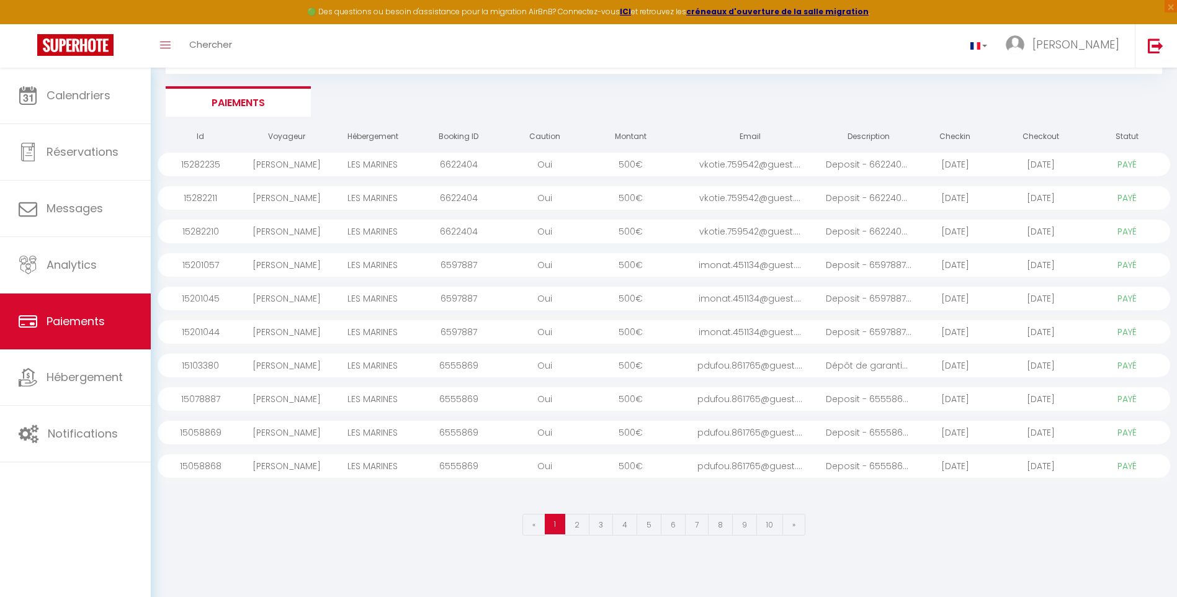
scroll to position [68, 0]
click at [578, 524] on link "2" at bounding box center [577, 524] width 25 height 22
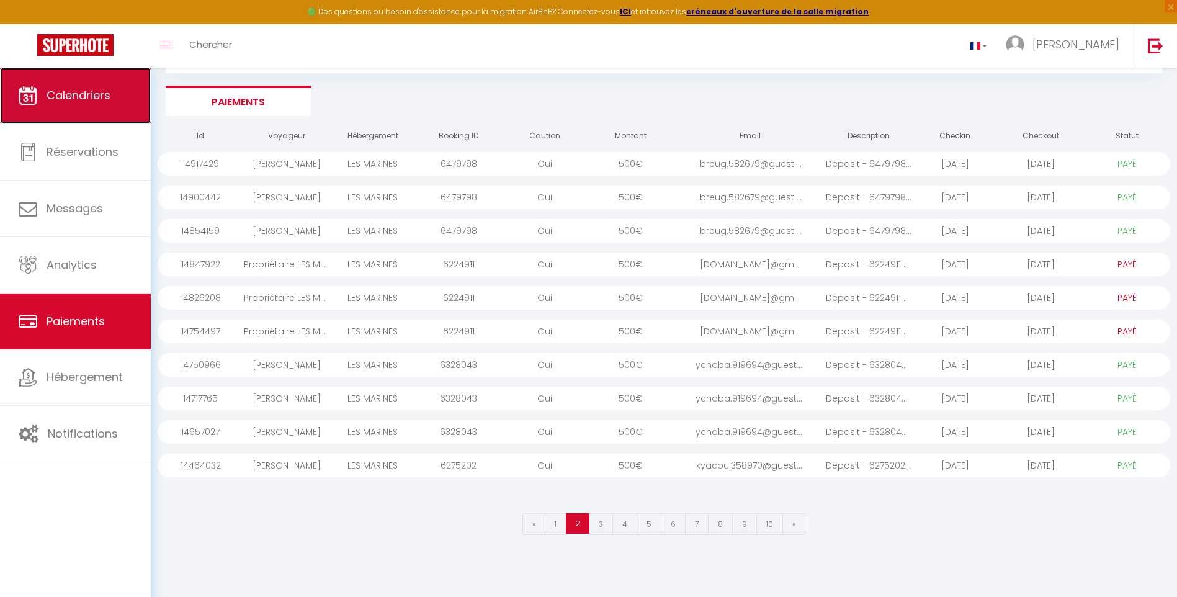
click at [78, 99] on span "Calendriers" at bounding box center [79, 95] width 64 height 16
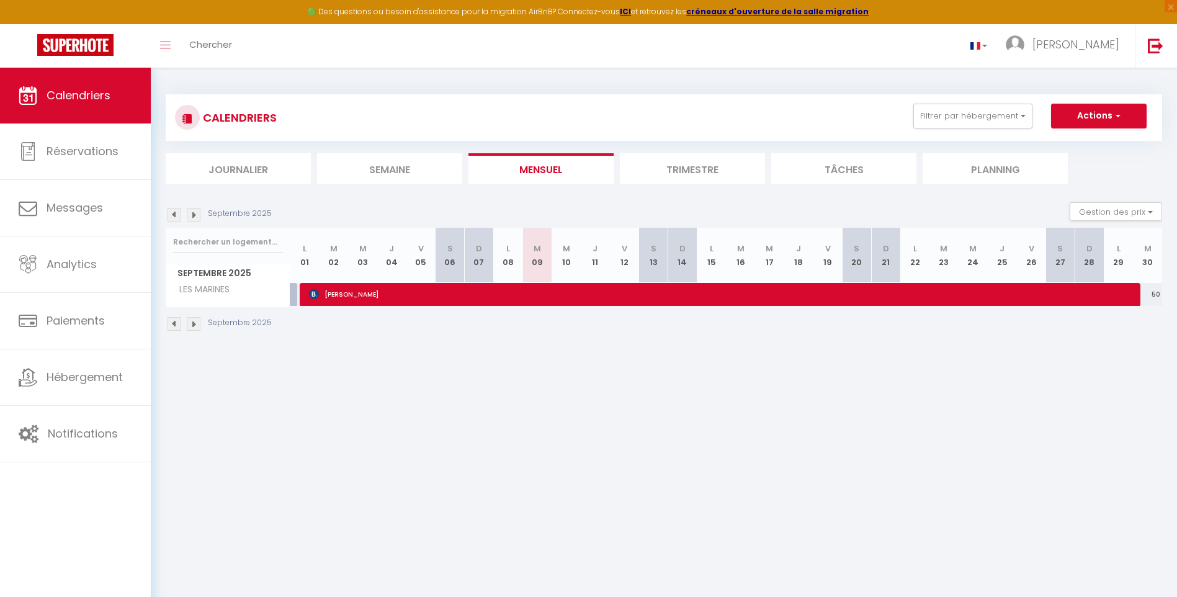
click at [176, 217] on img at bounding box center [175, 215] width 14 height 14
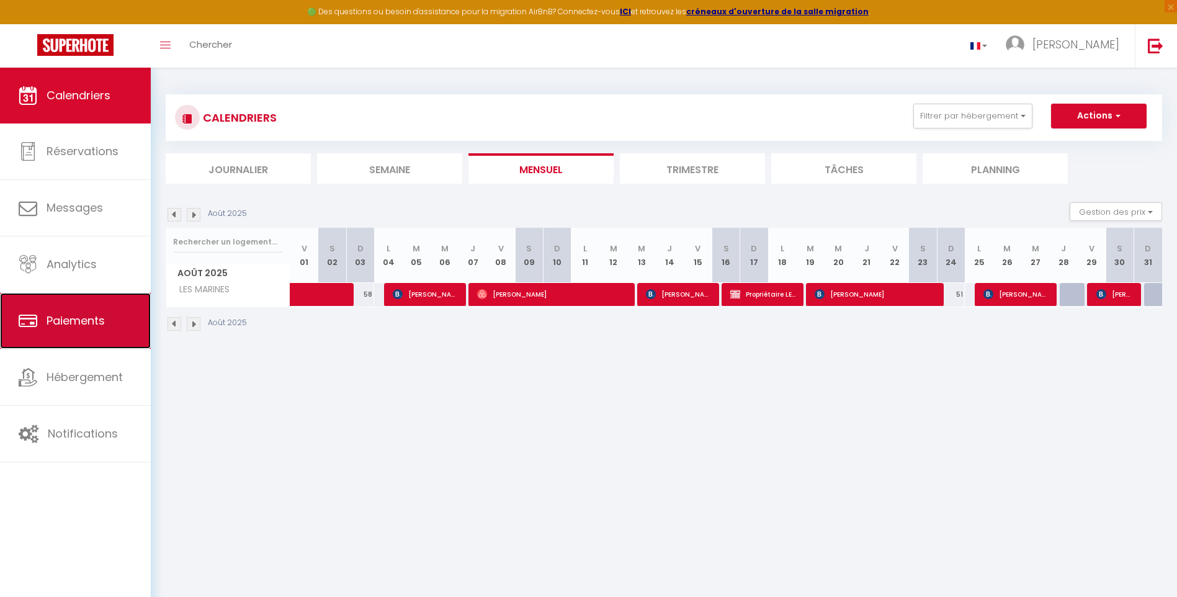
click at [61, 316] on span "Paiements" at bounding box center [76, 321] width 58 height 16
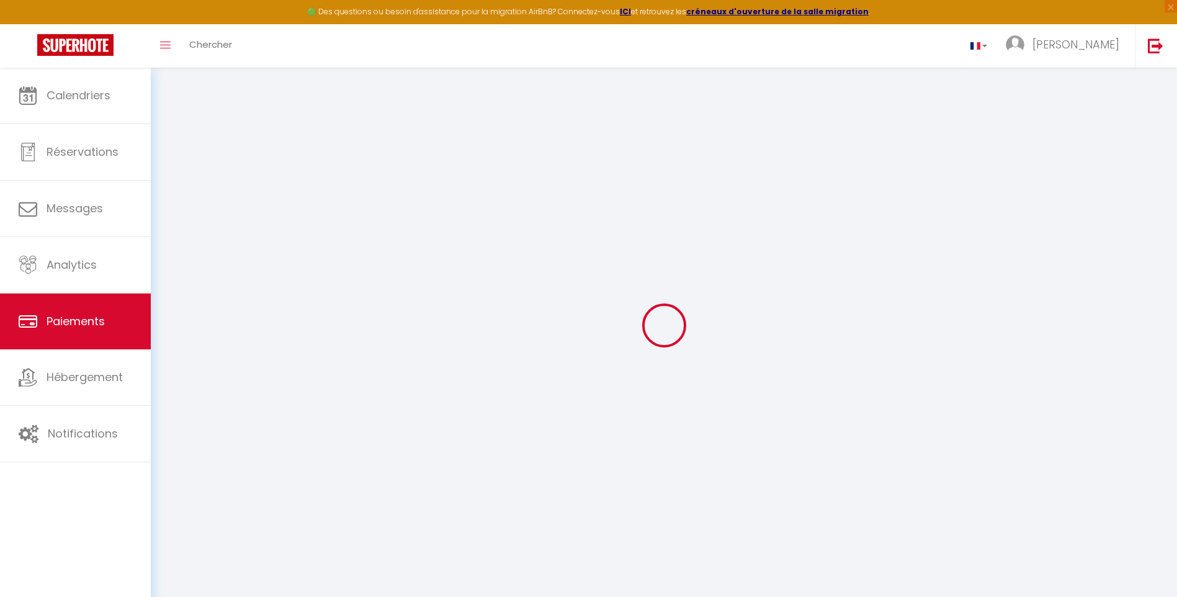
select select "2"
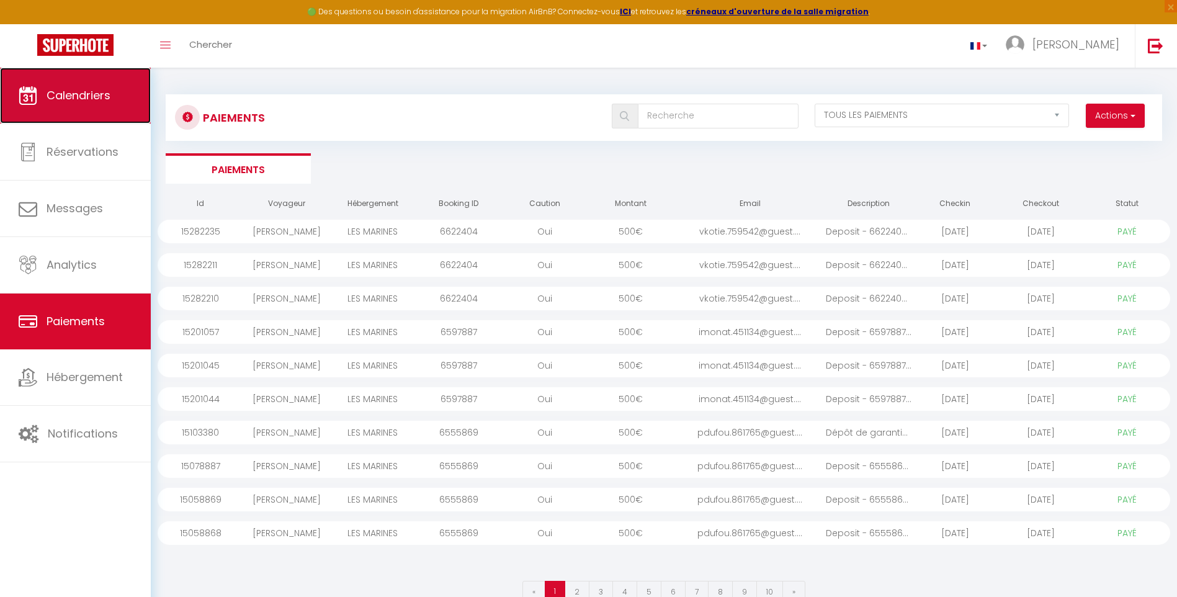
click at [73, 101] on span "Calendriers" at bounding box center [79, 95] width 64 height 16
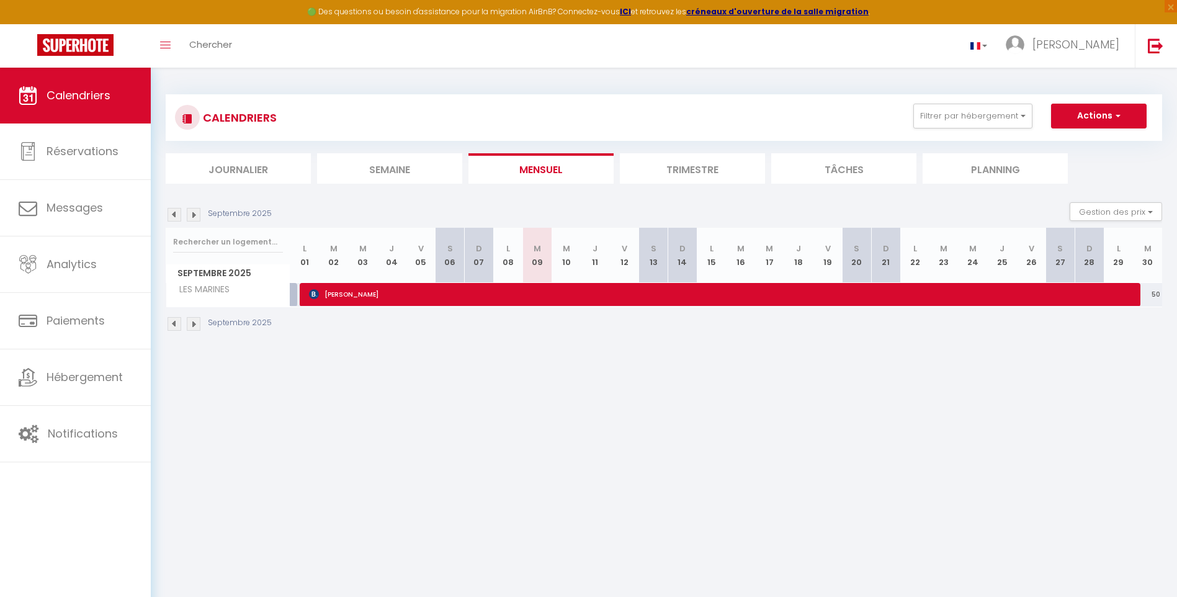
click at [176, 215] on img at bounding box center [175, 215] width 14 height 14
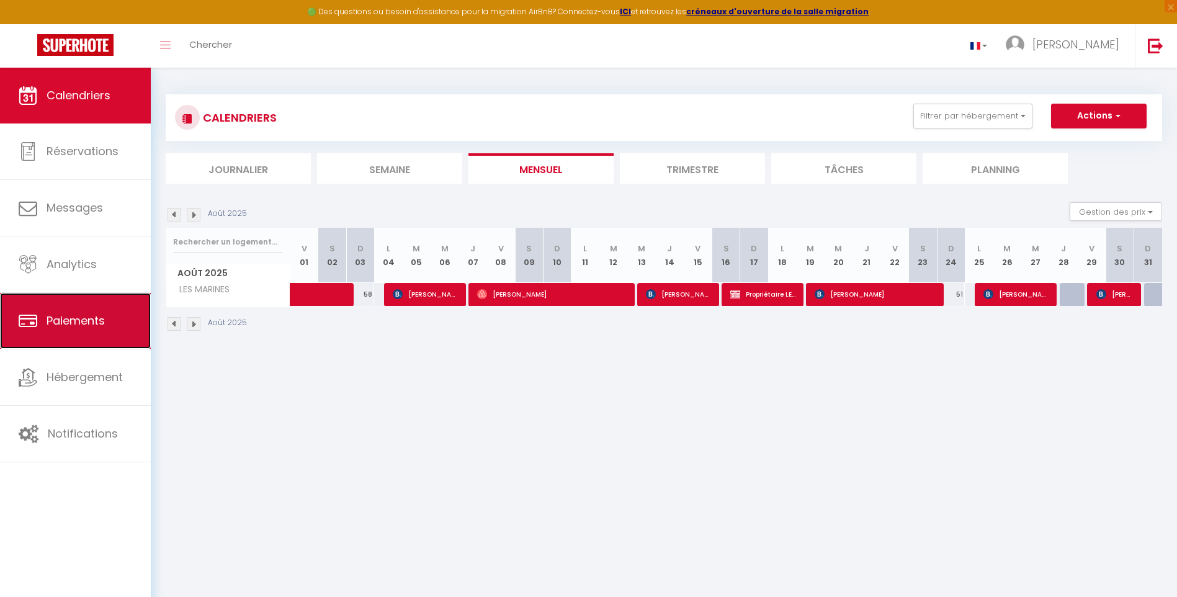
click at [92, 319] on span "Paiements" at bounding box center [76, 321] width 58 height 16
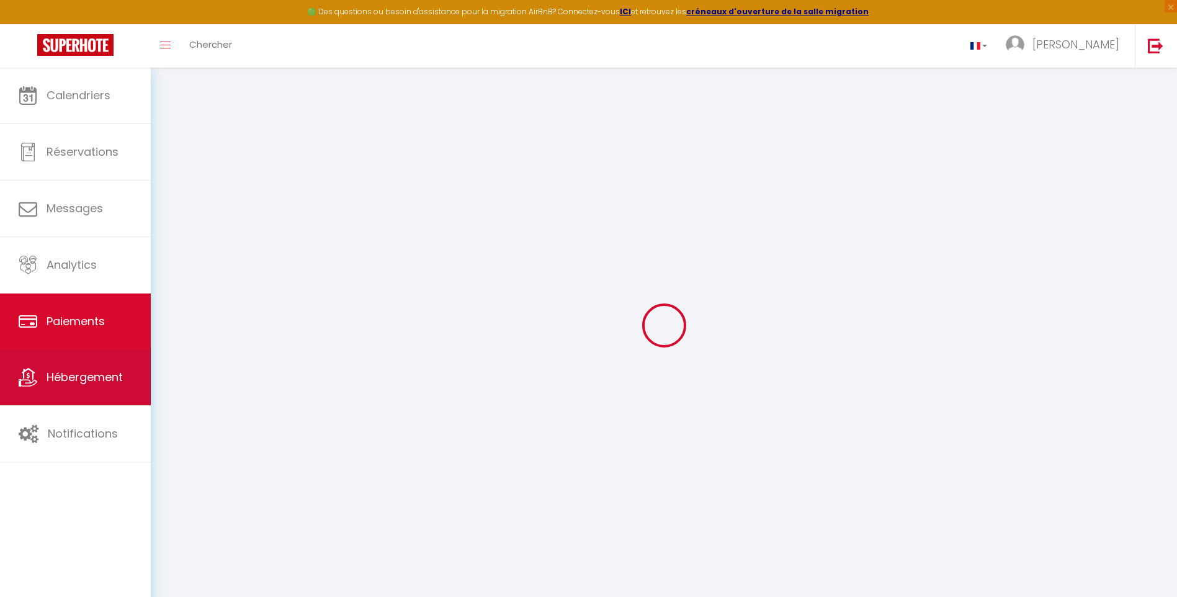
select select "2"
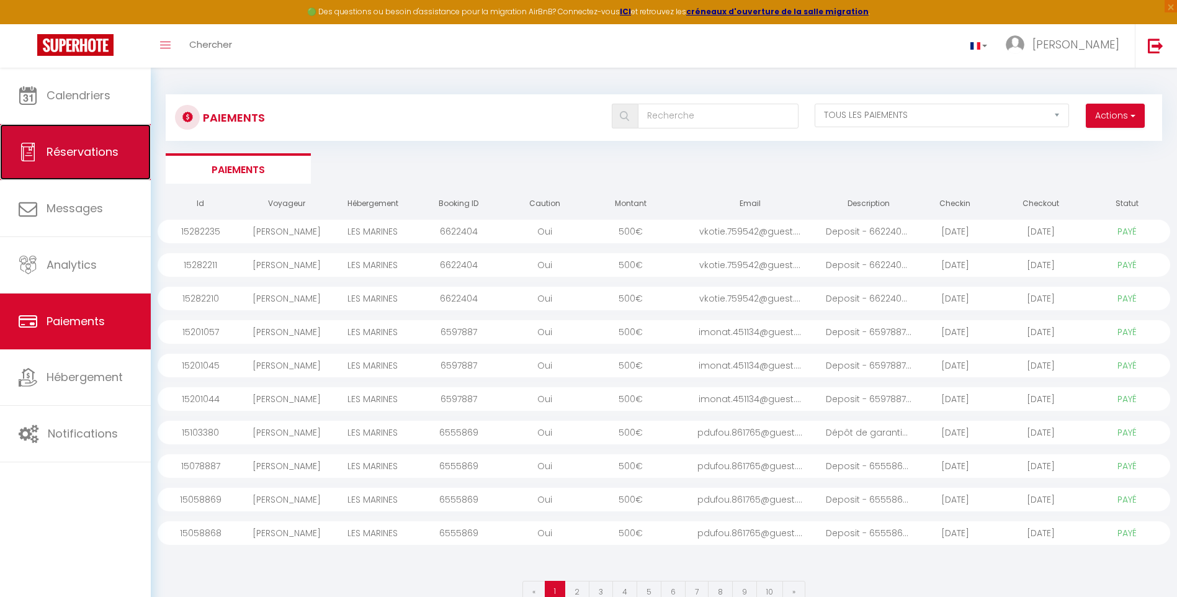
click at [101, 155] on span "Réservations" at bounding box center [83, 152] width 72 height 16
select select "not_cancelled"
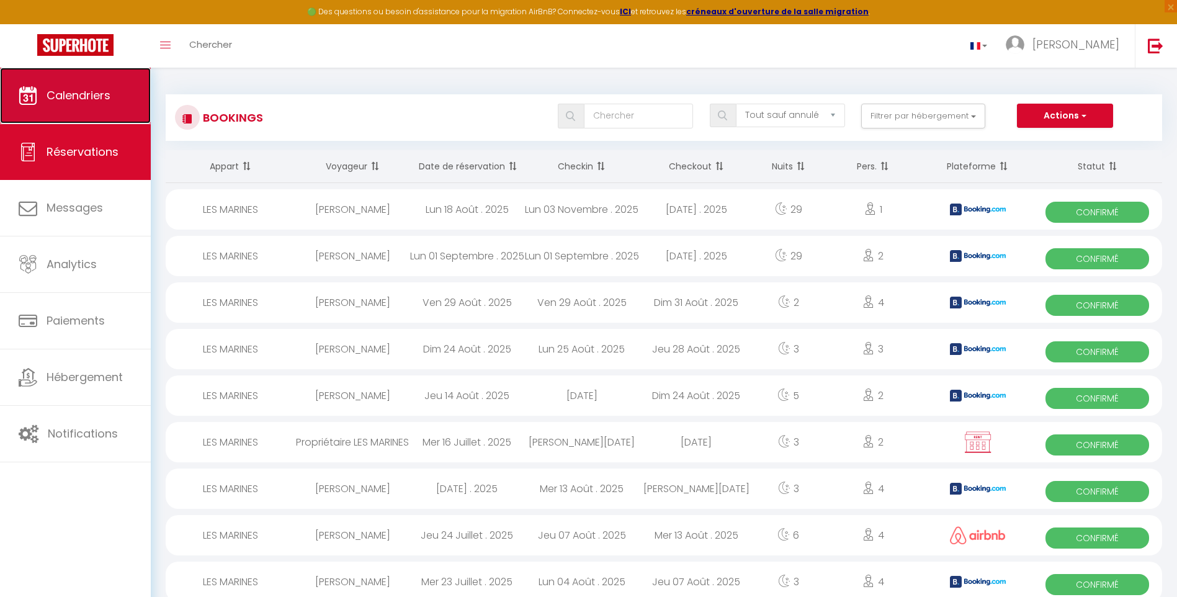
click at [96, 89] on span "Calendriers" at bounding box center [79, 95] width 64 height 16
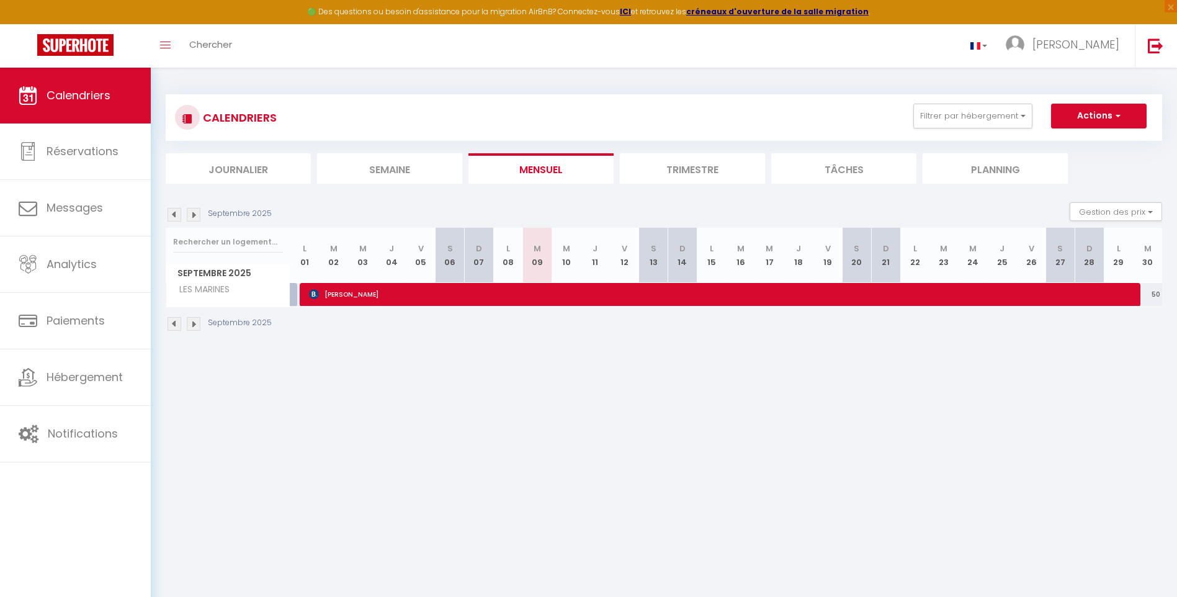
click at [172, 213] on img at bounding box center [175, 215] width 14 height 14
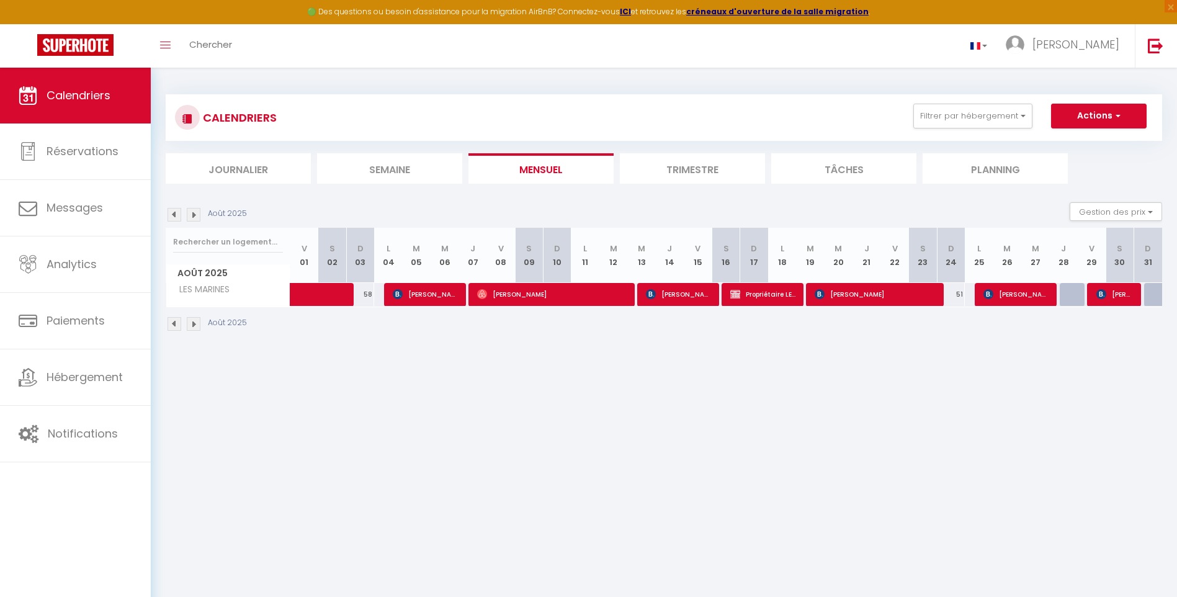
click at [194, 213] on img at bounding box center [194, 215] width 14 height 14
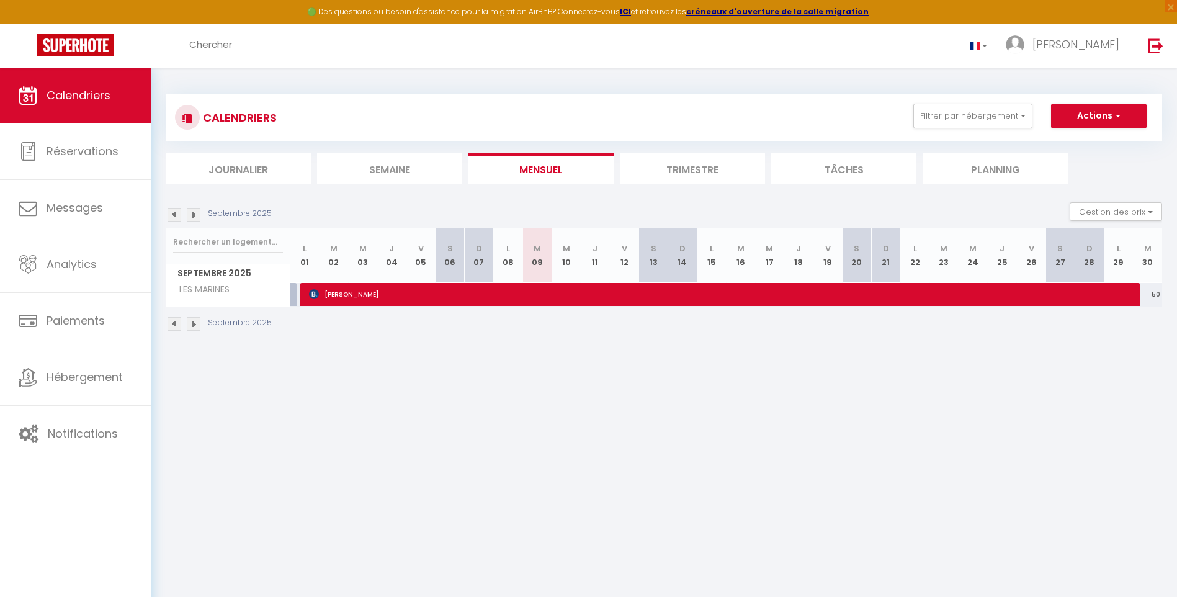
click at [173, 214] on img at bounding box center [175, 215] width 14 height 14
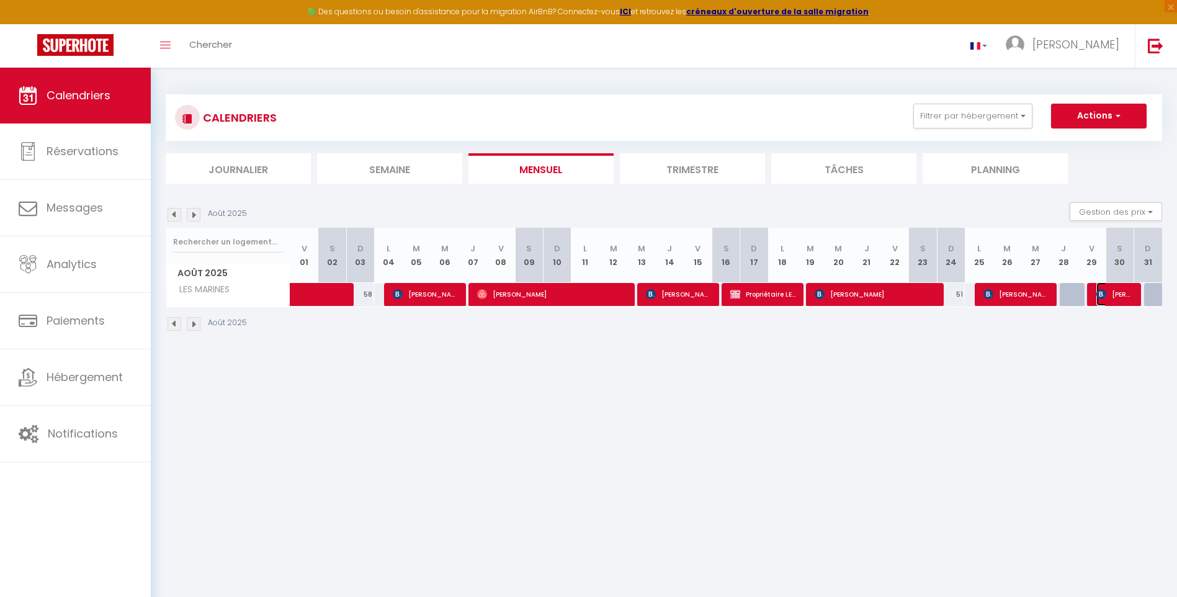
click at [1106, 290] on span "[PERSON_NAME]" at bounding box center [1114, 294] width 37 height 24
select select "OK"
select select "0"
select select "1"
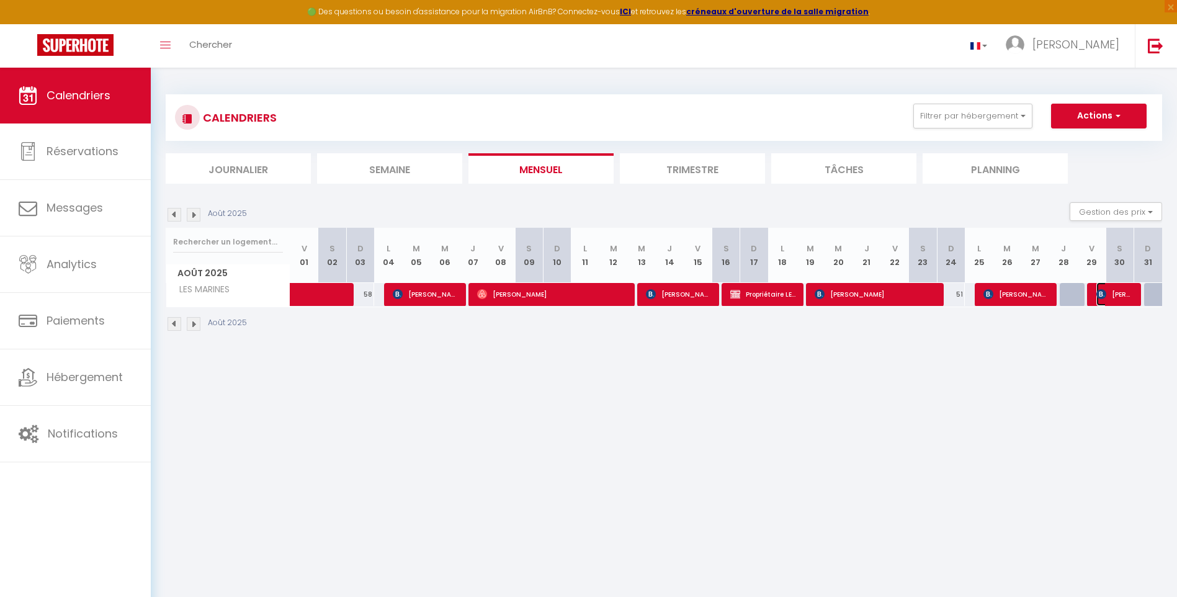
select select "1"
select select
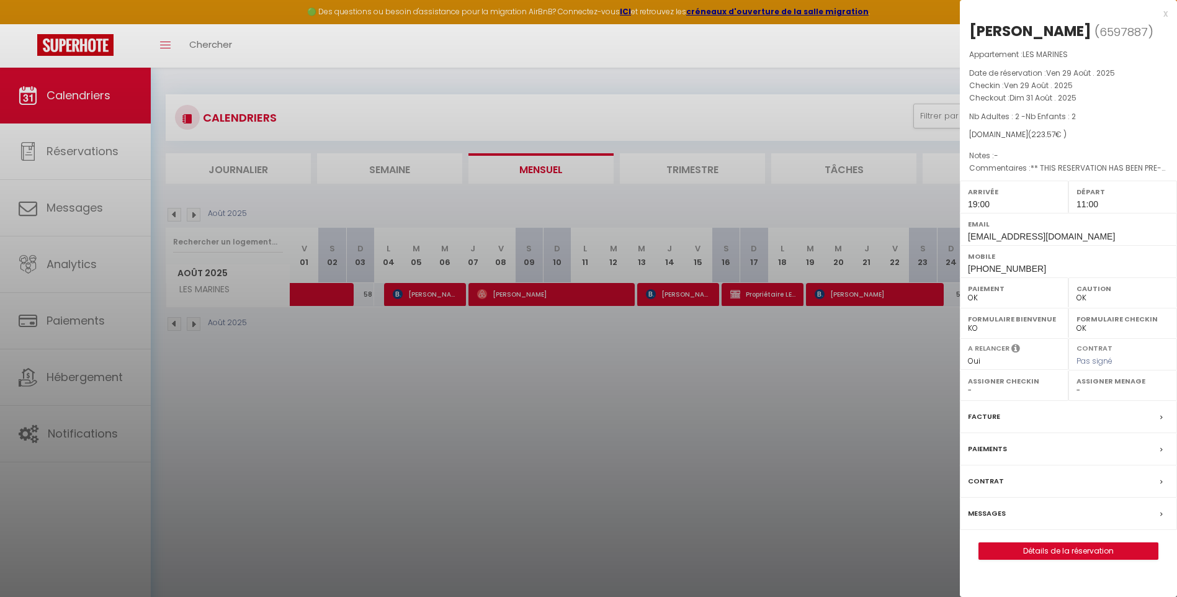
click at [900, 353] on div at bounding box center [588, 298] width 1177 height 597
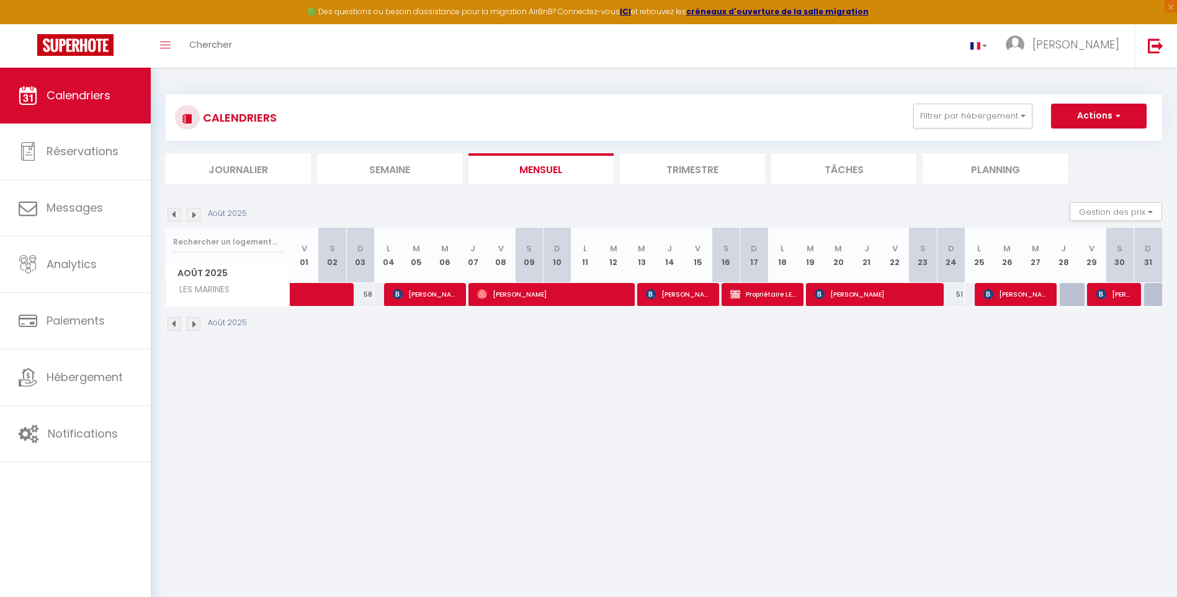
click at [194, 215] on img at bounding box center [194, 215] width 14 height 14
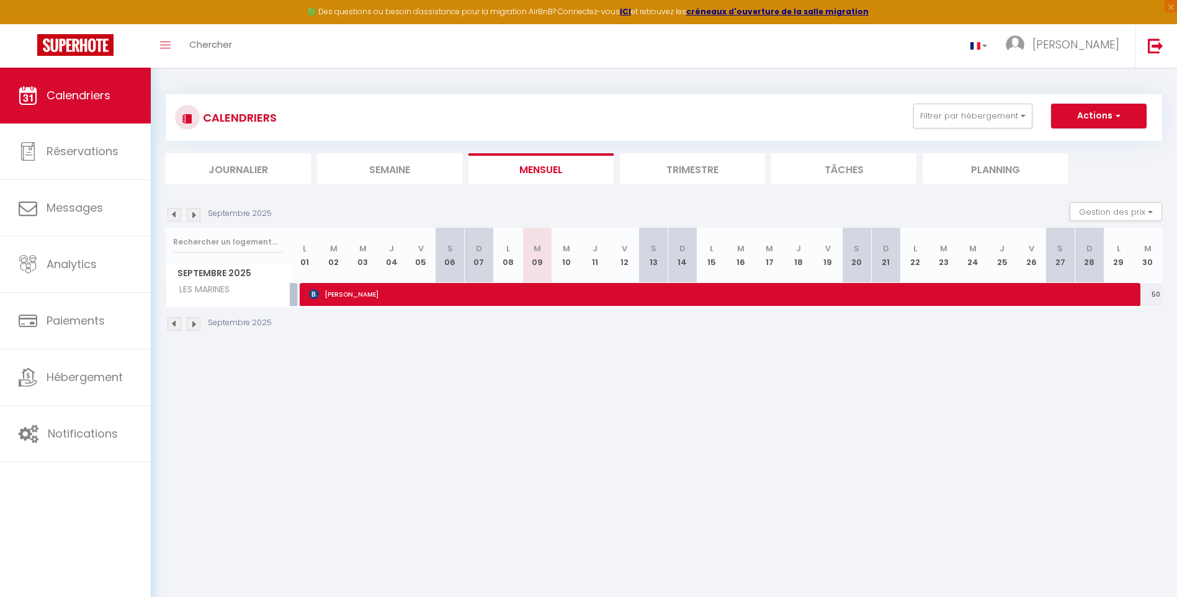
click at [174, 217] on img at bounding box center [175, 215] width 14 height 14
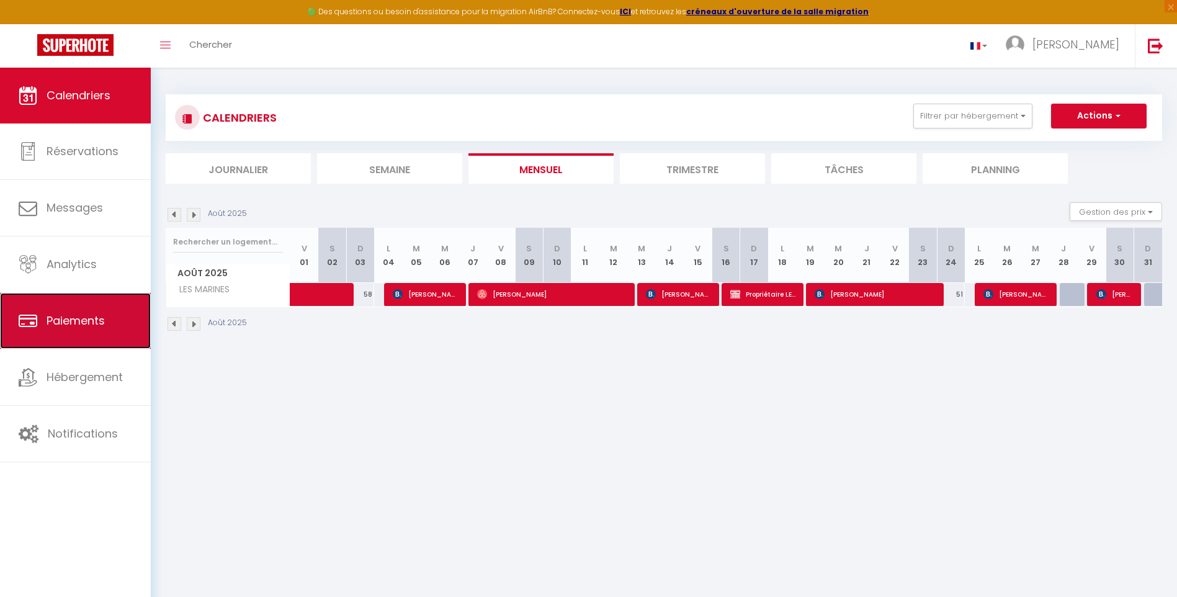
click at [91, 323] on span "Paiements" at bounding box center [76, 321] width 58 height 16
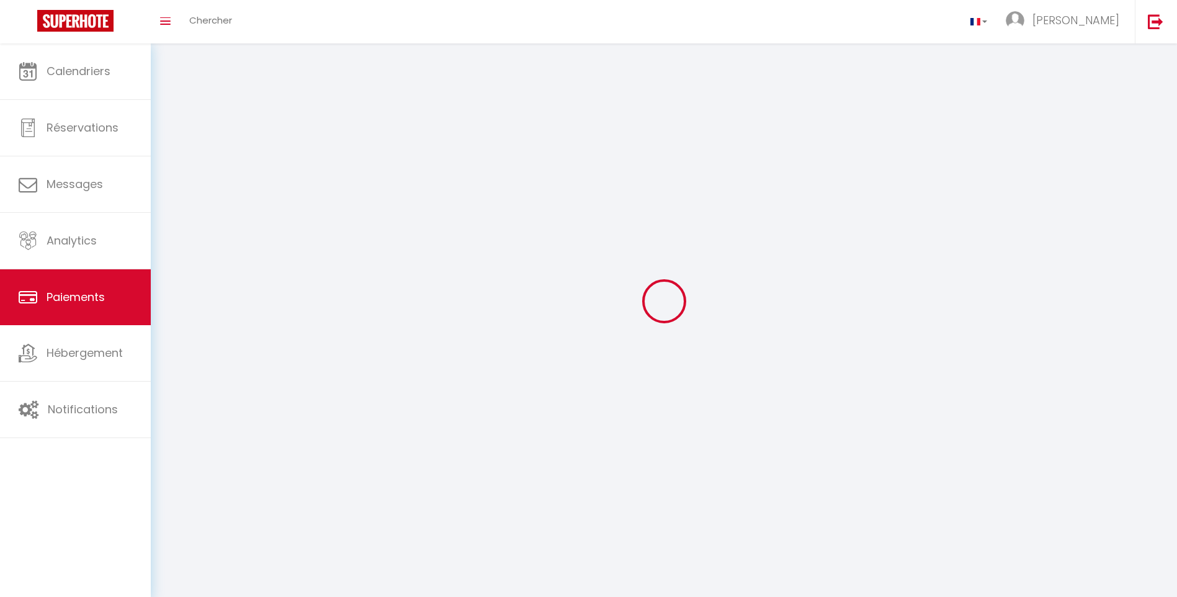
select select "2"
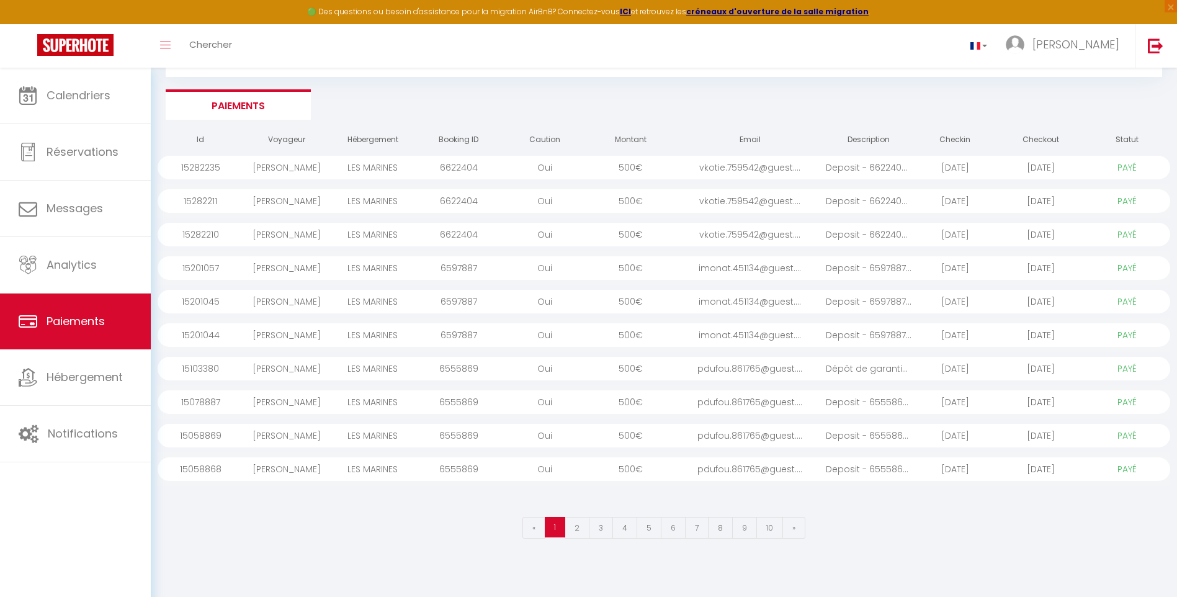
scroll to position [68, 0]
click at [535, 526] on span "«" at bounding box center [533, 524] width 3 height 11
click at [578, 526] on link "2" at bounding box center [577, 524] width 25 height 22
click at [599, 521] on link "3" at bounding box center [601, 524] width 24 height 22
select select "1"
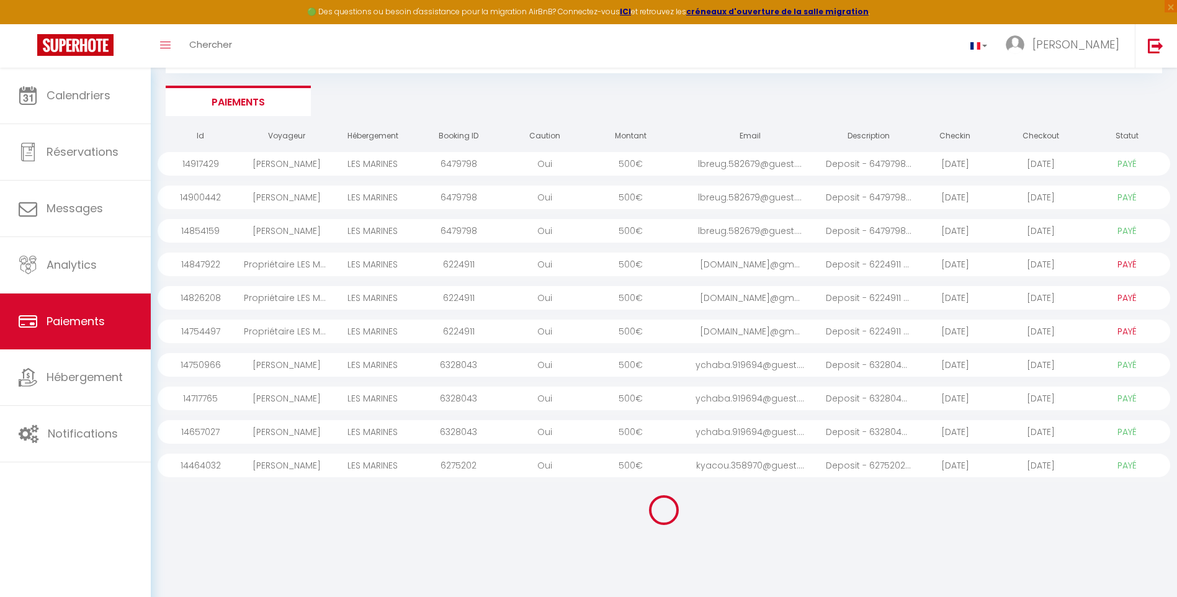
select select "1"
click at [554, 526] on link "1" at bounding box center [556, 524] width 22 height 22
select select "1"
